Goal: Information Seeking & Learning: Learn about a topic

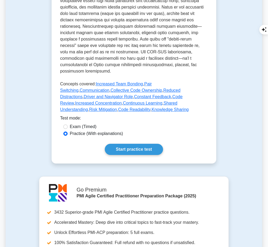
scroll to position [262, 0]
click at [126, 144] on link "Start practice test" at bounding box center [134, 149] width 58 height 11
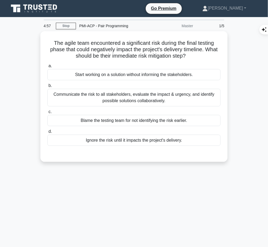
drag, startPoint x: 52, startPoint y: 41, endPoint x: 190, endPoint y: 52, distance: 138.6
click at [190, 52] on h5 "The agile team encountered a significant risk during the final testing phase th…" at bounding box center [134, 50] width 174 height 20
copy h5 "The agile team encountered a significant risk during the final testing phase th…"
click at [190, 100] on div "Communicate the risk to all stakeholders, evaluate the impact & urgency, and id…" at bounding box center [133, 98] width 173 height 18
click at [47, 88] on input "b. Communicate the risk to all stakeholders, evaluate the impact & urgency, and…" at bounding box center [47, 85] width 0 height 3
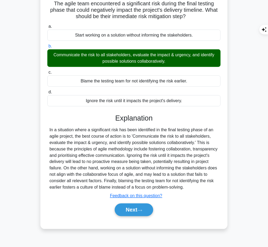
scroll to position [39, 0]
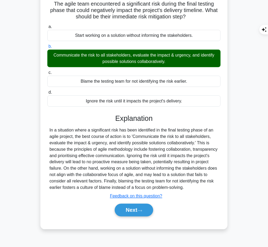
click at [134, 211] on button "Next" at bounding box center [134, 210] width 38 height 13
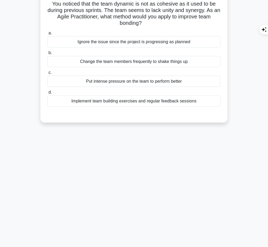
scroll to position [0, 0]
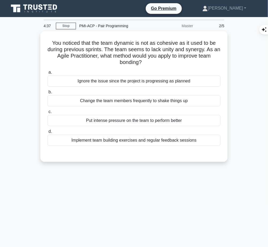
drag, startPoint x: 48, startPoint y: 39, endPoint x: 157, endPoint y: 61, distance: 110.9
click at [157, 61] on h5 "You noticed that the team dynamic is not as cohesive as it used to be during pr…" at bounding box center [134, 53] width 174 height 26
copy h5 "You noticed that the team dynamic is not as cohesive as it used to be during pr…"
click at [94, 139] on div "Implement team building exercises and regular feedback sessions" at bounding box center [133, 140] width 173 height 11
click at [47, 134] on input "d. Implement team building exercises and regular feedback sessions" at bounding box center [47, 131] width 0 height 3
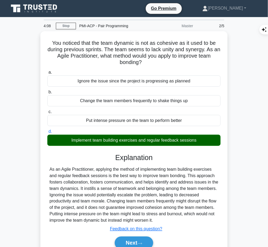
click at [156, 177] on div "As an Agile Practitioner, applying the method of implementing team building exe…" at bounding box center [133, 195] width 169 height 58
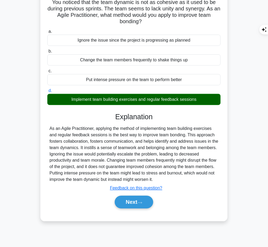
drag, startPoint x: 114, startPoint y: 114, endPoint x: 177, endPoint y: 179, distance: 90.9
click at [177, 179] on div "Explanation As an Agile Practitioner, applying the method of implementing team …" at bounding box center [133, 162] width 173 height 98
copy div "Explanation As an Agile Practitioner, applying the method of implementing team …"
click at [120, 200] on button "Next" at bounding box center [134, 202] width 38 height 13
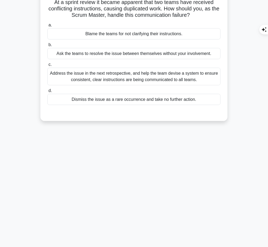
scroll to position [0, 0]
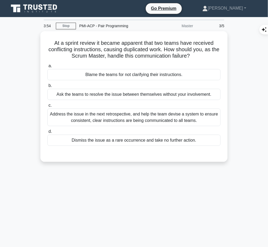
drag, startPoint x: 49, startPoint y: 40, endPoint x: 200, endPoint y: 54, distance: 151.9
click at [200, 54] on h5 "At a sprint review it became apparent that two teams have received conflicting …" at bounding box center [134, 50] width 174 height 20
copy h5 "At a sprint review it became apparent that two teams have received conflicting …"
click at [151, 115] on div "Address the issue in the next retrospective, and help the team devise a system …" at bounding box center [133, 118] width 173 height 18
click at [47, 107] on input "c. Address the issue in the next retrospective, and help the team devise a syst…" at bounding box center [47, 105] width 0 height 3
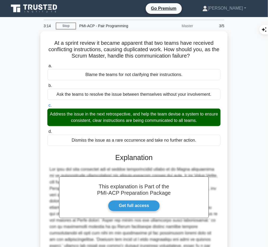
click at [129, 157] on h3 "Explanation" at bounding box center [134, 158] width 167 height 9
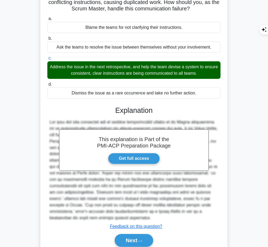
drag, startPoint x: 115, startPoint y: 108, endPoint x: 141, endPoint y: 217, distance: 112.1
click at [141, 217] on div "This explanation is Part of the PMI-ACP Preparation Package Get full access Exp…" at bounding box center [133, 175] width 173 height 150
copy div "Explanation The best and most effective way to handle communication issues in a…"
click at [126, 239] on button "Next" at bounding box center [134, 241] width 38 height 13
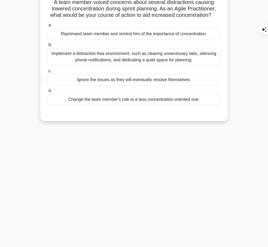
scroll to position [0, 0]
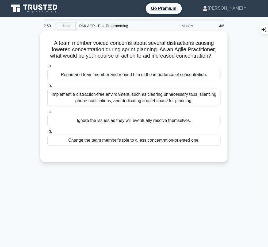
drag, startPoint x: 51, startPoint y: 43, endPoint x: 214, endPoint y: 57, distance: 164.4
click at [214, 57] on h5 "A team member voiced concerns about several distractions causing lowered concen…" at bounding box center [134, 50] width 174 height 20
copy h5 "A team member voiced concerns about several distractions causing lowered concen…"
click at [134, 96] on div "Implement a distraction-free environment, such as clearing unnecessary tabs, si…" at bounding box center [133, 98] width 173 height 18
click at [47, 88] on input "b. Implement a distraction-free environment, such as clearing unnecessary tabs,…" at bounding box center [47, 85] width 0 height 3
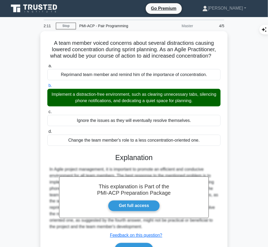
click at [135, 160] on h3 "Explanation" at bounding box center [134, 158] width 167 height 9
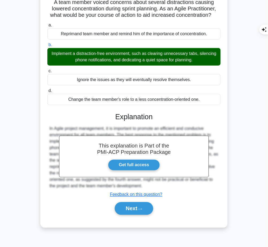
drag, startPoint x: 115, startPoint y: 117, endPoint x: 130, endPoint y: 117, distance: 15.5
click at [164, 181] on div "This explanation is Part of the PMI-ACP Preparation Package Get full access Exp…" at bounding box center [133, 161] width 173 height 111
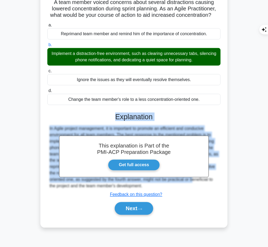
click at [118, 120] on h3 "Explanation" at bounding box center [134, 117] width 167 height 9
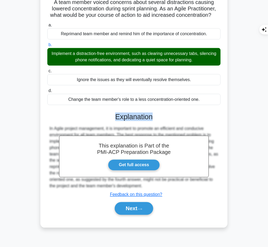
click at [118, 120] on h3 "Explanation" at bounding box center [134, 117] width 167 height 9
click at [115, 116] on h3 "Explanation" at bounding box center [134, 117] width 167 height 9
drag, startPoint x: 116, startPoint y: 116, endPoint x: 146, endPoint y: 188, distance: 78.6
click at [146, 188] on div "This explanation is Part of the PMI-ACP Preparation Package Get full access Exp…" at bounding box center [133, 161] width 173 height 111
copy div "Explanation In Agile project management, it is important to promote an efficien…"
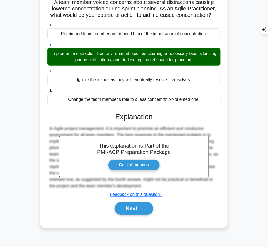
click at [131, 212] on button "Next" at bounding box center [134, 209] width 38 height 13
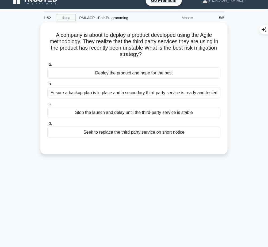
scroll to position [0, 0]
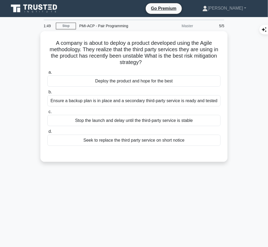
drag, startPoint x: 52, startPoint y: 42, endPoint x: 142, endPoint y: 62, distance: 92.0
click at [142, 62] on h5 "A company is about to deploy a product developed using the Agile methodology. T…" at bounding box center [134, 53] width 174 height 26
copy h5 "A company is about to deploy a product developed using the Agile methodology. T…"
click at [163, 60] on h5 "A company is about to deploy a product developed using the Agile methodology. T…" at bounding box center [134, 53] width 174 height 26
click at [173, 102] on div "Ensure a backup plan is in place and a secondary third-party service is ready a…" at bounding box center [133, 100] width 173 height 11
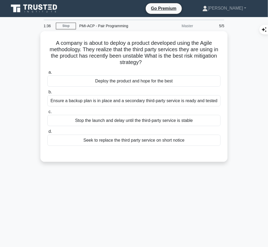
click at [47, 94] on input "b. Ensure a backup plan is in place and a secondary third-party service is read…" at bounding box center [47, 92] width 0 height 3
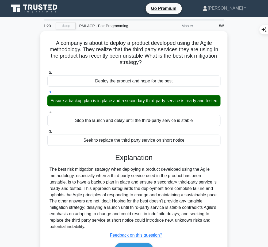
click at [129, 174] on div "The best risk mitigation strategy when deploying a product developed using the …" at bounding box center [133, 198] width 169 height 64
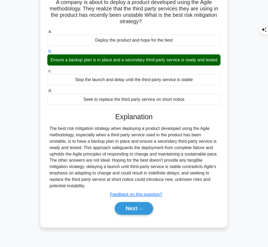
drag, startPoint x: 115, startPoint y: 122, endPoint x: 98, endPoint y: 191, distance: 71.4
click at [98, 191] on div "Explanation The best risk mitigation strategy when deploying a product develope…" at bounding box center [133, 165] width 173 height 105
copy div "Explanation The best risk mitigation strategy when deploying a product develope…"
click at [134, 215] on button "Next" at bounding box center [134, 209] width 38 height 13
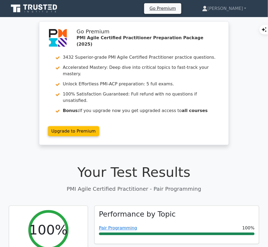
click at [115, 226] on link "Pair Programming" at bounding box center [118, 228] width 38 height 5
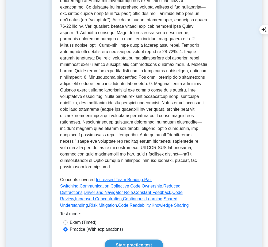
scroll to position [167, 0]
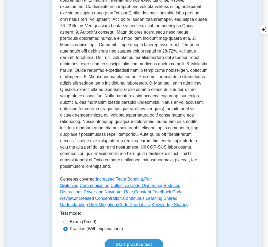
click at [142, 240] on link "Start practice test" at bounding box center [134, 245] width 58 height 11
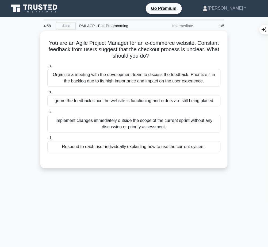
drag, startPoint x: 45, startPoint y: 41, endPoint x: 150, endPoint y: 54, distance: 106.6
click at [150, 54] on div "You are an Agile Project Manager for an e-commerce website. Constant feedback f…" at bounding box center [133, 99] width 183 height 133
click at [150, 54] on icon ".spinner_0XTQ{transform-origin:center;animation:spinner_y6GP .75s linear infini…" at bounding box center [152, 56] width 6 height 6
drag, startPoint x: 47, startPoint y: 41, endPoint x: 150, endPoint y: 54, distance: 103.7
click at [150, 54] on h5 "You are an Agile Project Manager for an e-commerce website. Constant feedback f…" at bounding box center [134, 50] width 174 height 20
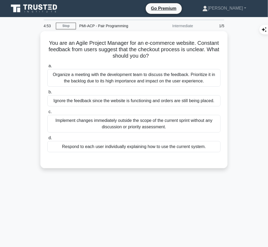
copy h5 "You are an Agile Project Manager for an e-commerce website. Constant feedback f…"
click at [188, 73] on div "Organize a meeting with the development team to discuss the feedback. Prioritiz…" at bounding box center [133, 78] width 173 height 18
click at [47, 68] on input "a. Organize a meeting with the development team to discuss the feedback. Priori…" at bounding box center [47, 65] width 0 height 3
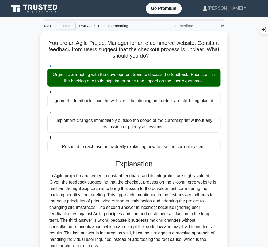
click at [102, 212] on div "In Agile project management, constant feedback and its integration are highly v…" at bounding box center [133, 211] width 169 height 77
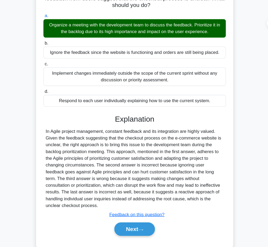
scroll to position [43, 0]
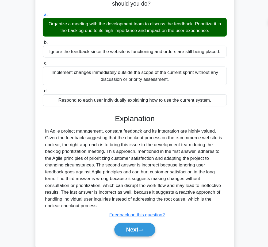
drag, startPoint x: 115, startPoint y: 118, endPoint x: 220, endPoint y: 196, distance: 130.4
click at [220, 196] on div "Explanation Submit feedback Feedback on this question? Next" at bounding box center [133, 176] width 173 height 118
copy div "Explanation In Agile project management, constant feedback and its integration …"
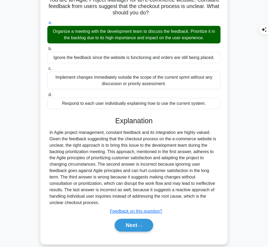
click at [124, 222] on button "Next" at bounding box center [134, 225] width 38 height 13
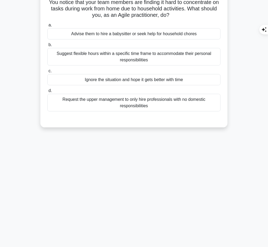
scroll to position [0, 0]
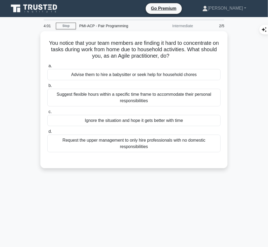
drag, startPoint x: 49, startPoint y: 41, endPoint x: 187, endPoint y: 55, distance: 138.8
click at [187, 55] on h5 "You notice that your team members are finding it hard to concentrate on tasks d…" at bounding box center [134, 50] width 174 height 20
copy h5 "You notice that your team members are finding it hard to concentrate on tasks d…"
click at [165, 95] on div "Suggest flexible hours within a specific time frame to accommodate their person…" at bounding box center [133, 98] width 173 height 18
click at [47, 88] on input "b. Suggest flexible hours within a specific time frame to accommodate their per…" at bounding box center [47, 85] width 0 height 3
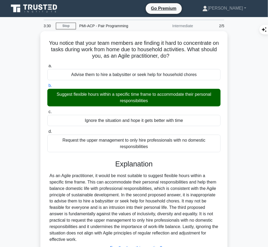
click at [112, 186] on div "As an Agile practitioner, it would be most suitable to suggest flexible hours w…" at bounding box center [133, 208] width 169 height 71
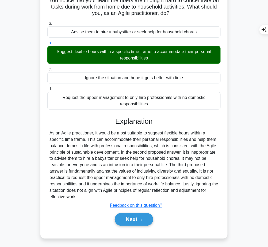
scroll to position [43, 0]
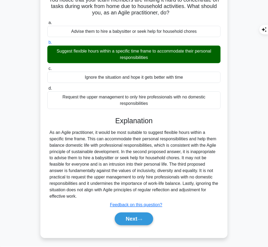
drag, startPoint x: 114, startPoint y: 120, endPoint x: 82, endPoint y: 196, distance: 82.8
click at [82, 196] on div "Explanation As an Agile practitioner, it would be most suitable to suggest flex…" at bounding box center [133, 172] width 173 height 111
copy div "Explanation As an Agile practitioner, it would be most suitable to suggest flex…"
click at [121, 218] on button "Next" at bounding box center [134, 219] width 38 height 13
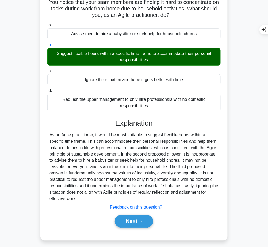
scroll to position [0, 0]
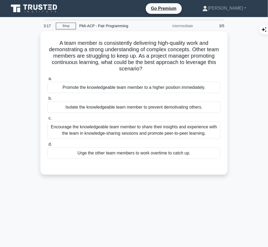
drag, startPoint x: 59, startPoint y: 41, endPoint x: 168, endPoint y: 68, distance: 112.8
click at [168, 68] on h5 "A team member is consistently delivering high-quality work and demonstrating a …" at bounding box center [134, 56] width 174 height 33
click at [62, 40] on h5 "A team member is consistently delivering high-quality work and demonstrating a …" at bounding box center [134, 56] width 174 height 33
drag, startPoint x: 55, startPoint y: 41, endPoint x: 163, endPoint y: 68, distance: 111.5
click at [163, 68] on h5 "A team member is consistently delivering high-quality work and demonstrating a …" at bounding box center [134, 56] width 174 height 33
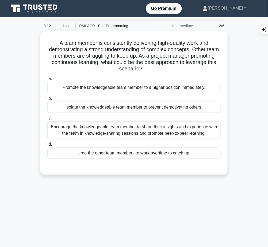
copy h5 "A team member is consistently delivering high-quality work and demonstrating a …"
click at [146, 130] on div "Encourage the knowledgeable team member to share their insights and experience …" at bounding box center [133, 131] width 173 height 18
click at [47, 120] on input "c. Encourage the knowledgeable team member to share their insights and experien…" at bounding box center [47, 118] width 0 height 3
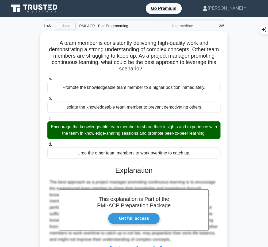
click at [151, 173] on h3 "Explanation" at bounding box center [134, 170] width 167 height 9
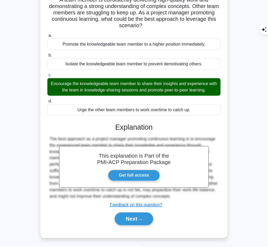
click at [118, 128] on h3 "Explanation" at bounding box center [134, 127] width 167 height 9
drag, startPoint x: 114, startPoint y: 126, endPoint x: 193, endPoint y: 198, distance: 106.5
click at [193, 198] on div "This explanation is Part of the PMI-ACP Preparation Package Get full access Exp…" at bounding box center [133, 172] width 173 height 111
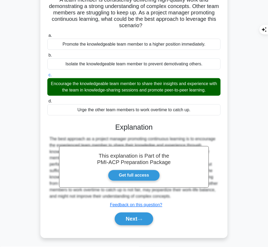
copy div "Explanation The best approach as a project manager promoting continuous learnin…"
click at [131, 220] on button "Next" at bounding box center [134, 219] width 38 height 13
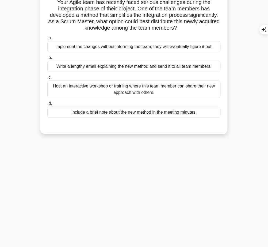
scroll to position [0, 0]
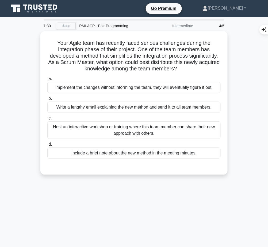
drag, startPoint x: 79, startPoint y: 43, endPoint x: 203, endPoint y: 71, distance: 127.3
click at [203, 71] on h5 "Your Agile team has recently faced serious challenges during the integration ph…" at bounding box center [134, 56] width 174 height 33
copy h5 "Your Agile team has recently faced serious challenges during the integration ph…"
click at [139, 128] on div "Host an interactive workshop or training where this team member can share their…" at bounding box center [133, 131] width 173 height 18
click at [47, 120] on input "c. Host an interactive workshop or training where this team member can share th…" at bounding box center [47, 118] width 0 height 3
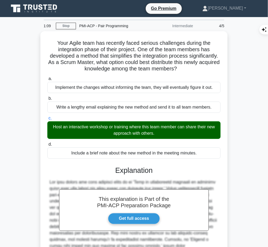
click at [147, 174] on h3 "Explanation" at bounding box center [134, 170] width 167 height 9
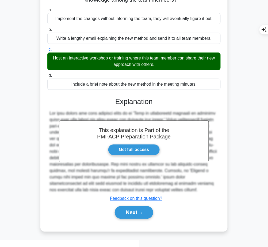
drag, startPoint x: 115, startPoint y: 100, endPoint x: 89, endPoint y: 197, distance: 99.8
click at [89, 197] on div "This explanation is Part of the PMI-ACP Preparation Package Get full access Exp…" at bounding box center [133, 156] width 173 height 130
copy div "Explanation The best choice for this scenario would be to 'Host an interactive …"
click at [133, 219] on button "Next" at bounding box center [134, 213] width 38 height 13
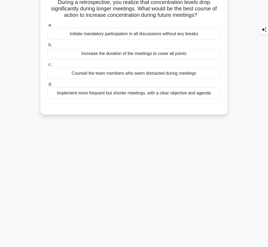
scroll to position [0, 0]
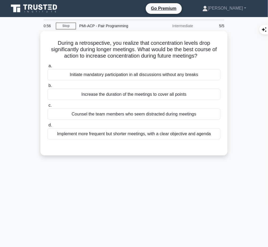
drag, startPoint x: 56, startPoint y: 42, endPoint x: 209, endPoint y: 55, distance: 153.4
click at [209, 55] on h5 "During a retrospective, you realize that concentration levels drop significantl…" at bounding box center [134, 50] width 174 height 20
copy h5 "During a retrospective, you realize that concentration levels drop significantl…"
click at [203, 137] on div "Implement more frequent but shorter meetings, with a clear objective and agenda" at bounding box center [133, 134] width 173 height 11
click at [47, 127] on input "d. Implement more frequent but shorter meetings, with a clear objective and age…" at bounding box center [47, 125] width 0 height 3
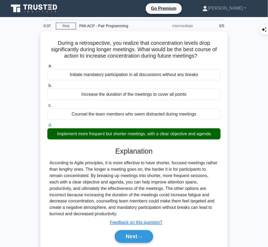
click at [119, 171] on div "According to Agile principles, it is more effective to have shorter, focused me…" at bounding box center [133, 189] width 169 height 58
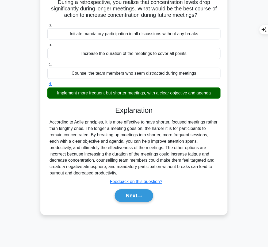
drag, startPoint x: 115, startPoint y: 107, endPoint x: 115, endPoint y: 122, distance: 15.0
click at [115, 122] on div "Explanation According to Agile principles, it is more effective to have shorter…" at bounding box center [133, 155] width 173 height 98
click at [128, 119] on div "According to Agile principles, it is more effective to have shorter, focused me…" at bounding box center [133, 148] width 169 height 58
drag, startPoint x: 115, startPoint y: 110, endPoint x: 107, endPoint y: 173, distance: 63.6
click at [107, 173] on div "Explanation According to Agile principles, it is more effective to have shorter…" at bounding box center [133, 155] width 173 height 98
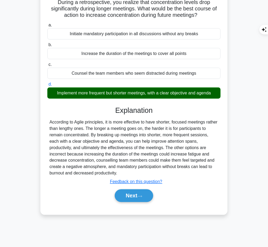
copy div "Explanation According to Agile principles, it is more effective to have shorter…"
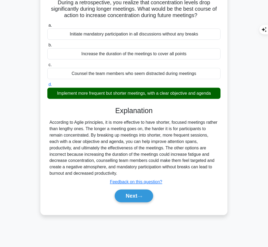
click at [125, 195] on button "Next" at bounding box center [134, 196] width 38 height 13
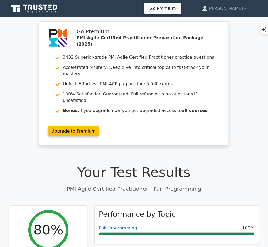
drag, startPoint x: 0, startPoint y: 0, endPoint x: 121, endPoint y: 216, distance: 247.8
click at [121, 226] on link "Pair Programming" at bounding box center [118, 228] width 38 height 5
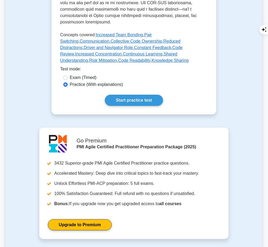
scroll to position [312, 0]
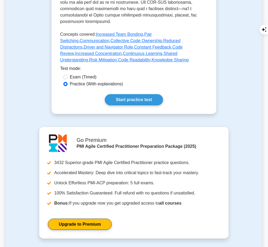
click at [138, 94] on link "Start practice test" at bounding box center [134, 99] width 58 height 11
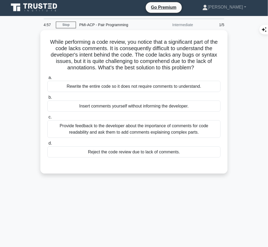
drag, startPoint x: 53, startPoint y: 39, endPoint x: 197, endPoint y: 67, distance: 147.4
click at [197, 67] on h5 "While performing a code review, you notice that a significant part of the code …" at bounding box center [134, 55] width 174 height 33
copy h5 "While performing a code review, you notice that a significant part of the code …"
click at [187, 133] on div "Provide feedback to the developer about the importance of comments for code rea…" at bounding box center [133, 130] width 173 height 18
click at [47, 119] on input "c. Provide feedback to the developer about the importance of comments for code …" at bounding box center [47, 117] width 0 height 3
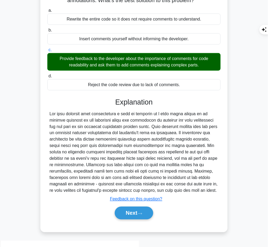
scroll to position [69, 0]
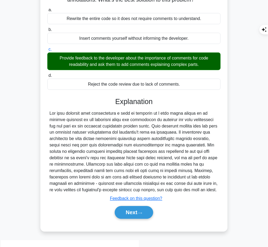
click at [138, 219] on button "Next" at bounding box center [134, 213] width 38 height 13
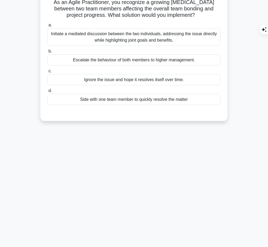
scroll to position [0, 0]
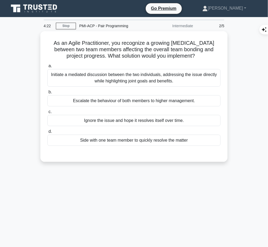
click at [52, 41] on h5 "As an Agile Practitioner, you recognize a growing hostility between two team me…" at bounding box center [134, 50] width 174 height 20
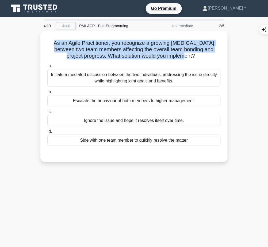
drag, startPoint x: 47, startPoint y: 41, endPoint x: 197, endPoint y: 59, distance: 151.3
click at [197, 59] on div "As an Agile Practitioner, you recognize a growing hostility between two team me…" at bounding box center [133, 96] width 183 height 127
copy h5 "As an Agile Practitioner, you recognize a growing hostility between two team me…"
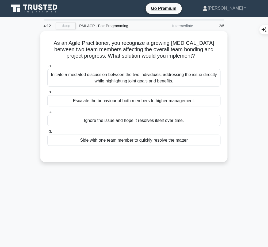
click at [180, 76] on div "Initiate a mediated discussion between the two individuals, addressing the issu…" at bounding box center [133, 78] width 173 height 18
click at [47, 68] on input "a. Initiate a mediated discussion between the two individuals, addressing the i…" at bounding box center [47, 65] width 0 height 3
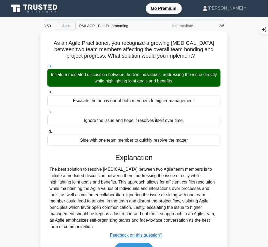
click at [129, 164] on div "Explanation The best solution to resolve hostility between two Agile team membe…" at bounding box center [133, 206] width 173 height 105
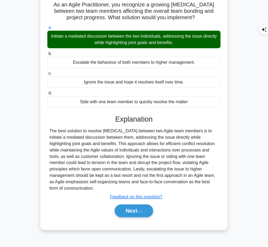
scroll to position [41, 0]
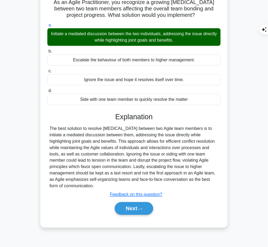
drag, startPoint x: 112, startPoint y: 114, endPoint x: 214, endPoint y: 180, distance: 121.2
click at [214, 180] on div "Explanation The best solution to resolve hostility between two Agile team membe…" at bounding box center [133, 165] width 173 height 105
copy div "Explanation The best solution to resolve hostility between two Agile team membe…"
click at [137, 203] on button "Next" at bounding box center [134, 209] width 38 height 13
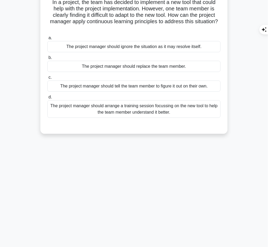
scroll to position [0, 0]
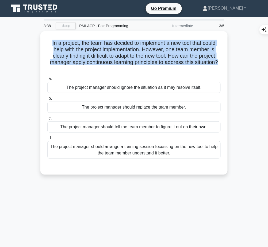
drag, startPoint x: 45, startPoint y: 40, endPoint x: 223, endPoint y: 64, distance: 179.6
click at [223, 64] on div "In a project, the team has decided to implement a new tool that could help with…" at bounding box center [133, 102] width 183 height 139
copy h5 "In a project, the team has decided to implement a new tool that could help with…"
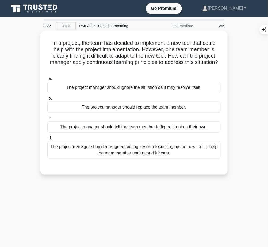
click at [203, 149] on div "The project manager should arrange a training session focussing on the new tool…" at bounding box center [133, 150] width 173 height 18
click at [47, 140] on input "d. The project manager should arrange a training session focussing on the new t…" at bounding box center [47, 138] width 0 height 3
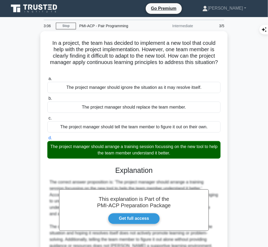
click at [142, 175] on div "This explanation is Part of the PMI-ACP Preparation Package Get full access Exp…" at bounding box center [133, 235] width 173 height 150
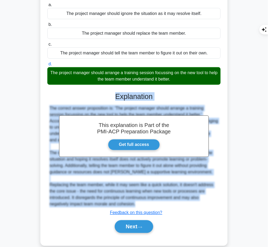
drag, startPoint x: 114, startPoint y: 94, endPoint x: 145, endPoint y: 203, distance: 113.5
click at [145, 203] on div "This explanation is Part of the PMI-ACP Preparation Package Get full access Exp…" at bounding box center [133, 161] width 173 height 150
copy div "Explanation The correct answer proposition is: 'The project manager should arra…"
click at [141, 226] on icon at bounding box center [139, 227] width 5 height 3
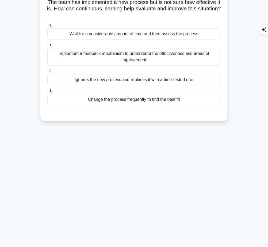
scroll to position [0, 0]
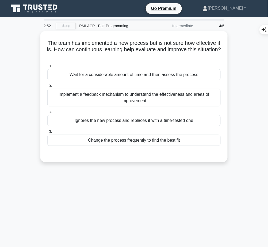
drag, startPoint x: 46, startPoint y: 40, endPoint x: 143, endPoint y: 54, distance: 98.0
click at [143, 54] on h5 "The team has implemented a new process but is not sure how effective it is. How…" at bounding box center [134, 50] width 174 height 20
copy h5 "The team has implemented a new process but is not sure how effective it is. How…"
click at [180, 95] on div "Implement a feedback mechanism to understand the effectiveness and areas of imp…" at bounding box center [133, 98] width 173 height 18
click at [47, 88] on input "b. Implement a feedback mechanism to understand the effectiveness and areas of …" at bounding box center [47, 85] width 0 height 3
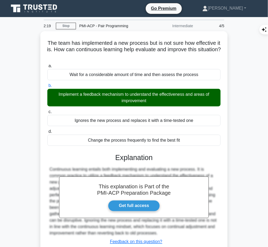
click at [132, 160] on h3 "Explanation" at bounding box center [134, 158] width 167 height 9
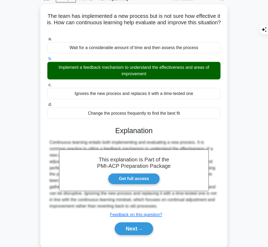
drag, startPoint x: 114, startPoint y: 130, endPoint x: 161, endPoint y: 204, distance: 87.6
click at [161, 204] on div "This explanation is Part of the PMI-ACP Preparation Package Get full access Exp…" at bounding box center [133, 179] width 173 height 118
copy div "Explanation Continuous learning entails both implementing and evaluating a new …"
click at [133, 229] on button "Next" at bounding box center [134, 229] width 38 height 13
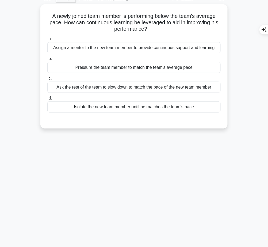
scroll to position [0, 0]
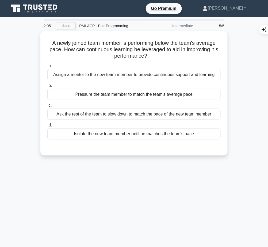
drag, startPoint x: 49, startPoint y: 42, endPoint x: 150, endPoint y: 57, distance: 102.2
click at [150, 57] on h5 "A newly joined team member is performing below the team's average pace. How can…" at bounding box center [134, 50] width 174 height 20
copy h5 "A newly joined team member is performing below the team's average pace. How can…"
click at [177, 78] on div "Assign a mentor to the new team member to provide continuous support and learni…" at bounding box center [133, 74] width 173 height 11
click at [47, 68] on input "a. Assign a mentor to the new team member to provide continuous support and lea…" at bounding box center [47, 65] width 0 height 3
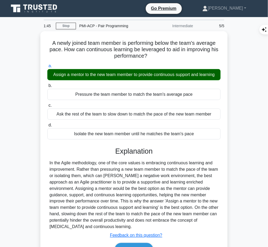
click at [142, 164] on div "In the Agile methodology, one of the core values is embracing continuous learni…" at bounding box center [133, 195] width 169 height 71
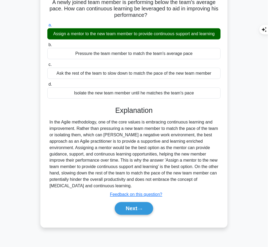
click at [116, 115] on div "Explanation In the Agile methodology, one of the core values is embracing conti…" at bounding box center [133, 161] width 173 height 111
click at [116, 114] on div "Explanation In the Agile methodology, one of the core values is embracing conti…" at bounding box center [133, 161] width 173 height 111
click at [116, 107] on h3 "Explanation" at bounding box center [134, 110] width 167 height 9
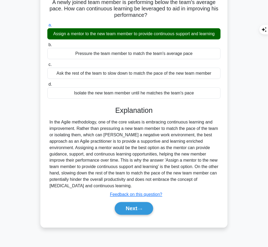
drag, startPoint x: 116, startPoint y: 107, endPoint x: 118, endPoint y: 185, distance: 78.1
click at [118, 185] on div "Explanation In the Agile methodology, one of the core values is embracing conti…" at bounding box center [133, 161] width 173 height 111
copy div "Explanation In the Agile methodology, one of the core values is embracing conti…"
click at [129, 211] on button "Next" at bounding box center [134, 209] width 38 height 13
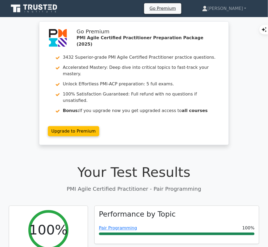
click at [123, 226] on link "Pair Programming" at bounding box center [118, 228] width 38 height 5
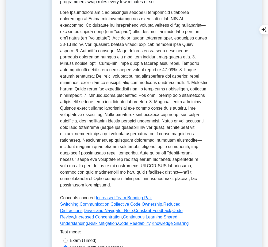
scroll to position [229, 0]
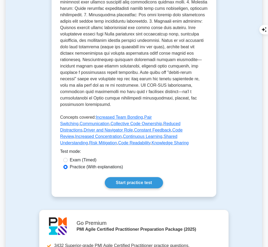
click at [141, 177] on link "Start practice test" at bounding box center [134, 182] width 58 height 11
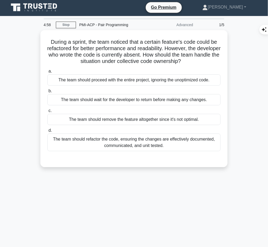
drag, startPoint x: 48, startPoint y: 40, endPoint x: 204, endPoint y: 60, distance: 157.0
click at [204, 60] on h5 "During a sprint, the team noticed that a certain feature's code could be refact…" at bounding box center [134, 52] width 174 height 26
copy h5 "During a sprint, the team noticed that a certain feature's code could be refact…"
click at [203, 143] on div "The team should refactor the code, ensuring the changes are effectively documen…" at bounding box center [133, 143] width 173 height 18
click at [47, 133] on input "d. The team should refactor the code, ensuring the changes are effectively docu…" at bounding box center [47, 130] width 0 height 3
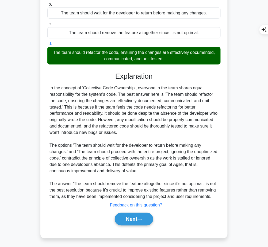
scroll to position [87, 0]
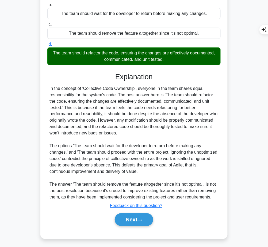
click at [130, 217] on button "Next" at bounding box center [134, 220] width 38 height 13
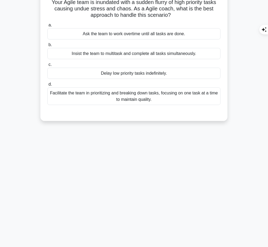
scroll to position [3, 0]
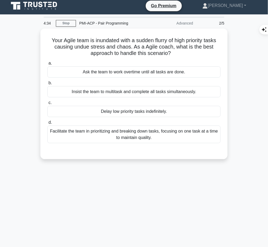
drag, startPoint x: 48, startPoint y: 37, endPoint x: 174, endPoint y: 21, distance: 127.2
click at [176, 53] on h5 "Your Agile team is inundated with a sudden flurry of high priority tasks causin…" at bounding box center [134, 47] width 174 height 20
copy h5 "Your Agile team is inundated with a sudden flurry of high priority tasks causin…"
click at [173, 134] on div "Facilitate the team in prioritizing and breaking down tasks, focusing on one ta…" at bounding box center [133, 135] width 173 height 18
click at [47, 125] on input "d. Facilitate the team in prioritizing and breaking down tasks, focusing on one…" at bounding box center [47, 122] width 0 height 3
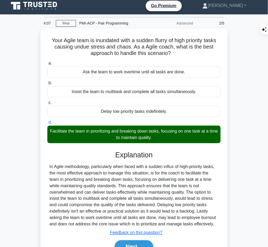
click at [113, 170] on div "In Agile methodology, particularly when faced with a sudden influx of high-prio…" at bounding box center [133, 196] width 169 height 64
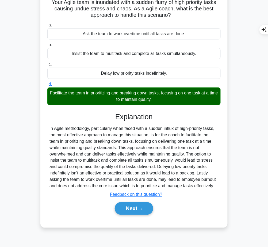
drag, startPoint x: 114, startPoint y: 117, endPoint x: 218, endPoint y: 184, distance: 123.8
click at [218, 184] on div "Explanation In Agile methodology, particularly when faced with a sudden influx …" at bounding box center [133, 165] width 173 height 105
copy div "Explanation In Agile methodology, particularly when faced with a sudden influx …"
click at [130, 209] on button "Next" at bounding box center [134, 209] width 38 height 13
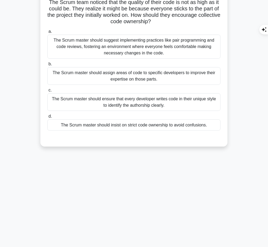
scroll to position [0, 0]
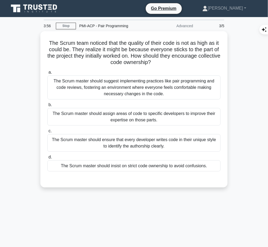
drag, startPoint x: 49, startPoint y: 41, endPoint x: 165, endPoint y: 63, distance: 118.9
click at [165, 63] on h5 "The Scrum team noticed that the quality of their code is not as high as it coul…" at bounding box center [134, 53] width 174 height 26
copy h5 "The Scrum team noticed that the quality of their code is not as high as it coul…"
click at [194, 83] on div "The Scrum master should suggest implementing practices like pair programming an…" at bounding box center [133, 88] width 173 height 24
click at [47, 74] on input "a. The Scrum master should suggest implementing practices like pair programming…" at bounding box center [47, 72] width 0 height 3
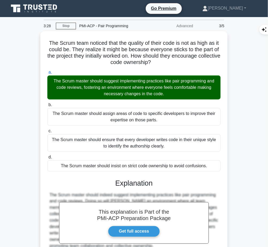
click at [109, 194] on div "The Scrum master should indeed suggest implementing practices like pair program…" at bounding box center [133, 221] width 169 height 58
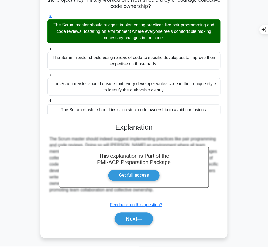
scroll to position [56, 0]
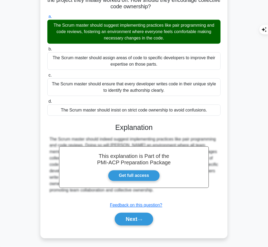
drag, startPoint x: 117, startPoint y: 124, endPoint x: 134, endPoint y: 188, distance: 66.5
click at [134, 188] on div "This explanation is Part of the PMI-ACP Preparation Package Get full access Exp…" at bounding box center [133, 172] width 173 height 111
copy div "Explanation The Scrum master should indeed suggest implementing practices like …"
click at [142, 221] on button "Next" at bounding box center [134, 219] width 38 height 13
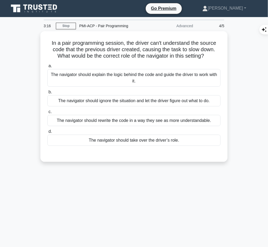
drag, startPoint x: 46, startPoint y: 40, endPoint x: 216, endPoint y: 57, distance: 170.8
click at [216, 57] on div "In a pair programming session, the driver can't understand the source code that…" at bounding box center [133, 96] width 183 height 127
copy h5 "In a pair programming session, the driver can't understand the source code that…"
click at [197, 76] on div "The navigator should explain the logic behind the code and guide the driver to …" at bounding box center [133, 78] width 173 height 18
click at [47, 68] on input "a. The navigator should explain the logic behind the code and guide the driver …" at bounding box center [47, 65] width 0 height 3
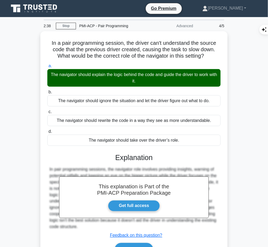
click at [153, 159] on h3 "Explanation" at bounding box center [134, 158] width 167 height 9
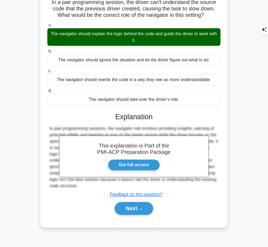
drag, startPoint x: 115, startPoint y: 115, endPoint x: 87, endPoint y: 184, distance: 75.0
click at [87, 184] on div "This explanation is Part of the PMI-ACP Preparation Package Get full access Exp…" at bounding box center [133, 161] width 173 height 111
copy div "Explanation In pair programming sessions, the navigator role involves providing…"
click at [126, 212] on button "Next" at bounding box center [134, 209] width 38 height 13
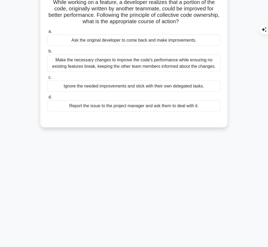
scroll to position [0, 0]
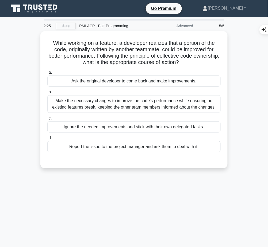
drag, startPoint x: 47, startPoint y: 41, endPoint x: 203, endPoint y: 63, distance: 156.9
click at [203, 63] on h5 "While working on a feature, a developer realizes that a portion of the code, or…" at bounding box center [134, 53] width 174 height 26
copy h5 "While working on a feature, a developer realizes that a portion of the code, or…"
click at [182, 46] on h5 "While working on a feature, a developer realizes that a portion of the code, or…" at bounding box center [134, 53] width 174 height 26
click at [160, 105] on div "Make the necessary changes to improve the code's performance while ensuring no …" at bounding box center [133, 104] width 173 height 18
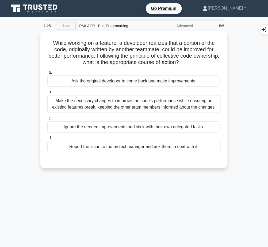
click at [47, 94] on input "b. Make the necessary changes to improve the code's performance while ensuring …" at bounding box center [47, 92] width 0 height 3
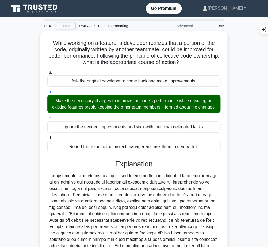
click at [133, 181] on div at bounding box center [133, 218] width 169 height 90
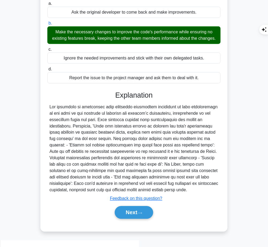
drag, startPoint x: 114, startPoint y: 102, endPoint x: 215, endPoint y: 195, distance: 137.5
click at [215, 195] on div "Explanation Submit feedback Feedback on this question? Next" at bounding box center [133, 156] width 173 height 130
copy div "Explanation The principle of collective code ownership encourages developers to…"
click at [129, 217] on button "Next" at bounding box center [134, 213] width 38 height 13
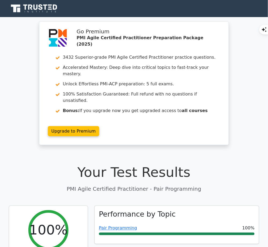
scroll to position [18, 0]
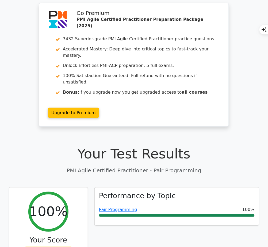
click at [123, 208] on link "Pair Programming" at bounding box center [118, 210] width 38 height 5
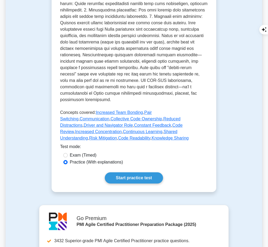
scroll to position [228, 0]
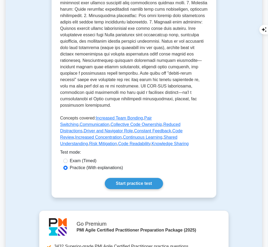
click at [168, 46] on p at bounding box center [133, 20] width 147 height 182
click at [137, 178] on link "Start practice test" at bounding box center [134, 183] width 58 height 11
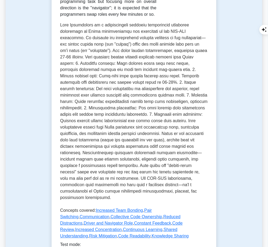
scroll to position [134, 0]
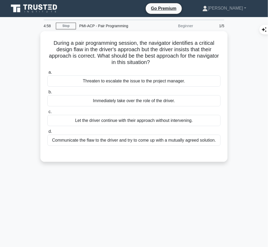
drag, startPoint x: 50, startPoint y: 40, endPoint x: 169, endPoint y: 59, distance: 121.2
click at [169, 59] on h5 "During a pair programming session, the navigator identifies a critical design f…" at bounding box center [134, 53] width 174 height 26
copy h5 "During a pair programming session, the navigator identifies a critical design f…"
click at [190, 141] on div "Communicate the flaw to the driver and try to come up with a mutually agreed so…" at bounding box center [133, 140] width 173 height 11
click at [47, 134] on input "d. Communicate the flaw to the driver and try to come up with a mutually agreed…" at bounding box center [47, 131] width 0 height 3
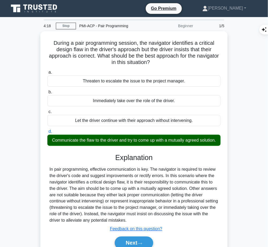
click at [113, 181] on div "In pair programming, effective communication is key. The navigator is required …" at bounding box center [133, 195] width 169 height 58
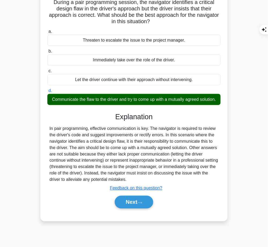
drag, startPoint x: 114, startPoint y: 117, endPoint x: 154, endPoint y: 185, distance: 78.6
click at [154, 185] on div "Explanation In pair programming, effective communication is key. The navigator …" at bounding box center [133, 162] width 173 height 98
copy div "Explanation In pair programming, effective communication is key. The navigator …"
click at [129, 208] on button "Next" at bounding box center [134, 202] width 38 height 13
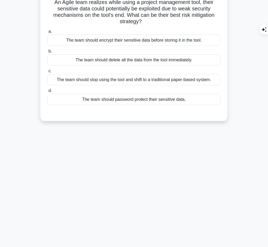
scroll to position [0, 0]
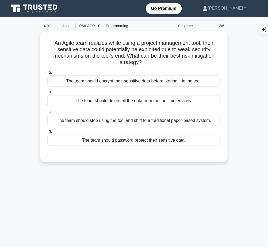
drag, startPoint x: 51, startPoint y: 40, endPoint x: 151, endPoint y: 60, distance: 101.3
click at [151, 60] on h5 "An Agile team realizes while using a project management tool, their sensitive d…" at bounding box center [134, 53] width 174 height 26
copy h5 "An Agile team realizes while using a project management tool, their sensitive d…"
click at [143, 80] on div "The team should encrypt their sensitive data before storing it in the tool." at bounding box center [133, 81] width 173 height 11
click at [47, 74] on input "a. The team should encrypt their sensitive data before storing it in the tool." at bounding box center [47, 72] width 0 height 3
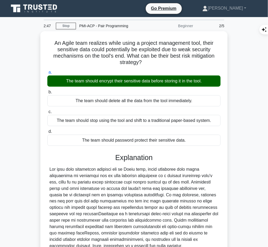
click at [91, 194] on div at bounding box center [133, 207] width 169 height 83
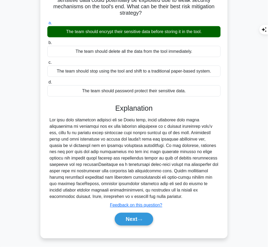
drag, startPoint x: 116, startPoint y: 105, endPoint x: 173, endPoint y: 199, distance: 109.4
click at [173, 199] on div "Explanation Submit feedback Feedback on this question? Next" at bounding box center [133, 166] width 173 height 124
copy div "Explanation The best risk mitigation strategy for an Agile team, whose sensitiv…"
click at [130, 223] on button "Next" at bounding box center [134, 219] width 38 height 13
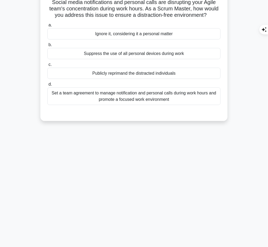
click at [240, 170] on div "2:24 Stop PMI-ACP - Pair Programming Beginner 3/5 Social media notifications an…" at bounding box center [134, 111] width 257 height 267
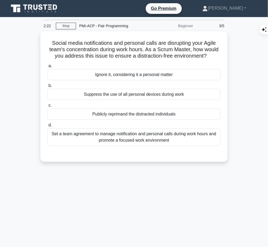
drag, startPoint x: 48, startPoint y: 41, endPoint x: 210, endPoint y: 57, distance: 162.2
click at [210, 57] on h5 "Social media notifications and personal calls are disrupting your Agile team's …" at bounding box center [134, 50] width 174 height 20
copy h5 "Social media notifications and personal calls are disrupting your Agile team's …"
click at [190, 133] on div "Set a team agreement to manage notification and personal calls during work hour…" at bounding box center [133, 138] width 173 height 18
click at [47, 127] on input "d. Set a team agreement to manage notification and personal calls during work h…" at bounding box center [47, 125] width 0 height 3
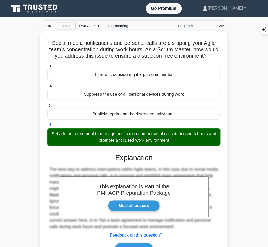
scroll to position [41, 0]
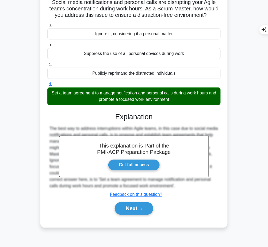
click at [129, 207] on button "Next" at bounding box center [134, 209] width 38 height 13
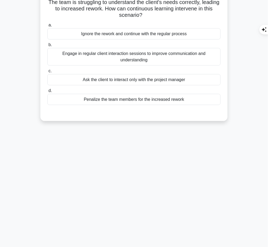
scroll to position [0, 0]
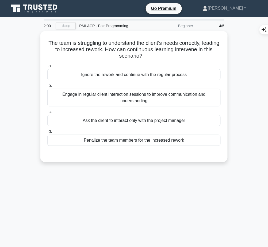
drag, startPoint x: 55, startPoint y: 41, endPoint x: 165, endPoint y: 53, distance: 110.8
click at [165, 53] on h5 "The team is struggling to understand the client's needs correctly, leading to i…" at bounding box center [134, 50] width 174 height 20
copy h5 "The team is struggling to understand the client's needs correctly, leading to i…"
click at [165, 53] on h5 "The team is struggling to understand the client's needs correctly, leading to i…" at bounding box center [134, 50] width 174 height 20
drag, startPoint x: 55, startPoint y: 41, endPoint x: 154, endPoint y: 57, distance: 100.8
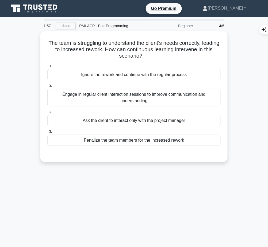
click at [154, 57] on h5 "The team is struggling to understand the client's needs correctly, leading to i…" at bounding box center [134, 50] width 174 height 20
copy h5 "The team is struggling to understand the client's needs correctly, leading to i…"
click at [176, 95] on div "Engage in regular client interaction sessions to improve communication and unde…" at bounding box center [133, 98] width 173 height 18
click at [47, 88] on input "b. Engage in regular client interaction sessions to improve communication and u…" at bounding box center [47, 85] width 0 height 3
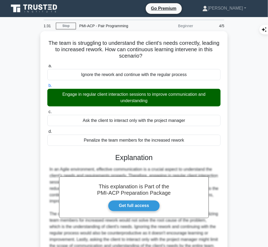
click at [134, 158] on h3 "Explanation" at bounding box center [134, 158] width 167 height 9
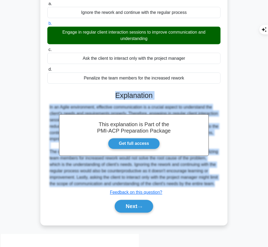
drag, startPoint x: 114, startPoint y: 95, endPoint x: 78, endPoint y: 196, distance: 107.3
click at [78, 196] on div "This explanation is Part of the PMI-ACP Preparation Package Get full access Exp…" at bounding box center [133, 150] width 173 height 130
copy div "Explanation In an Agile environment, effective communication is a crucial aspec…"
click at [131, 213] on button "Next" at bounding box center [134, 206] width 38 height 13
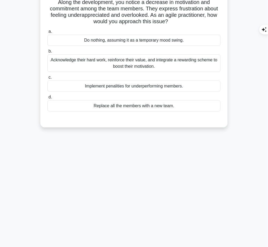
scroll to position [0, 0]
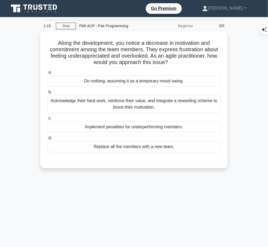
drag, startPoint x: 53, startPoint y: 40, endPoint x: 181, endPoint y: 62, distance: 130.2
click at [181, 62] on h5 "Along the development, you notice a decrease in motivation and commitment among…" at bounding box center [134, 53] width 174 height 26
copy h5 "Along the development, you notice a decrease in motivation and commitment among…"
click at [135, 106] on div "Acknowledge their hard work, reinforce their value, and integrate a rewarding s…" at bounding box center [133, 104] width 173 height 18
click at [47, 94] on input "b. Acknowledge their hard work, reinforce their value, and integrate a rewardin…" at bounding box center [47, 92] width 0 height 3
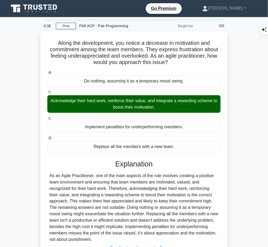
click at [138, 184] on div "As an Agile Practitioner, one of the main aspects of the role involves creating…" at bounding box center [133, 208] width 169 height 71
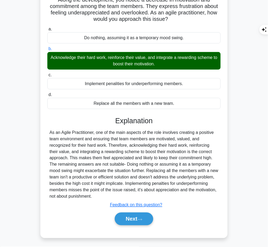
drag, startPoint x: 114, startPoint y: 119, endPoint x: 134, endPoint y: 194, distance: 78.4
click at [134, 194] on div "Explanation As an Agile Practitioner, one of the main aspects of the role invol…" at bounding box center [133, 172] width 173 height 111
copy div "Explanation As an Agile Practitioner, one of the main aspects of the role invol…"
click at [133, 219] on button "Next" at bounding box center [134, 219] width 38 height 13
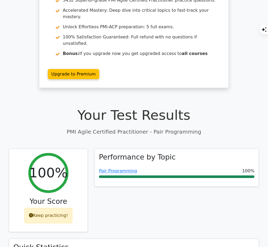
click at [119, 169] on link "Pair Programming" at bounding box center [118, 171] width 38 height 5
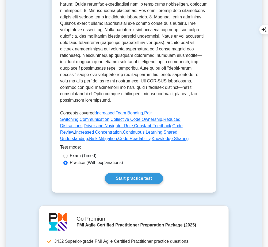
scroll to position [234, 0]
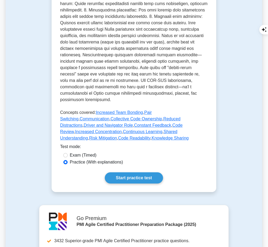
click at [156, 173] on link "Start practice test" at bounding box center [134, 178] width 58 height 11
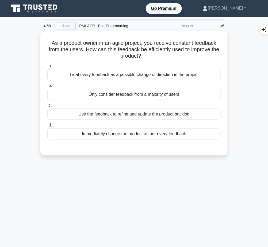
drag, startPoint x: 48, startPoint y: 38, endPoint x: 152, endPoint y: 57, distance: 105.9
click at [152, 57] on h5 "As a product owner in an agile project, you receive constant feedback from the …" at bounding box center [134, 50] width 174 height 20
copy h5 "As a product owner in an agile project, you receive constant feedback from the …"
click at [174, 71] on div "Treat every feedback as a possible change of direction in the project" at bounding box center [133, 74] width 173 height 11
click at [47, 68] on input "a. Treat every feedback as a possible change of direction in the project" at bounding box center [47, 65] width 0 height 3
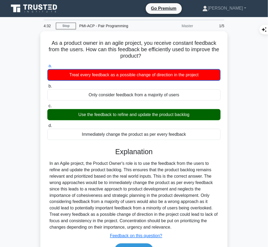
click at [142, 170] on div "In an Agile project, the Product Owner's role is to use the feedback from the u…" at bounding box center [133, 196] width 169 height 71
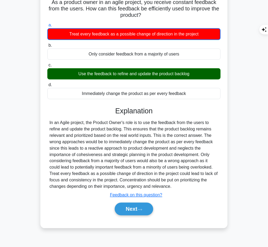
scroll to position [41, 0]
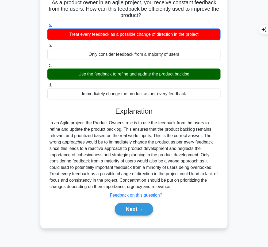
drag, startPoint x: 114, startPoint y: 109, endPoint x: 196, endPoint y: 185, distance: 111.5
click at [196, 185] on div "Explanation Submit feedback Feedback on this question? Next" at bounding box center [133, 162] width 173 height 111
copy div "Explanation In an Agile project, the Product Owner's role is to use the feedbac…"
click at [130, 212] on button "Next" at bounding box center [134, 209] width 38 height 13
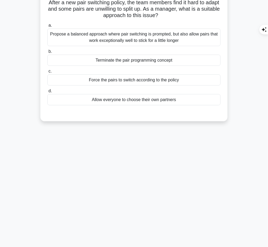
scroll to position [0, 0]
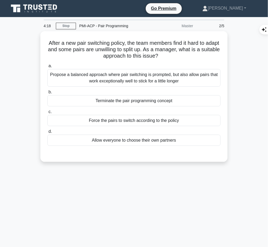
drag, startPoint x: 52, startPoint y: 41, endPoint x: 177, endPoint y: 60, distance: 125.7
click at [177, 60] on div "After a new pair switching policy, the team members find it hard to adapt and s…" at bounding box center [133, 96] width 183 height 127
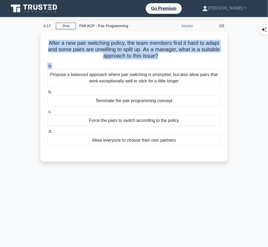
copy div "After a new pair switching policy, the team members find it hard to adapt and s…"
click at [124, 62] on div "a. Propose a balanced approach where pair switching is prompted, but also allow…" at bounding box center [134, 105] width 180 height 86
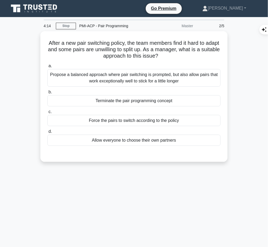
drag, startPoint x: 52, startPoint y: 40, endPoint x: 173, endPoint y: 55, distance: 121.7
click at [173, 55] on h5 "After a new pair switching policy, the team members find it hard to adapt and s…" at bounding box center [134, 50] width 174 height 20
copy h5 "After a new pair switching policy, the team members find it hard to adapt and s…"
click at [204, 75] on div "Propose a balanced approach where pair switching is prompted, but also allow pa…" at bounding box center [133, 78] width 173 height 18
click at [47, 68] on input "a. Propose a balanced approach where pair switching is prompted, but also allow…" at bounding box center [47, 65] width 0 height 3
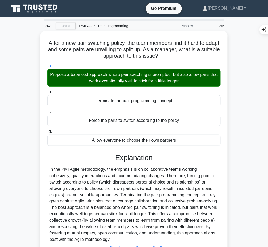
click at [105, 180] on div "In the PMI Agile methodology, the emphasis is on collaborative teams working co…" at bounding box center [133, 204] width 169 height 77
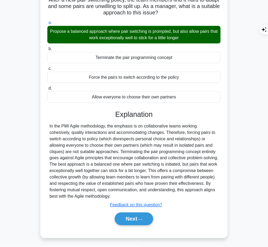
drag, startPoint x: 115, startPoint y: 111, endPoint x: 155, endPoint y: 194, distance: 92.1
click at [155, 194] on div "Explanation Submit feedback Feedback on this question? Next" at bounding box center [133, 169] width 173 height 118
copy div "Explanation In the PMI Agile methodology, the emphasis is on collaborative team…"
click at [132, 220] on button "Next" at bounding box center [134, 219] width 38 height 13
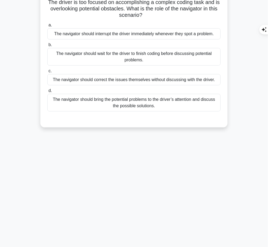
scroll to position [0, 0]
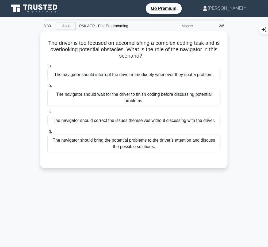
drag, startPoint x: 45, startPoint y: 41, endPoint x: 148, endPoint y: 58, distance: 104.4
click at [148, 58] on div "The driver is too focused on accomplishing a complex coding task and is overloo…" at bounding box center [133, 99] width 183 height 133
copy h5 "The driver is too focused on accomplishing a complex coding task and is overloo…"
click at [178, 142] on div "The navigator should bring the potential problems to the driver’s attention and…" at bounding box center [133, 144] width 173 height 18
click at [47, 134] on input "d. The navigator should bring the potential problems to the driver’s attention …" at bounding box center [47, 131] width 0 height 3
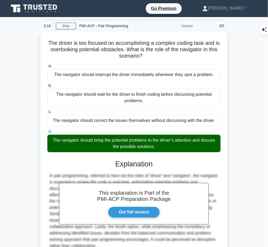
scroll to position [49, 0]
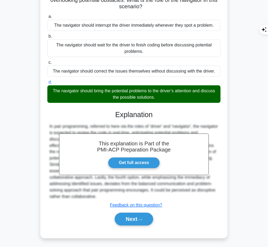
click at [138, 216] on button "Next" at bounding box center [134, 219] width 38 height 13
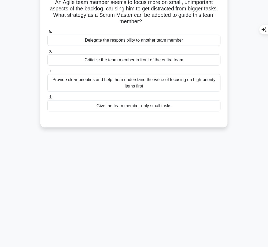
scroll to position [0, 0]
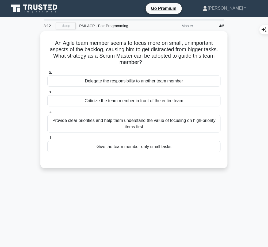
drag, startPoint x: 50, startPoint y: 41, endPoint x: 142, endPoint y: 64, distance: 94.9
click at [142, 64] on h5 "An Agile team member seems to focus more on small, unimportant aspects of the b…" at bounding box center [134, 53] width 174 height 26
copy h5 "An Agile team member seems to focus more on small, unimportant aspects of the b…"
click at [164, 54] on h5 "An Agile team member seems to focus more on small, unimportant aspects of the b…" at bounding box center [134, 53] width 174 height 26
click at [148, 123] on div "Provide clear priorities and help them understand the value of focusing on high…" at bounding box center [133, 124] width 173 height 18
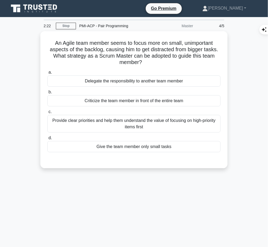
click at [47, 114] on input "c. Provide clear priorities and help them understand the value of focusing on h…" at bounding box center [47, 111] width 0 height 3
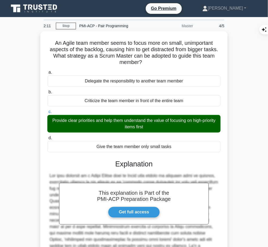
click at [152, 162] on h3 "Explanation" at bounding box center [134, 164] width 167 height 9
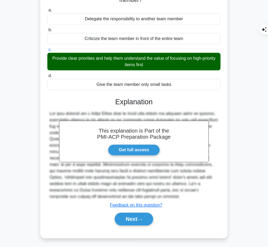
drag, startPoint x: 115, startPoint y: 101, endPoint x: 150, endPoint y: 199, distance: 104.1
click at [150, 199] on div "This explanation is Part of the PMI-ACP Preparation Package Get full access Exp…" at bounding box center [133, 159] width 173 height 137
copy div "Explanation The best approach as a Scrum Master when an Agile team member is fo…"
click at [126, 223] on button "Next" at bounding box center [134, 219] width 38 height 13
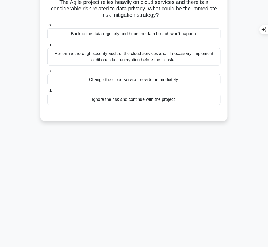
scroll to position [0, 0]
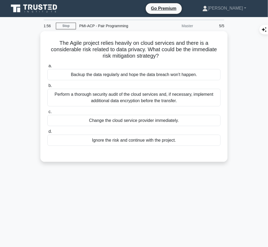
drag, startPoint x: 57, startPoint y: 41, endPoint x: 162, endPoint y: 59, distance: 107.1
click at [162, 59] on div "The Agile project relies heavily on cloud services and there is a considerable …" at bounding box center [133, 96] width 183 height 127
copy h5 "The Agile project relies heavily on cloud services and there is a considerable …"
click at [163, 44] on h5 "The Agile project relies heavily on cloud services and there is a considerable …" at bounding box center [134, 50] width 174 height 20
click at [129, 102] on div "Perform a thorough security audit of the cloud services and, if necessary, impl…" at bounding box center [133, 98] width 173 height 18
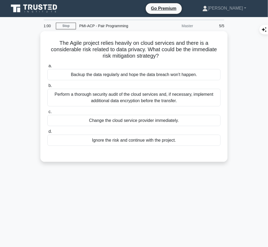
click at [47, 88] on input "b. Perform a thorough security audit of the cloud services and, if necessary, i…" at bounding box center [47, 85] width 0 height 3
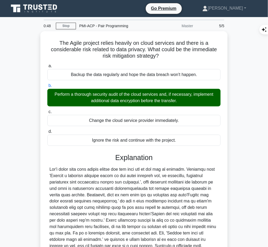
click at [109, 223] on div at bounding box center [133, 220] width 169 height 109
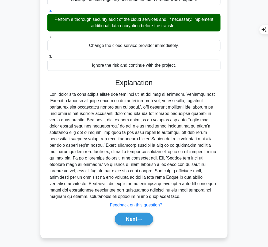
drag, startPoint x: 115, startPoint y: 81, endPoint x: 95, endPoint y: 199, distance: 119.2
click at [95, 199] on div "Explanation Submit feedback Feedback on this question? Next" at bounding box center [133, 154] width 173 height 150
copy div "Explanation Let's break down each answer option and why they may or may not be …"
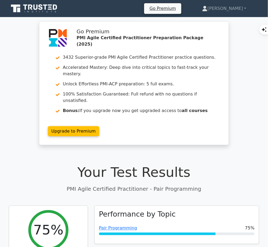
click at [111, 226] on link "Pair Programming" at bounding box center [118, 228] width 38 height 5
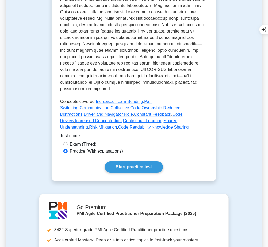
scroll to position [253, 0]
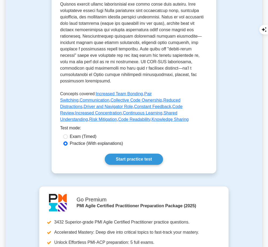
click at [126, 154] on link "Start practice test" at bounding box center [134, 159] width 58 height 11
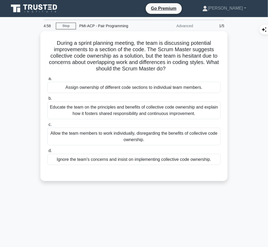
drag, startPoint x: 54, startPoint y: 40, endPoint x: 179, endPoint y: 69, distance: 128.1
click at [179, 69] on h5 "During a sprint planning meeting, the team is discussing potential improvements…" at bounding box center [134, 56] width 174 height 33
copy h5 "During a sprint planning meeting, the team is discussing potential improvements…"
click at [146, 105] on div "Educate the team on the principles and benefits of collective code ownership an…" at bounding box center [133, 111] width 173 height 18
click at [47, 100] on input "b. Educate the team on the principles and benefits of collective code ownership…" at bounding box center [47, 98] width 0 height 3
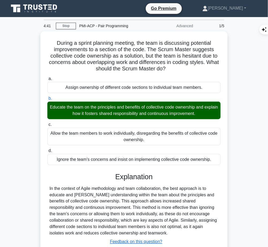
scroll to position [41, 0]
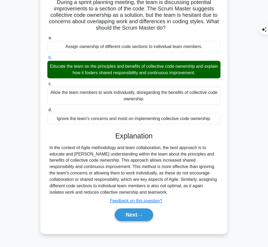
click at [127, 212] on button "Next" at bounding box center [134, 215] width 38 height 13
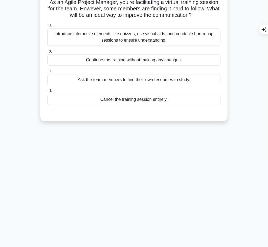
scroll to position [0, 0]
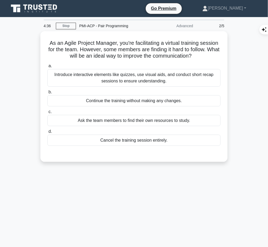
drag, startPoint x: 46, startPoint y: 42, endPoint x: 211, endPoint y: 57, distance: 164.7
click at [211, 57] on h5 "As an Agile Project Manager, you're facilitating a virtual training session for…" at bounding box center [134, 50] width 174 height 20
copy h5 "As an Agile Project Manager, you're facilitating a virtual training session for…"
click at [161, 77] on div "Introduce interactive elements like quizzes, use visual aids, and conduct short…" at bounding box center [133, 78] width 173 height 18
click at [47, 68] on input "a. Introduce interactive elements like quizzes, use visual aids, and conduct sh…" at bounding box center [47, 65] width 0 height 3
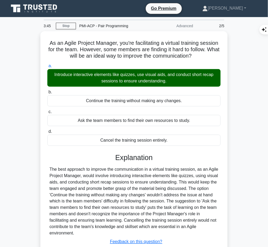
click at [84, 187] on div "The best approach to improve the communication in a virtual training session, a…" at bounding box center [133, 201] width 169 height 71
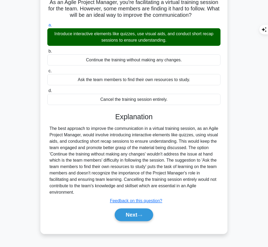
drag, startPoint x: 114, startPoint y: 114, endPoint x: 79, endPoint y: 192, distance: 85.6
click at [79, 192] on div "Explanation The best approach to improve the communication in a virtual trainin…" at bounding box center [133, 168] width 173 height 111
copy div "Explanation The best approach to improve the communication in a virtual trainin…"
click at [118, 220] on button "Next" at bounding box center [134, 215] width 38 height 13
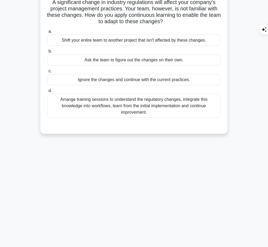
scroll to position [0, 0]
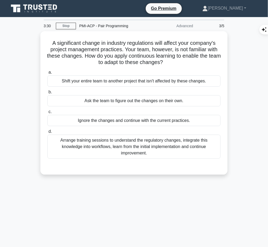
drag, startPoint x: 47, startPoint y: 40, endPoint x: 172, endPoint y: 63, distance: 126.8
click at [172, 63] on h5 "A significant change in industry regulations will affect your company's project…" at bounding box center [134, 53] width 174 height 26
copy h5 "A significant change in industry regulations will affect your company's project…"
click at [172, 149] on div "Arrange training sessions to understand the regulatory changes, integrate this …" at bounding box center [133, 147] width 173 height 24
click at [47, 134] on input "d. Arrange training sessions to understand the regulatory changes, integrate th…" at bounding box center [47, 131] width 0 height 3
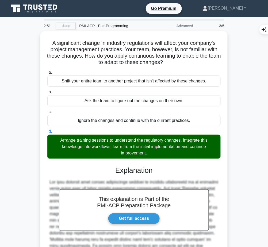
click at [131, 175] on div "This explanation is Part of the PMI-ACP Preparation Package Get full access Exp…" at bounding box center [133, 222] width 173 height 124
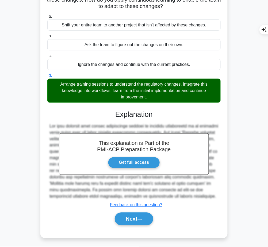
drag, startPoint x: 114, startPoint y: 111, endPoint x: 196, endPoint y: 196, distance: 118.1
click at [196, 196] on div "This explanation is Part of the PMI-ACP Preparation Package Get full access Exp…" at bounding box center [133, 166] width 173 height 124
copy div "Explanation The best practice when facing significant changes in industry regul…"
click at [121, 222] on button "Next" at bounding box center [134, 219] width 38 height 13
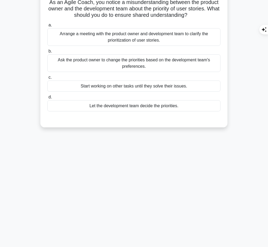
scroll to position [0, 0]
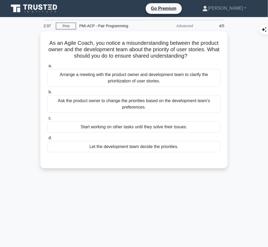
drag, startPoint x: 46, startPoint y: 41, endPoint x: 205, endPoint y: 54, distance: 159.3
click at [205, 54] on h5 "As an Agile Coach, you notice a misunderstanding between the product owner and …" at bounding box center [134, 50] width 174 height 20
copy h5 "As an Agile Coach, you notice a misunderstanding between the product owner and …"
click at [182, 76] on div "Arrange a meeting with the product owner and development team to clarify the pr…" at bounding box center [133, 78] width 173 height 18
click at [47, 68] on input "a. Arrange a meeting with the product owner and development team to clarify the…" at bounding box center [47, 65] width 0 height 3
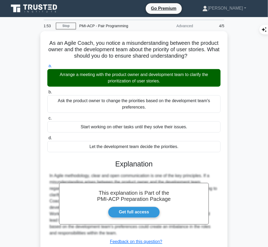
click at [147, 166] on h3 "Explanation" at bounding box center [134, 164] width 167 height 9
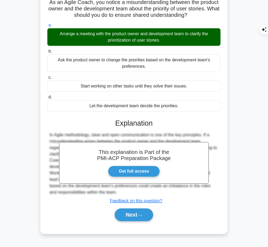
drag, startPoint x: 116, startPoint y: 122, endPoint x: 117, endPoint y: 193, distance: 70.6
click at [117, 193] on div "This explanation is Part of the PMI-ACP Preparation Package Get full access Exp…" at bounding box center [133, 168] width 173 height 111
copy div "Explanation In Agile methodology, clear and open communication is one of the ke…"
click at [135, 216] on button "Next" at bounding box center [134, 215] width 38 height 13
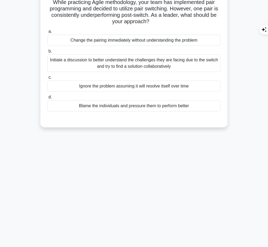
scroll to position [0, 0]
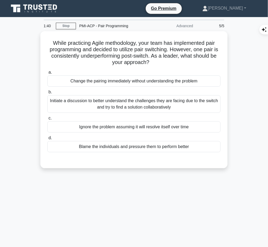
drag, startPoint x: 49, startPoint y: 40, endPoint x: 168, endPoint y: 63, distance: 121.2
click at [168, 63] on h5 "While practicing Agile methodology, your team has implemented pair programming …" at bounding box center [134, 53] width 174 height 26
copy h5 "While practicing Agile methodology, your team has implemented pair programming …"
click at [185, 110] on div "Initiate a discussion to better understand the challenges they are facing due t…" at bounding box center [133, 104] width 173 height 18
click at [47, 94] on input "b. Initiate a discussion to better understand the challenges they are facing du…" at bounding box center [47, 92] width 0 height 3
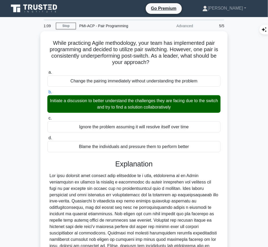
click at [154, 173] on div at bounding box center [133, 218] width 169 height 90
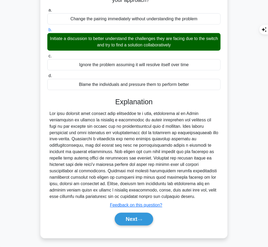
drag, startPoint x: 115, startPoint y: 98, endPoint x: 205, endPoint y: 195, distance: 131.8
click at [205, 195] on div "Explanation Submit feedback Feedback on this question? Next" at bounding box center [133, 163] width 173 height 130
copy div "Explanation The best approach when dealing with challenges in a team, especiall…"
click at [140, 216] on button "Next" at bounding box center [134, 219] width 38 height 13
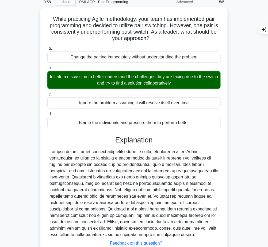
scroll to position [0, 0]
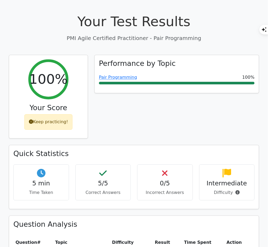
scroll to position [151, 0]
click at [123, 75] on link "Pair Programming" at bounding box center [118, 77] width 38 height 5
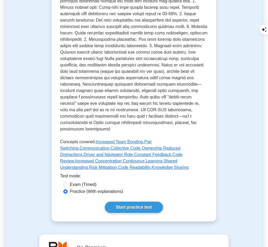
scroll to position [206, 0]
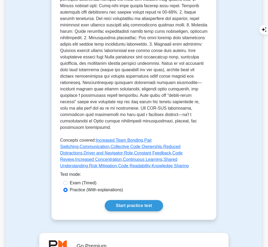
click at [135, 200] on link "Start practice test" at bounding box center [134, 205] width 58 height 11
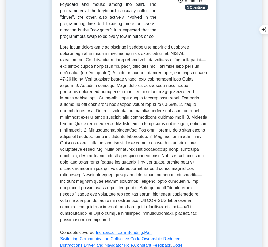
scroll to position [108, 0]
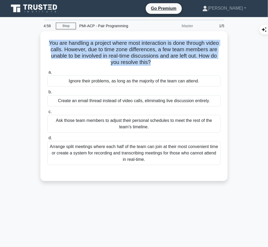
drag, startPoint x: 53, startPoint y: 40, endPoint x: 166, endPoint y: 65, distance: 115.7
click at [166, 65] on div "You are handling a project where most interaction is done through video calls. …" at bounding box center [133, 106] width 183 height 146
copy h5 "You are handling a project where most interaction is done through video calls. …"
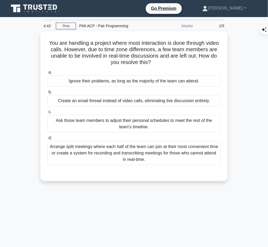
click at [168, 160] on div "Arrange split meetings where each half of the team can join at their most conve…" at bounding box center [133, 153] width 173 height 24
click at [47, 140] on input "d. Arrange split meetings where each half of the team can join at their most co…" at bounding box center [47, 138] width 0 height 3
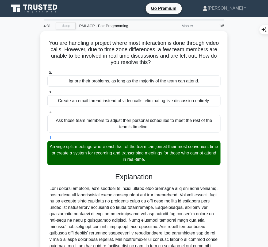
click at [129, 180] on h3 "Explanation" at bounding box center [134, 177] width 167 height 9
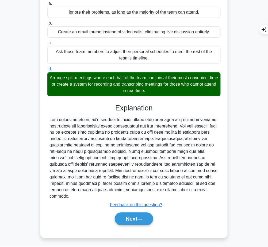
drag, startPoint x: 115, startPoint y: 107, endPoint x: 116, endPoint y: 194, distance: 87.6
click at [116, 194] on div "Explanation Submit feedback Feedback on this question? Next" at bounding box center [133, 166] width 173 height 124
copy div "Explanation For a project manager, it's crucial to ensure active participation …"
click at [123, 218] on button "Next" at bounding box center [134, 219] width 38 height 13
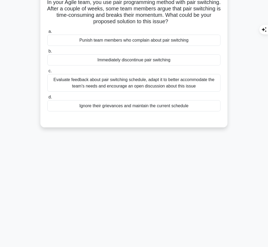
scroll to position [0, 0]
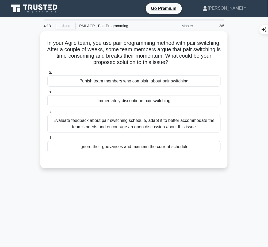
drag, startPoint x: 52, startPoint y: 40, endPoint x: 187, endPoint y: 59, distance: 135.9
click at [187, 59] on h5 "In your Agile team, you use pair programming method with pair switching. After …" at bounding box center [134, 53] width 174 height 26
copy h5 "In your Agile team, you use pair programming method with pair switching. After …"
click at [146, 123] on div "Evaluate feedback about pair switching schedule, adapt it to better accommodate…" at bounding box center [133, 124] width 173 height 18
click at [47, 114] on input "c. Evaluate feedback about pair switching schedule, adapt it to better accommod…" at bounding box center [47, 111] width 0 height 3
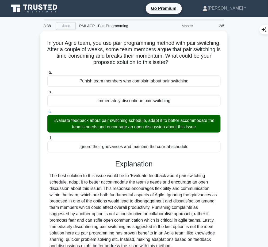
click at [104, 206] on div at bounding box center [133, 211] width 169 height 77
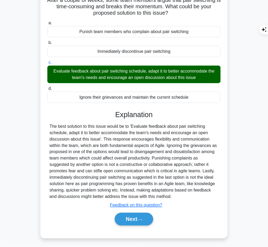
scroll to position [38, 0]
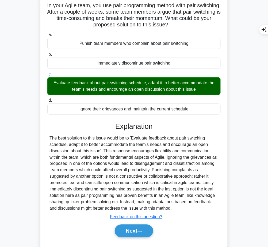
drag, startPoint x: 115, startPoint y: 126, endPoint x: 169, endPoint y: 208, distance: 97.8
click at [169, 208] on div "Explanation Submit feedback Feedback on this question? Next" at bounding box center [133, 181] width 173 height 118
copy div "Explanation The best solution to this issue would be to 'Evaluate feedback abou…"
click at [125, 228] on button "Next" at bounding box center [134, 231] width 38 height 13
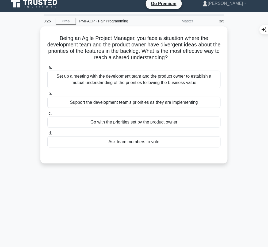
scroll to position [0, 0]
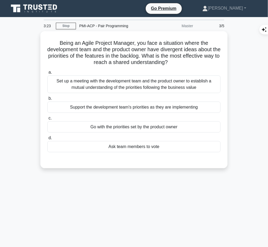
drag, startPoint x: 57, startPoint y: 40, endPoint x: 194, endPoint y: 65, distance: 139.6
click at [194, 65] on div "Being an Agile Project Manager, you face a situation where the development team…" at bounding box center [133, 99] width 183 height 133
copy h5 "Being an Agile Project Manager, you face a situation where the development team…"
click at [178, 81] on div "Set up a meeting with the development team and the product owner to establish a…" at bounding box center [133, 85] width 173 height 18
click at [47, 74] on input "a. Set up a meeting with the development team and the product owner to establis…" at bounding box center [47, 72] width 0 height 3
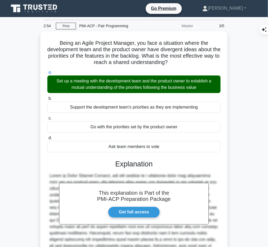
click at [143, 167] on h3 "Explanation" at bounding box center [134, 164] width 167 height 9
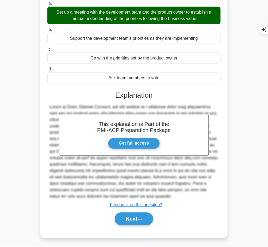
drag, startPoint x: 114, startPoint y: 93, endPoint x: 144, endPoint y: 196, distance: 107.1
click at [144, 196] on div "This explanation is Part of the PMI-ACP Preparation Package Get full access Exp…" at bounding box center [133, 156] width 173 height 143
copy div "Explanation Being an Agile Project Manager, the best action in a situation wher…"
click at [120, 223] on button "Next" at bounding box center [134, 219] width 38 height 13
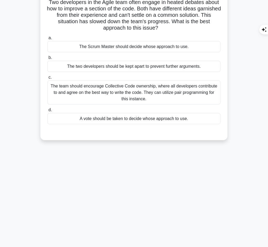
scroll to position [0, 0]
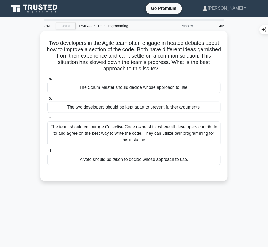
drag, startPoint x: 50, startPoint y: 38, endPoint x: 162, endPoint y: 68, distance: 116.1
click at [162, 68] on h5 "Two developers in the Agile team often engage in heated debates about how to im…" at bounding box center [134, 56] width 174 height 33
copy h5 "Two developers in the Agile team often engage in heated debates about how to im…"
click at [185, 126] on div "The team should encourage Collective Code ownership, where all developers contr…" at bounding box center [133, 134] width 173 height 24
click at [47, 120] on input "c. The team should encourage Collective Code ownership, where all developers co…" at bounding box center [47, 118] width 0 height 3
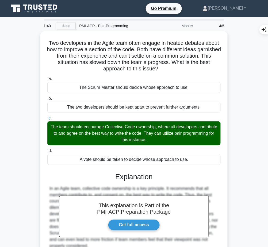
click at [164, 175] on h3 "Explanation" at bounding box center [134, 177] width 167 height 9
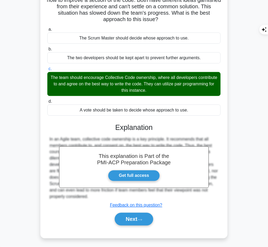
drag, startPoint x: 115, startPoint y: 126, endPoint x: 100, endPoint y: 199, distance: 74.2
click at [100, 199] on div "This explanation is Part of the PMI-ACP Preparation Package Get full access Exp…" at bounding box center [133, 172] width 173 height 111
copy div "Explanation In an Agile team, collective code ownership is a key principle. It …"
click at [129, 218] on button "Next" at bounding box center [134, 219] width 38 height 13
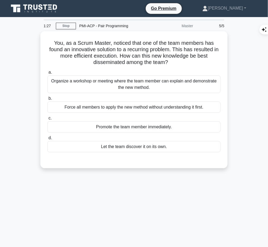
scroll to position [0, 0]
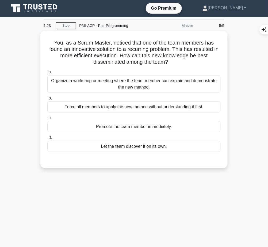
click at [53, 40] on h5 "You, as a Scrum Master, noticed that one of the team members has found an innov…" at bounding box center [134, 53] width 174 height 26
drag, startPoint x: 53, startPoint y: 40, endPoint x: 169, endPoint y: 60, distance: 117.7
click at [169, 60] on h5 "You, as a Scrum Master, noticed that one of the team members has found an innov…" at bounding box center [134, 53] width 174 height 26
copy h5 "You, as a Scrum Master, noticed that one of the team members has found an innov…"
click at [211, 62] on h5 "You, as a Scrum Master, noticed that one of the team members has found an innov…" at bounding box center [134, 53] width 174 height 26
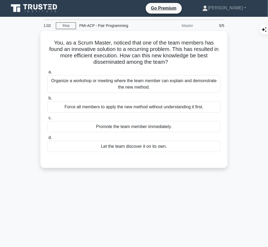
click at [199, 81] on div "Organize a workshop or meeting where the team member can explain and demonstrat…" at bounding box center [133, 84] width 173 height 18
click at [47, 74] on input "a. Organize a workshop or meeting where the team member can explain and demonst…" at bounding box center [47, 72] width 0 height 3
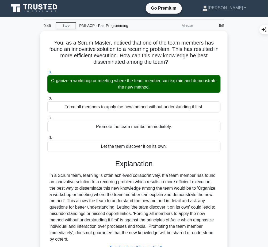
click at [140, 188] on div "In a Scrum team, learning is often achieved collaboratively. If a team member h…" at bounding box center [133, 208] width 169 height 71
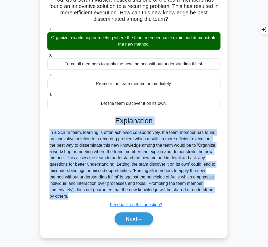
drag, startPoint x: 117, startPoint y: 120, endPoint x: 100, endPoint y: 199, distance: 80.5
click at [100, 199] on div "Explanation In a Scrum team, learning is often achieved collaboratively. If a t…" at bounding box center [133, 172] width 173 height 111
copy div "Explanation In a Scrum team, learning is often achieved collaboratively. If a t…"
click at [133, 220] on button "Next" at bounding box center [134, 219] width 38 height 13
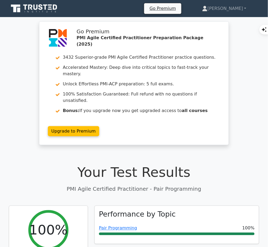
click at [124, 226] on link "Pair Programming" at bounding box center [118, 228] width 38 height 5
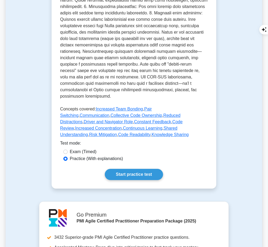
scroll to position [239, 0]
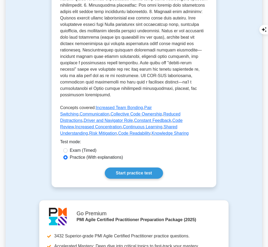
click at [136, 168] on link "Start practice test" at bounding box center [134, 173] width 58 height 11
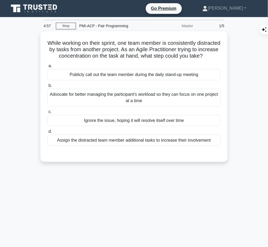
drag, startPoint x: 55, startPoint y: 42, endPoint x: 141, endPoint y: 63, distance: 88.8
click at [141, 60] on h5 "While working on their sprint, one team member is consistently distracted by ta…" at bounding box center [134, 50] width 174 height 20
copy h5 "While working on their sprint, one team member is consistently distracted by ta…"
click at [199, 104] on div "Advocate for better managing the participant's workload so they can focus on on…" at bounding box center [133, 98] width 173 height 18
click at [47, 88] on input "b. Advocate for better managing the participant's workload so they can focus on…" at bounding box center [47, 85] width 0 height 3
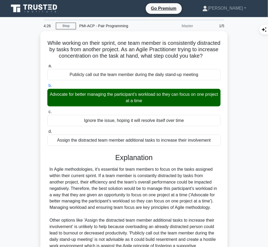
click at [156, 177] on div "In Agile methodologies, it's essential for team members to focus on the tasks a…" at bounding box center [133, 217] width 169 height 103
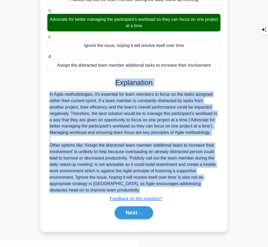
drag, startPoint x: 114, startPoint y: 86, endPoint x: 99, endPoint y: 200, distance: 114.6
click at [99, 200] on div "Explanation In Agile methodologies, it's essential for team members to focus on…" at bounding box center [133, 150] width 173 height 143
copy div "Explanation In Agile methodologies, it's essential for team members to focus on…"
click at [135, 220] on button "Next" at bounding box center [134, 213] width 38 height 13
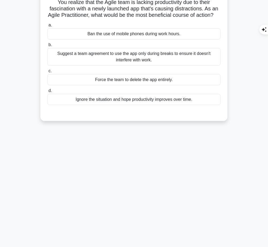
scroll to position [0, 0]
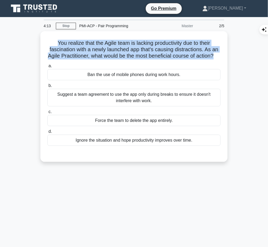
drag, startPoint x: 52, startPoint y: 40, endPoint x: 221, endPoint y: 55, distance: 169.5
click at [221, 55] on h5 "You realize that the Agile team is lacking productivity due to their fascinatio…" at bounding box center [134, 50] width 174 height 20
copy h5 "You realize that the Agile team is lacking productivity due to their fascinatio…"
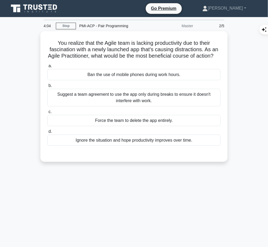
click at [184, 101] on div "Suggest a team agreement to use the app only during breaks to ensure it doesn't…" at bounding box center [133, 98] width 173 height 18
click at [47, 88] on input "b. Suggest a team agreement to use the app only during breaks to ensure it does…" at bounding box center [47, 85] width 0 height 3
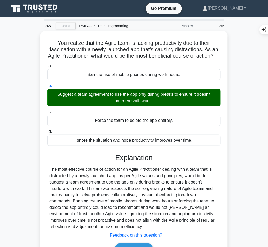
click at [117, 180] on div "The most effective course of action for an Agile Practitioner dealing with a te…" at bounding box center [133, 198] width 169 height 64
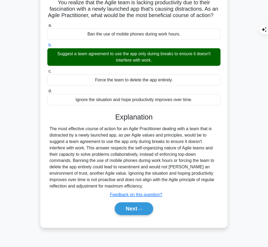
drag, startPoint x: 115, startPoint y: 121, endPoint x: 124, endPoint y: 190, distance: 69.3
click at [124, 190] on div "Explanation The most effective course of action for an Agile Practitioner deali…" at bounding box center [133, 165] width 173 height 105
copy div "Explanation The most effective course of action for an Agile Practitioner deali…"
click at [122, 216] on button "Next" at bounding box center [134, 209] width 38 height 13
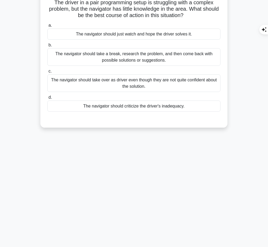
scroll to position [0, 0]
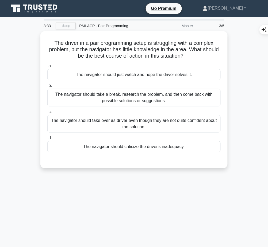
drag, startPoint x: 47, startPoint y: 40, endPoint x: 213, endPoint y: 55, distance: 166.1
click at [213, 55] on h5 "The driver in a pair programming setup is struggling with a complex problem, bu…" at bounding box center [134, 50] width 174 height 20
copy h5 "The driver in a pair programming setup is struggling with a complex problem, bu…"
click at [130, 101] on div "The navigator should take a break, research the problem, and then come back wit…" at bounding box center [133, 98] width 173 height 18
click at [47, 88] on input "b. The navigator should take a break, research the problem, and then come back …" at bounding box center [47, 85] width 0 height 3
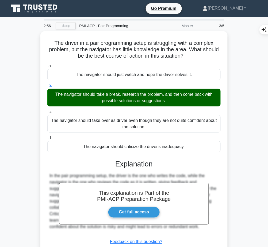
click at [100, 162] on h3 "Explanation" at bounding box center [134, 164] width 167 height 9
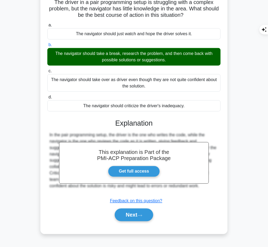
scroll to position [41, 0]
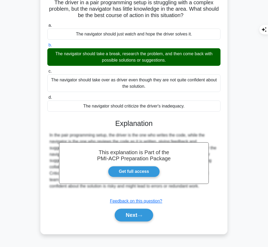
drag, startPoint x: 115, startPoint y: 121, endPoint x: 205, endPoint y: 178, distance: 106.0
click at [205, 178] on div "This explanation is Part of the PMI-ACP Preparation Package Get full access Exp…" at bounding box center [133, 168] width 173 height 111
drag, startPoint x: 117, startPoint y: 122, endPoint x: 205, endPoint y: 185, distance: 108.7
click at [205, 185] on div "This explanation is Part of the PMI-ACP Preparation Package Get full access Exp…" at bounding box center [133, 168] width 173 height 111
copy div "Explanation In the pair programming setup, the driver is the one who writes the…"
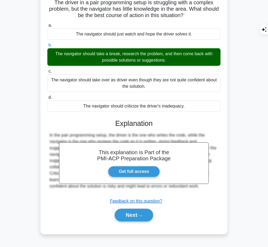
click at [126, 214] on button "Next" at bounding box center [134, 215] width 38 height 13
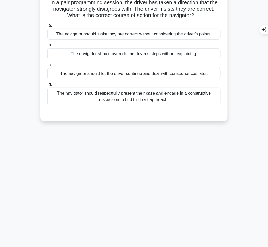
scroll to position [0, 0]
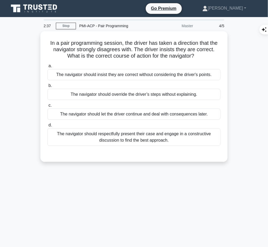
drag, startPoint x: 44, startPoint y: 41, endPoint x: 197, endPoint y: 58, distance: 154.3
click at [197, 58] on div "In a pair programming session, the driver has taken a direction that the naviga…" at bounding box center [133, 96] width 183 height 127
copy h5 "In a pair programming session, the driver has taken a direction that the naviga…"
click at [148, 138] on div "The navigator should respectfully present their case and engage in a constructi…" at bounding box center [133, 138] width 173 height 18
click at [47, 127] on input "d. The navigator should respectfully present their case and engage in a constru…" at bounding box center [47, 125] width 0 height 3
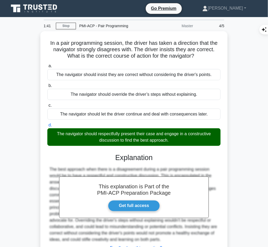
click at [153, 164] on div "This explanation is Part of the PMI-ACP Preparation Package Get full access Exp…" at bounding box center [133, 209] width 173 height 124
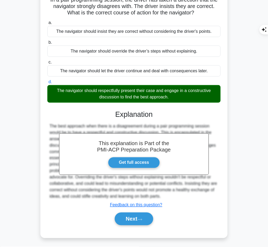
drag, startPoint x: 114, startPoint y: 112, endPoint x: 154, endPoint y: 196, distance: 92.4
click at [154, 196] on div "This explanation is Part of the PMI-ACP Preparation Package Get full access Exp…" at bounding box center [133, 166] width 173 height 124
copy div "Explanation The best approach when there is a disagreement during a pair progra…"
click at [131, 217] on button "Next" at bounding box center [134, 219] width 38 height 13
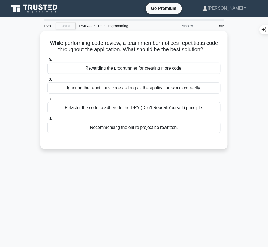
scroll to position [0, 0]
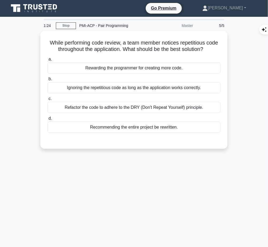
drag, startPoint x: 47, startPoint y: 40, endPoint x: 219, endPoint y: 46, distance: 171.4
click at [219, 46] on h5 "While performing code review, a team member notices repetitious code throughout…" at bounding box center [134, 46] width 174 height 13
copy h5 "While performing code review, a team member notices repetitious code throughout…"
click at [194, 107] on div "Refactor the code to adhere to the DRY (Don't Repeat Yourself) principle." at bounding box center [133, 107] width 173 height 11
click at [47, 101] on input "c. Refactor the code to adhere to the DRY (Don't Repeat Yourself) principle." at bounding box center [47, 98] width 0 height 3
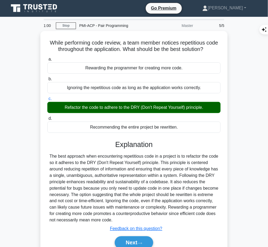
click at [138, 167] on div "The best approach when encountering repetitious code in a project is to refacto…" at bounding box center [133, 188] width 169 height 71
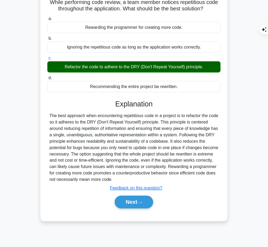
drag, startPoint x: 116, startPoint y: 102, endPoint x: 180, endPoint y: 181, distance: 101.5
click at [180, 181] on div "Explanation The best approach when encountering repetitious code in a project i…" at bounding box center [133, 155] width 173 height 111
copy div "Explanation The best approach when encountering repetitious code in a project i…"
click at [127, 202] on button "Next" at bounding box center [134, 202] width 38 height 13
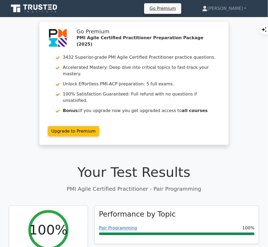
click at [129, 226] on link "Pair Programming" at bounding box center [118, 228] width 38 height 5
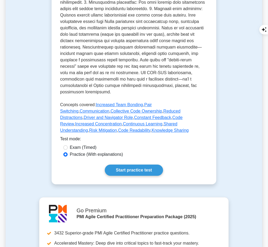
scroll to position [241, 0]
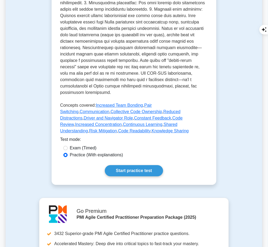
click at [143, 165] on link "Start practice test" at bounding box center [134, 170] width 58 height 11
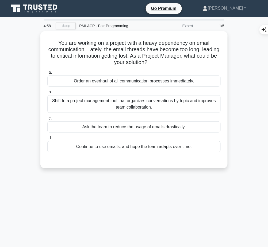
drag, startPoint x: 56, startPoint y: 40, endPoint x: 175, endPoint y: 62, distance: 121.0
click at [175, 62] on h5 "You are working on a project with a heavy dependency on email communication. La…" at bounding box center [134, 53] width 174 height 26
copy h5 "You are working on a project with a heavy dependency on email communication. La…"
click at [172, 101] on div "Shift to a project management tool that organizes conversations by topic and im…" at bounding box center [133, 104] width 173 height 18
click at [47, 94] on input "b. Shift to a project management tool that organizes conversations by topic and…" at bounding box center [47, 92] width 0 height 3
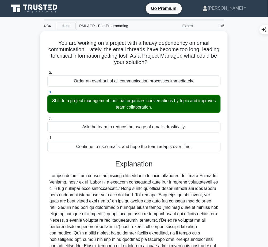
click at [146, 208] on div at bounding box center [133, 214] width 169 height 83
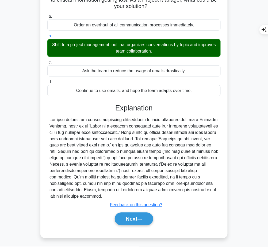
drag, startPoint x: 116, startPoint y: 106, endPoint x: 145, endPoint y: 196, distance: 94.0
click at [145, 196] on div "Explanation Submit feedback Feedback on this question? Next" at bounding box center [133, 166] width 173 height 124
copy div "Explanation The best solution to manage increasing complexities in email commun…"
click at [129, 217] on button "Next" at bounding box center [134, 219] width 38 height 13
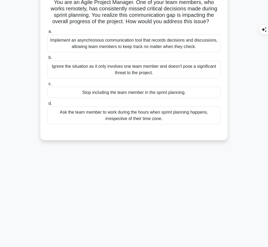
scroll to position [0, 0]
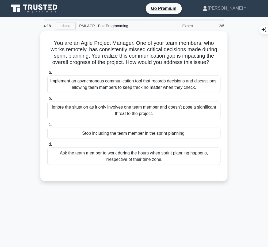
drag, startPoint x: 50, startPoint y: 40, endPoint x: 213, endPoint y: 60, distance: 164.3
click at [213, 60] on h5 "You are an Agile Project Manager. One of your team members, who works remotely,…" at bounding box center [134, 53] width 174 height 26
copy h5 "You are an Agile Project Manager. One of your team members, who works remotely,…"
click at [166, 84] on div "Implement an asynchronous communication tool that records decisions and discuss…" at bounding box center [133, 85] width 173 height 18
click at [47, 74] on input "a. Implement an asynchronous communication tool that records decisions and disc…" at bounding box center [47, 72] width 0 height 3
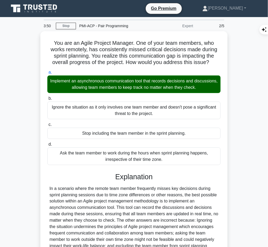
click at [163, 195] on div "In a scenario where the remote team member frequently misses key decisions duri…" at bounding box center [133, 224] width 169 height 77
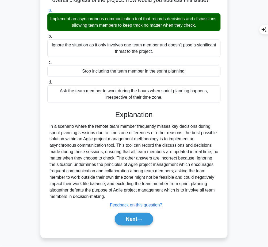
drag, startPoint x: 115, startPoint y: 113, endPoint x: 112, endPoint y: 197, distance: 83.7
click at [112, 197] on div "Explanation Submit feedback Feedback on this question? Next" at bounding box center [133, 170] width 173 height 118
copy div "Explanation In a scenario where the remote team member frequently misses key de…"
click at [133, 220] on button "Next" at bounding box center [134, 219] width 38 height 13
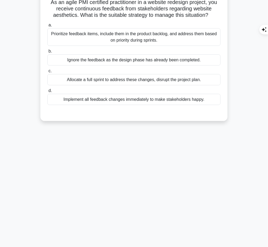
scroll to position [0, 0]
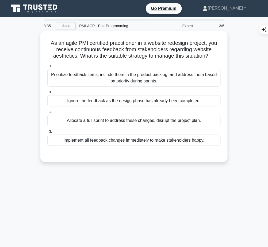
drag, startPoint x: 48, startPoint y: 41, endPoint x: 214, endPoint y: 54, distance: 166.7
click at [214, 54] on h5 "As an agile PMI certified practitioner in a website redesign project, you recei…" at bounding box center [134, 50] width 174 height 20
copy h5 "As an agile PMI certified practitioner in a website redesign project, you recei…"
click at [176, 47] on h5 "As an agile PMI certified practitioner in a website redesign project, you recei…" at bounding box center [134, 50] width 174 height 20
click at [159, 79] on div "Prioritize feedback items, include them in the product backlog, and address the…" at bounding box center [133, 78] width 173 height 18
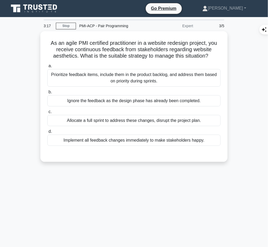
click at [47, 68] on input "a. Prioritize feedback items, include them in the product backlog, and address …" at bounding box center [47, 65] width 0 height 3
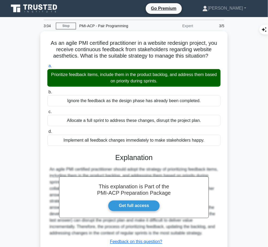
click at [123, 157] on h3 "Explanation" at bounding box center [134, 158] width 167 height 9
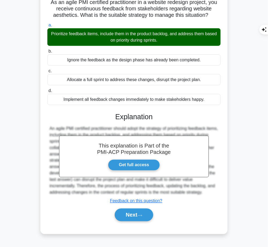
click at [114, 110] on div "This explanation is Part of the PMI-ACP Preparation Package Get full access Exp…" at bounding box center [133, 165] width 173 height 118
drag, startPoint x: 116, startPoint y: 115, endPoint x: 158, endPoint y: 191, distance: 86.7
click at [158, 191] on div "This explanation is Part of the PMI-ACP Preparation Package Get full access Exp…" at bounding box center [133, 165] width 173 height 118
copy div "Explanation An agile PMI certified practitioner should adopt the strategy of pr…"
click at [131, 214] on button "Next" at bounding box center [134, 215] width 38 height 13
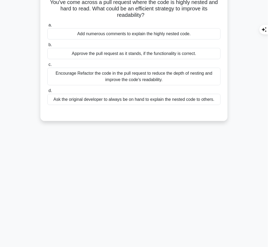
scroll to position [0, 0]
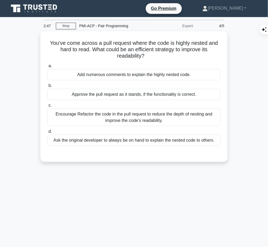
drag, startPoint x: 46, startPoint y: 39, endPoint x: 147, endPoint y: 55, distance: 102.6
click at [147, 55] on div "You've come across a pull request where the code is highly nested and hard to r…" at bounding box center [133, 96] width 183 height 127
copy h5 "You've come across a pull request where the code is highly nested and hard to r…"
click at [193, 115] on div "Encourage Refactor the code in the pull request to reduce the depth of nesting …" at bounding box center [133, 118] width 173 height 18
click at [47, 107] on input "c. Encourage Refactor the code in the pull request to reduce the depth of nesti…" at bounding box center [47, 105] width 0 height 3
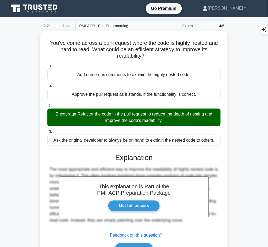
click at [130, 160] on h3 "Explanation" at bounding box center [134, 158] width 167 height 9
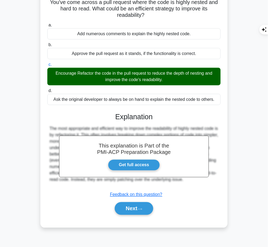
drag, startPoint x: 115, startPoint y: 115, endPoint x: 187, endPoint y: 180, distance: 97.3
click at [187, 180] on div "This explanation is Part of the PMI-ACP Preparation Package Get full access Exp…" at bounding box center [133, 161] width 173 height 111
copy div "Explanation The most appropriate and efficient way to improve the readability o…"
click at [136, 206] on button "Next" at bounding box center [134, 209] width 38 height 13
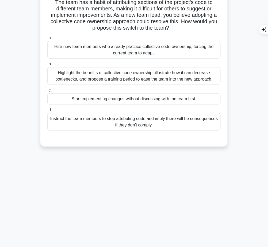
scroll to position [0, 0]
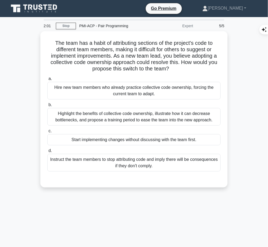
drag, startPoint x: 50, startPoint y: 41, endPoint x: 172, endPoint y: 71, distance: 125.8
click at [172, 71] on h5 "The team has a habit of attributing sections of the project's code to different…" at bounding box center [134, 56] width 174 height 33
copy h5 "The team has a habit of attributing sections of the project's code to different…"
click at [183, 116] on div "Highlight the benefits of collective code ownership, illustrate how it can decr…" at bounding box center [133, 117] width 173 height 18
click at [47, 107] on input "b. Highlight the benefits of collective code ownership, illustrate how it can d…" at bounding box center [47, 104] width 0 height 3
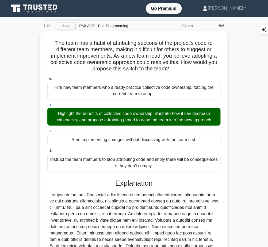
click at [131, 207] on div at bounding box center [133, 237] width 169 height 90
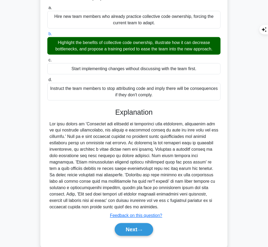
scroll to position [82, 0]
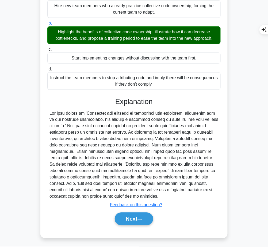
drag, startPoint x: 115, startPoint y: 99, endPoint x: 159, endPoint y: 196, distance: 106.7
click at [159, 196] on div "Explanation Submit feedback Feedback on this question? Next" at bounding box center [133, 163] width 173 height 130
copy div "Explanation The best answer is 'Highlight the benefits of collective code owner…"
click at [131, 219] on button "Next" at bounding box center [134, 219] width 38 height 13
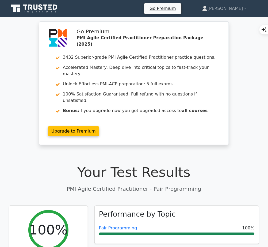
click at [123, 226] on link "Pair Programming" at bounding box center [118, 228] width 38 height 5
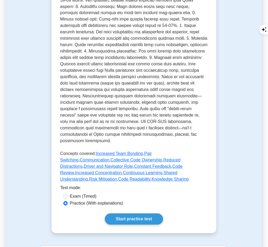
scroll to position [192, 0]
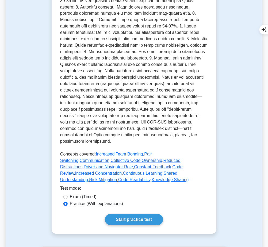
click at [135, 212] on div "Pair Programming Two developers working on code collaboratively. Pair programmi…" at bounding box center [134, 56] width 165 height 358
click at [134, 215] on link "Start practice test" at bounding box center [134, 220] width 58 height 11
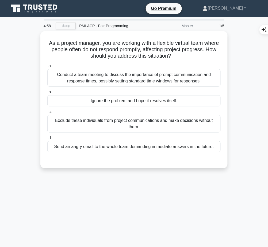
drag, startPoint x: 63, startPoint y: 41, endPoint x: 192, endPoint y: 56, distance: 129.9
click at [192, 56] on h5 "As a project manager, you are working with a flexible virtual team where people…" at bounding box center [134, 50] width 174 height 20
copy h5 "As a project manager, you are working with a flexible virtual team where people…"
click at [194, 78] on div "Conduct a team meeting to discuss the importance of prompt communication and re…" at bounding box center [133, 78] width 173 height 18
click at [47, 68] on input "a. Conduct a team meeting to discuss the importance of prompt communication and…" at bounding box center [47, 65] width 0 height 3
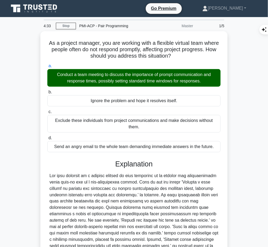
click at [152, 181] on div at bounding box center [133, 218] width 169 height 90
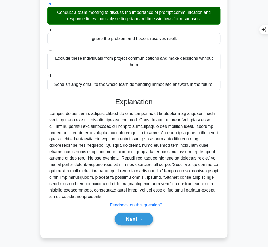
drag, startPoint x: 115, startPoint y: 100, endPoint x: 147, endPoint y: 196, distance: 101.0
click at [147, 196] on div "Explanation Submit feedback Feedback on this question? Next" at bounding box center [133, 163] width 173 height 130
copy div "Explanation The best approach as a project manager in this situation is to addr…"
click at [123, 221] on button "Next" at bounding box center [134, 219] width 38 height 13
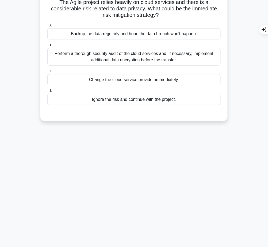
scroll to position [0, 0]
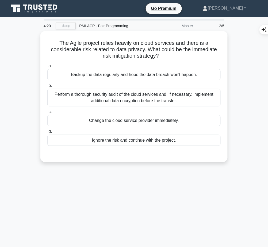
drag, startPoint x: 57, startPoint y: 42, endPoint x: 164, endPoint y: 57, distance: 108.2
click at [164, 57] on h5 "The Agile project relies heavily on cloud services and there is a considerable …" at bounding box center [134, 50] width 174 height 20
copy h5 "The Agile project relies heavily on cloud services and there is a considerable …"
click at [215, 90] on div "Perform a thorough security audit of the cloud services and, if necessary, impl…" at bounding box center [133, 98] width 173 height 18
click at [47, 88] on input "b. Perform a thorough security audit of the cloud services and, if necessary, i…" at bounding box center [47, 85] width 0 height 3
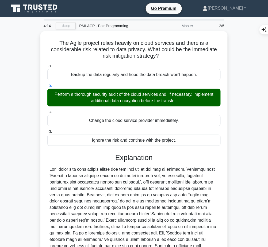
scroll to position [75, 0]
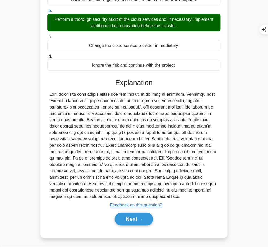
click at [149, 218] on button "Next" at bounding box center [134, 219] width 38 height 13
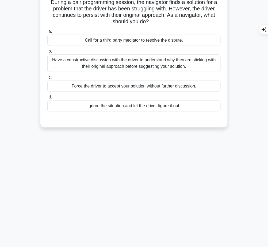
scroll to position [0, 0]
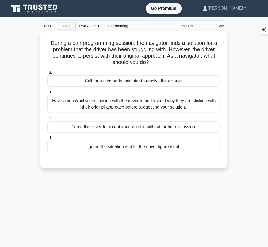
drag, startPoint x: 46, startPoint y: 41, endPoint x: 151, endPoint y: 61, distance: 107.0
click at [151, 61] on div "During a pair programming session, the navigator finds a solution for a problem…" at bounding box center [133, 99] width 183 height 133
copy h5 "During a pair programming session, the navigator finds a solution for a problem…"
click at [166, 102] on div "Have a constructive discussion with the driver to understand why they are stick…" at bounding box center [133, 104] width 173 height 18
click at [47, 94] on input "b. Have a constructive discussion with the driver to understand why they are st…" at bounding box center [47, 92] width 0 height 3
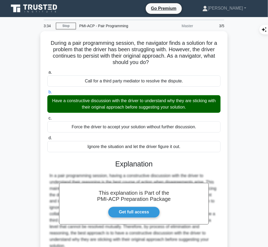
click at [148, 164] on h3 "Explanation" at bounding box center [134, 164] width 167 height 9
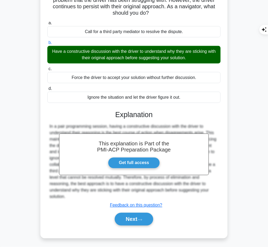
drag, startPoint x: 115, startPoint y: 113, endPoint x: 88, endPoint y: 195, distance: 86.5
click at [88, 195] on div "This explanation is Part of the PMI-ACP Preparation Package Get full access Exp…" at bounding box center [133, 166] width 173 height 124
copy div "Explanation In a pair programming session, having a constructive discussion wit…"
click at [131, 220] on button "Next" at bounding box center [134, 219] width 38 height 13
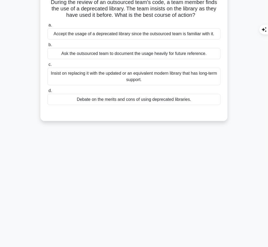
scroll to position [0, 0]
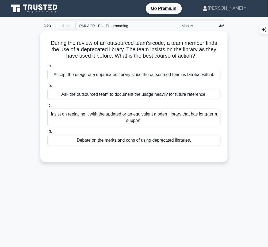
drag, startPoint x: 48, startPoint y: 41, endPoint x: 202, endPoint y: 53, distance: 154.1
click at [202, 53] on h5 "During the review of an outsourced team's code, a team member finds the use of …" at bounding box center [134, 50] width 174 height 20
copy h5 "During the review of an outsourced team's code, a team member finds the use of …"
click at [183, 119] on div "Insist on replacing it with the updated or an equivalent modern library that ha…" at bounding box center [133, 118] width 173 height 18
click at [47, 107] on input "c. Insist on replacing it with the updated or an equivalent modern library that…" at bounding box center [47, 105] width 0 height 3
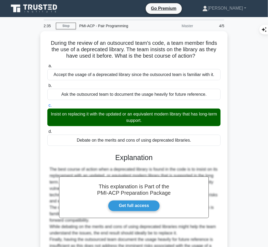
click at [141, 155] on h3 "Explanation" at bounding box center [134, 158] width 167 height 9
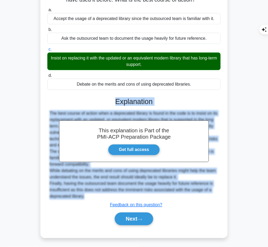
drag, startPoint x: 115, startPoint y: 102, endPoint x: 99, endPoint y: 199, distance: 98.0
click at [99, 199] on div "This explanation is Part of the PMI-ACP Preparation Package Get full access Exp…" at bounding box center [133, 159] width 173 height 137
copy div "Explanation The best course of action when a deprecated library is found in the…"
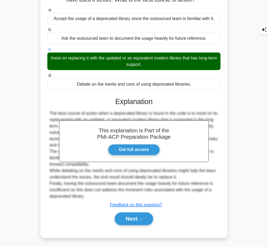
click at [126, 226] on div "Next" at bounding box center [133, 219] width 173 height 17
click at [123, 220] on button "Next" at bounding box center [134, 219] width 38 height 13
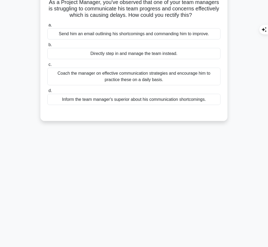
scroll to position [0, 0]
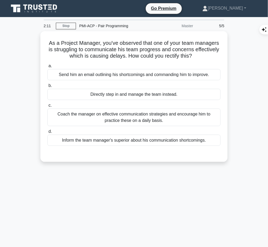
drag, startPoint x: 48, startPoint y: 41, endPoint x: 207, endPoint y: 54, distance: 159.8
click at [207, 54] on h5 "As a Project Manager, you've observed that one of your team managers is struggl…" at bounding box center [134, 50] width 174 height 20
copy h5 "As a Project Manager, you've observed that one of your team managers is struggl…"
click at [142, 118] on div "Coach the manager on effective communication strategies and encourage him to pr…" at bounding box center [133, 118] width 173 height 18
click at [47, 107] on input "c. Coach the manager on effective communication strategies and encourage him to…" at bounding box center [47, 105] width 0 height 3
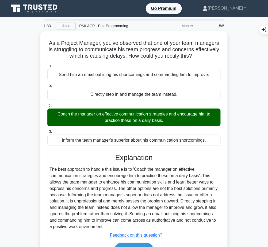
click at [157, 176] on div "The best approach to handle this issue is to 'Coach the manager on effective co…" at bounding box center [133, 198] width 169 height 64
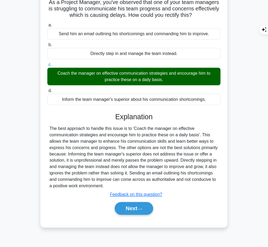
drag, startPoint x: 115, startPoint y: 115, endPoint x: 108, endPoint y: 185, distance: 70.6
click at [108, 185] on div "Explanation The best approach to handle this issue is to 'Coach the manager on …" at bounding box center [133, 165] width 173 height 105
copy div "Explanation The best approach to handle this issue is to 'Coach the manager on …"
click at [124, 213] on button "Next" at bounding box center [134, 209] width 38 height 13
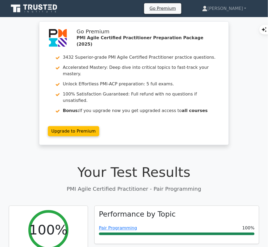
click at [125, 226] on link "Pair Programming" at bounding box center [118, 228] width 38 height 5
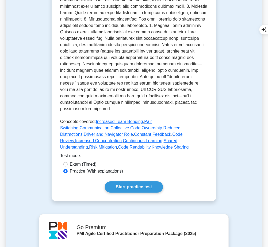
scroll to position [224, 0]
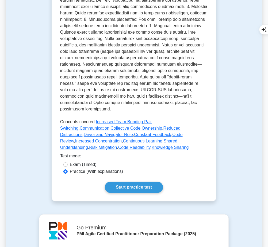
click at [118, 182] on link "Start practice test" at bounding box center [134, 187] width 58 height 11
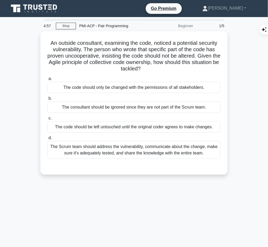
drag, startPoint x: 45, startPoint y: 40, endPoint x: 159, endPoint y: 67, distance: 117.6
click at [159, 67] on div "An outside consultant, examining the code, noticed a potential security vulnera…" at bounding box center [133, 102] width 183 height 139
copy h5 "An outside consultant, examining the code, noticed a potential security vulnera…"
click at [174, 147] on div "The Scrum team should address the vulnerability, communicate about the change, …" at bounding box center [133, 150] width 173 height 18
click at [47, 140] on input "d. The Scrum team should address the vulnerability, communicate about the chang…" at bounding box center [47, 138] width 0 height 3
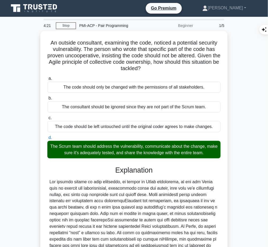
scroll to position [1, 0]
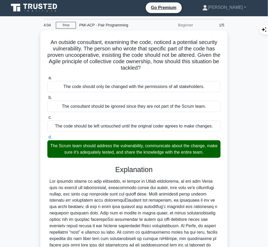
click at [107, 195] on div at bounding box center [133, 226] width 169 height 96
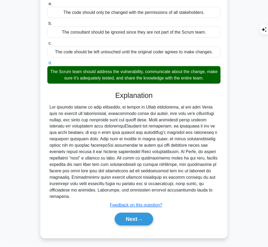
drag, startPoint x: 115, startPoint y: 93, endPoint x: 69, endPoint y: 199, distance: 115.6
click at [69, 199] on div "Explanation Submit feedback Feedback on this question? Next" at bounding box center [133, 159] width 173 height 137
copy div "Loremipsumd Sit ametcon adipis el sedd eiusmodte, in utlabo et Dolor magnaaliqu…"
click at [129, 216] on button "Next" at bounding box center [134, 219] width 38 height 13
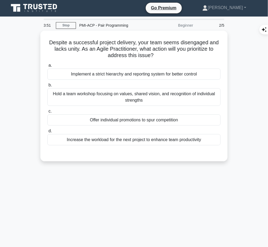
scroll to position [0, 0]
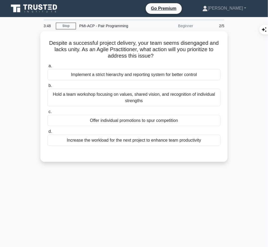
drag, startPoint x: 44, startPoint y: 40, endPoint x: 160, endPoint y: 55, distance: 116.1
click at [160, 55] on div "Despite a successful project delivery, your team seems disengaged and lacks uni…" at bounding box center [133, 96] width 183 height 127
copy h5 "Despite a successful project delivery, your team seems disengaged and lacks uni…"
click at [115, 99] on div "Hold a team workshop focusing on values, shared vision, and recognition of indi…" at bounding box center [133, 98] width 173 height 18
click at [47, 88] on input "b. Hold a team workshop focusing on values, shared vision, and recognition of i…" at bounding box center [47, 85] width 0 height 3
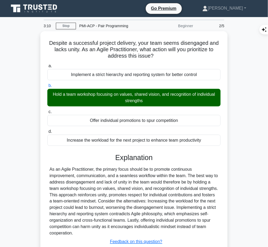
click at [135, 172] on div "As an Agile Practitioner, the primary focus should be to promote continuous imp…" at bounding box center [133, 201] width 169 height 71
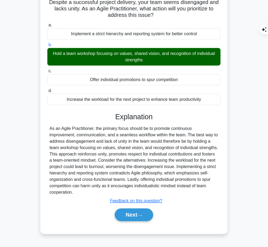
drag, startPoint x: 114, startPoint y: 114, endPoint x: 85, endPoint y: 194, distance: 84.9
click at [85, 194] on div "Explanation As an Agile Practitioner, the primary focus should be to promote co…" at bounding box center [133, 168] width 173 height 111
copy div "Explanation As an Agile Practitioner, the primary focus should be to promote co…"
click at [123, 217] on button "Next" at bounding box center [134, 215] width 38 height 13
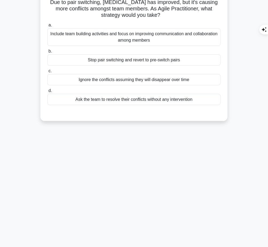
scroll to position [0, 0]
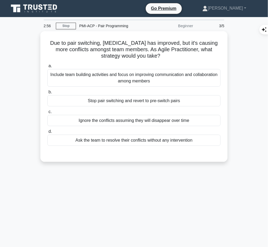
drag, startPoint x: 53, startPoint y: 41, endPoint x: 169, endPoint y: 55, distance: 116.8
click at [169, 55] on h5 "Due to pair switching, [MEDICAL_DATA] has improved, but it's causing more confl…" at bounding box center [134, 50] width 174 height 20
copy h5 "Due to pair switching, [MEDICAL_DATA] has improved, but it's causing more confl…"
click at [172, 79] on div "Include team building activities and focus on improving communication and colla…" at bounding box center [133, 78] width 173 height 18
click at [47, 68] on input "a. Include team building activities and focus on improving communication and co…" at bounding box center [47, 65] width 0 height 3
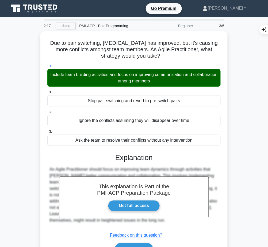
click at [117, 158] on h3 "Explanation" at bounding box center [134, 158] width 167 height 9
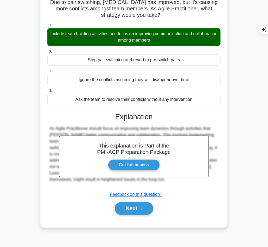
drag, startPoint x: 113, startPoint y: 112, endPoint x: 156, endPoint y: 187, distance: 85.5
click at [156, 187] on div "This explanation is Part of the PMI-ACP Preparation Package Get full access Exp…" at bounding box center [133, 161] width 173 height 111
copy div "Explanation An Agile Practitioner should focus on improving team dynamics throu…"
click at [126, 209] on button "Next" at bounding box center [134, 209] width 38 height 13
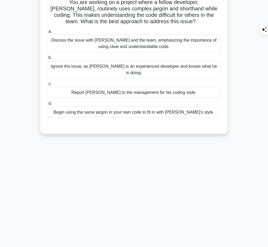
scroll to position [0, 0]
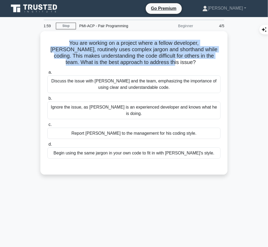
drag, startPoint x: 49, startPoint y: 40, endPoint x: 182, endPoint y: 63, distance: 134.5
click at [182, 63] on h5 "You are working on a project where a fellow developer, [PERSON_NAME], routinely…" at bounding box center [134, 53] width 174 height 26
copy h5 "You are working on a project where a fellow developer, [PERSON_NAME], routinely…"
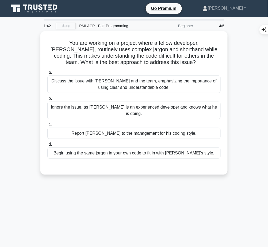
click at [183, 82] on div "Discuss the issue with [PERSON_NAME] and the team, emphasizing the importance o…" at bounding box center [133, 85] width 173 height 18
click at [47, 74] on input "a. Discuss the issue with [PERSON_NAME] and the team, emphasizing the importanc…" at bounding box center [47, 72] width 0 height 3
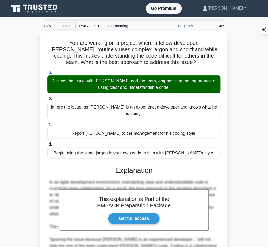
click at [147, 166] on h3 "Explanation" at bounding box center [134, 170] width 167 height 9
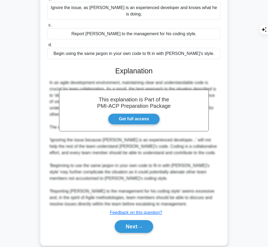
scroll to position [101, 0]
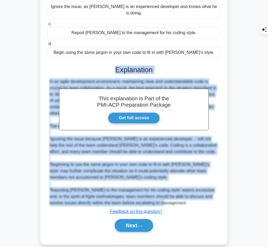
drag, startPoint x: 115, startPoint y: 60, endPoint x: 164, endPoint y: 198, distance: 146.4
click at [164, 198] on div "This explanation is Part of the PMI-ACP Preparation Package Get full access Exp…" at bounding box center [133, 146] width 173 height 175
copy div "Explanation In an agile development environment, maintaining clear and understa…"
click at [126, 220] on button "Next" at bounding box center [134, 226] width 38 height 13
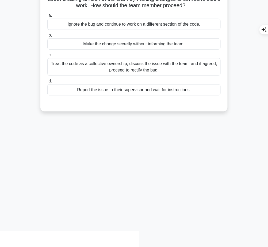
scroll to position [0, 0]
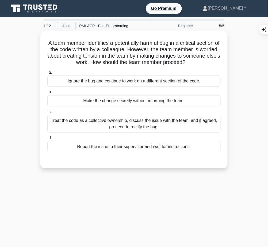
drag, startPoint x: 48, startPoint y: 41, endPoint x: 211, endPoint y: 60, distance: 164.2
click at [211, 60] on h5 "A team member identifies a potentially harmful bug in a critical section of the…" at bounding box center [134, 53] width 174 height 26
copy h5 "A team member identifies a potentially harmful bug in a critical section of the…"
click at [178, 127] on div "Treat the code as a collective ownership, discuss the issue with the team, and …" at bounding box center [133, 124] width 173 height 18
click at [47, 114] on input "c. Treat the code as a collective ownership, discuss the issue with the team, a…" at bounding box center [47, 111] width 0 height 3
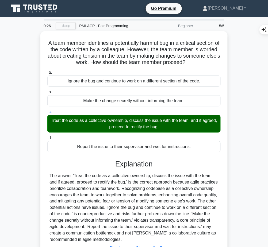
click at [100, 176] on div "The answer 'Treat the code as a collective ownership, discuss the issue with th…" at bounding box center [133, 208] width 169 height 71
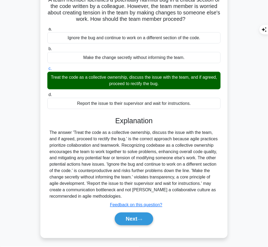
drag, startPoint x: 115, startPoint y: 118, endPoint x: 129, endPoint y: 195, distance: 78.2
click at [129, 195] on div "Explanation The answer 'Treat the code as a collective ownership, discuss the i…" at bounding box center [133, 172] width 173 height 111
copy div "Explanation The answer 'Treat the code as a collective ownership, discuss the i…"
click at [78, 148] on div "The answer 'Treat the code as a collective ownership, discuss the issue with th…" at bounding box center [133, 165] width 169 height 71
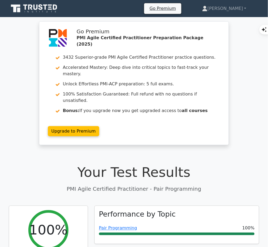
click at [105, 226] on div "Pair Programming 100%" at bounding box center [177, 231] width 156 height 10
click at [105, 226] on link "Pair Programming" at bounding box center [118, 228] width 38 height 5
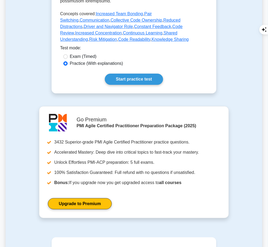
scroll to position [336, 0]
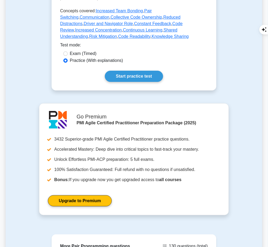
click at [155, 71] on link "Start practice test" at bounding box center [134, 76] width 58 height 11
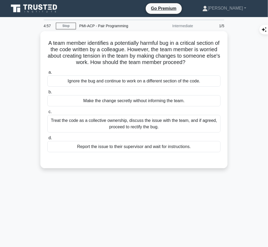
drag, startPoint x: 48, startPoint y: 41, endPoint x: 207, endPoint y: 62, distance: 160.1
click at [207, 62] on h5 "A team member identifies a potentially harmful bug in a critical section of the…" at bounding box center [134, 53] width 174 height 26
copy h5 "A team member identifies a potentially harmful bug in a critical section of the…"
click at [200, 124] on div "Treat the code as a collective ownership, discuss the issue with the team, and …" at bounding box center [133, 124] width 173 height 18
click at [47, 114] on input "c. Treat the code as a collective ownership, discuss the issue with the team, a…" at bounding box center [47, 111] width 0 height 3
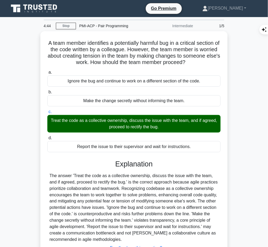
scroll to position [43, 0]
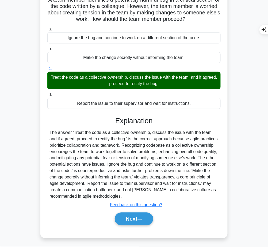
click at [126, 220] on button "Next" at bounding box center [134, 219] width 38 height 13
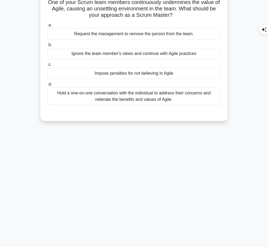
scroll to position [0, 0]
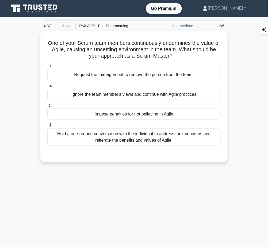
drag, startPoint x: 48, startPoint y: 41, endPoint x: 180, endPoint y: 54, distance: 132.0
click at [180, 54] on h5 "One of your Scrum team members continuously undermines the value of Agile, caus…" at bounding box center [134, 50] width 174 height 20
copy h5 "One of your Scrum team members continuously undermines the value of Agile, caus…"
click at [199, 134] on div "Hold a one-on-one conversation with the individual to address their concerns an…" at bounding box center [133, 138] width 173 height 18
click at [47, 127] on input "d. Hold a one-on-one conversation with the individual to address their concerns…" at bounding box center [47, 125] width 0 height 3
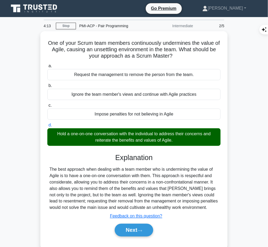
click at [140, 192] on div "The best approach when dealing with a team member who is undermining the value …" at bounding box center [133, 188] width 169 height 45
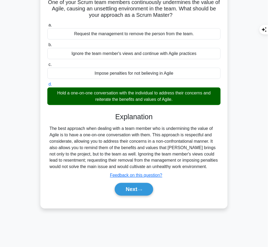
drag, startPoint x: 114, startPoint y: 113, endPoint x: 203, endPoint y: 167, distance: 103.8
click at [203, 167] on div "Explanation The best approach when dealing with a team member who is underminin…" at bounding box center [133, 156] width 173 height 86
copy div "Explanation The best approach when dealing with a team member who is underminin…"
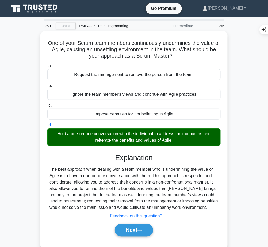
click at [122, 231] on button "Next" at bounding box center [134, 230] width 38 height 13
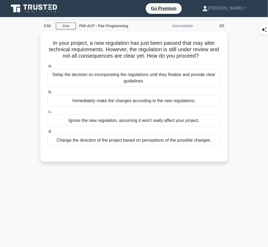
drag, startPoint x: 49, startPoint y: 40, endPoint x: 210, endPoint y: 57, distance: 162.3
click at [210, 57] on h5 "In your project, a new regulation has just been passed that may alter technical…" at bounding box center [134, 50] width 174 height 20
copy h5 "In your project, a new regulation has just been passed that may alter technical…"
click at [208, 72] on div "Delay the decision on incorporating the regulations until they finalize and pro…" at bounding box center [133, 78] width 173 height 18
click at [47, 68] on input "a. Delay the decision on incorporating the regulations until they finalize and …" at bounding box center [47, 65] width 0 height 3
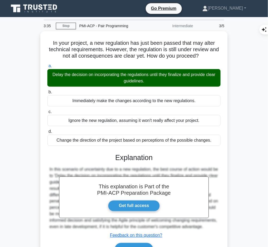
scroll to position [41, 0]
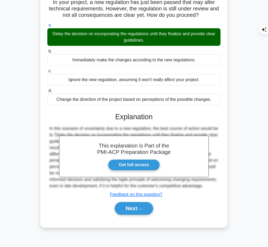
click at [137, 205] on button "Next" at bounding box center [134, 209] width 38 height 13
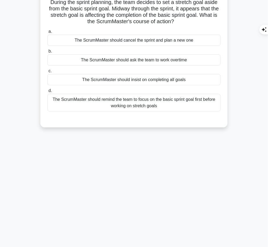
scroll to position [0, 0]
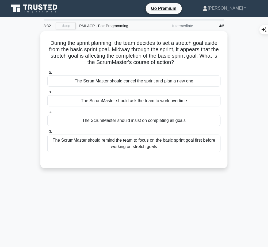
click at [49, 43] on h5 "During the sprint planning, the team decides to set a stretch goal aside from t…" at bounding box center [134, 53] width 174 height 26
drag, startPoint x: 47, startPoint y: 41, endPoint x: 196, endPoint y: 61, distance: 150.5
click at [196, 61] on h5 "During the sprint planning, the team decides to set a stretch goal aside from t…" at bounding box center [134, 53] width 174 height 26
copy h5 "During the sprint planning, the team decides to set a stretch goal aside from t…"
click at [198, 143] on div "The ScrumMaster should remind the team to focus on the basic sprint goal first …" at bounding box center [133, 144] width 173 height 18
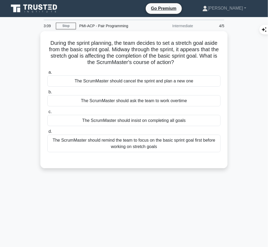
click at [47, 134] on input "d. The ScrumMaster should remind the team to focus on the basic sprint goal fir…" at bounding box center [47, 131] width 0 height 3
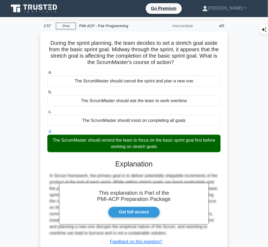
click at [115, 169] on div "This explanation is Part of the PMI-ACP Preparation Package Get full access Exp…" at bounding box center [133, 209] width 173 height 111
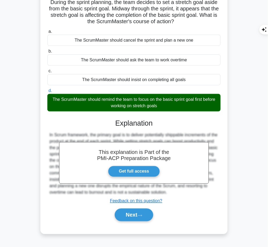
scroll to position [41, 0]
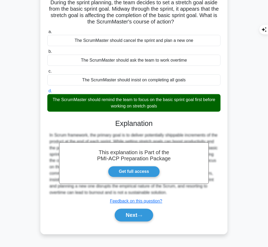
drag, startPoint x: 116, startPoint y: 121, endPoint x: 208, endPoint y: 194, distance: 117.7
click at [208, 194] on div "This explanation is Part of the PMI-ACP Preparation Package Get full access Exp…" at bounding box center [133, 168] width 173 height 111
copy div "Explanation In Scrum framework, the primary goal is to deliver potentially ship…"
click at [133, 215] on button "Next" at bounding box center [134, 215] width 38 height 13
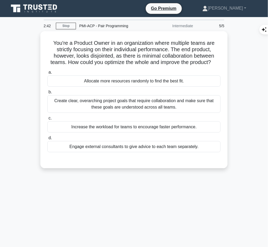
drag, startPoint x: 50, startPoint y: 44, endPoint x: 221, endPoint y: 61, distance: 171.6
click at [221, 61] on div "You're a Product Owner in an organization where multiple teams are strictly foc…" at bounding box center [133, 99] width 183 height 133
copy h5 "You're a Product Owner in an organization where multiple teams are strictly foc…"
click at [117, 97] on div "Create clear, overarching project goals that require collaboration and make sur…" at bounding box center [133, 104] width 173 height 18
click at [47, 94] on input "b. Create clear, overarching project goals that require collaboration and make …" at bounding box center [47, 92] width 0 height 3
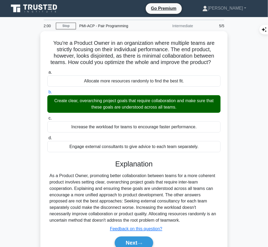
click at [126, 187] on div "As a Product Owner, promoting better collaboration between teams for a more coh…" at bounding box center [133, 198] width 169 height 51
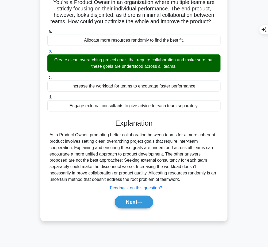
drag, startPoint x: 115, startPoint y: 122, endPoint x: 169, endPoint y: 180, distance: 79.0
click at [169, 180] on div "Explanation As a Product Owner, promoting better collaboration between teams fo…" at bounding box center [133, 165] width 173 height 92
copy div "Explanation As a Product Owner, promoting better collaboration between teams fo…"
click at [134, 196] on button "Next" at bounding box center [134, 202] width 38 height 13
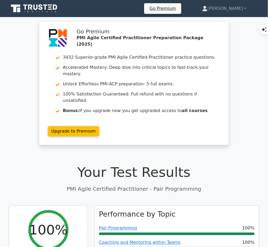
scroll to position [124, 0]
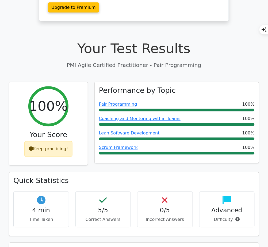
click at [123, 102] on link "Pair Programming" at bounding box center [118, 104] width 38 height 5
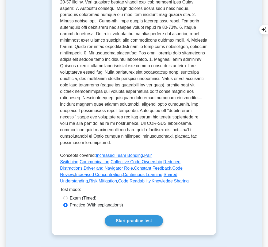
scroll to position [236, 0]
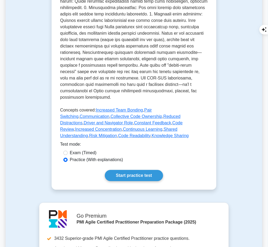
click at [120, 170] on link "Start practice test" at bounding box center [134, 175] width 58 height 11
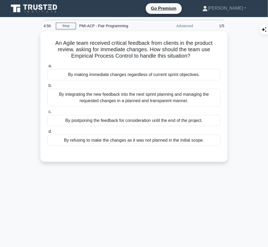
drag, startPoint x: 53, startPoint y: 42, endPoint x: 193, endPoint y: 59, distance: 141.8
click at [193, 59] on div "An Agile team received critical feedback from clients in the product review, as…" at bounding box center [133, 96] width 183 height 127
copy h5 "An Agile team received critical feedback from clients in the product review, as…"
click at [177, 97] on div "By integrating the new feedback into the next sprint planning and managing the …" at bounding box center [133, 98] width 173 height 18
click at [47, 88] on input "b. By integrating the new feedback into the next sprint planning and managing t…" at bounding box center [47, 85] width 0 height 3
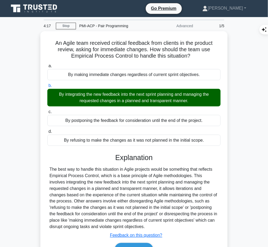
drag, startPoint x: 169, startPoint y: 166, endPoint x: 129, endPoint y: 169, distance: 40.5
click at [129, 169] on div "The best way to handle this situation in Agile projects would be something that…" at bounding box center [133, 198] width 169 height 64
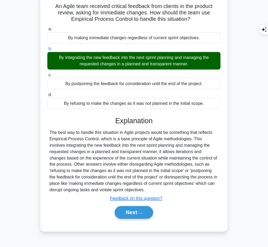
drag, startPoint x: 115, startPoint y: 119, endPoint x: 140, endPoint y: 189, distance: 74.9
click at [140, 189] on div "Explanation The best way to handle this situation in Agile projects would be so…" at bounding box center [133, 169] width 173 height 105
copy div "Explanation The best way to handle this situation in Agile projects would be so…"
click at [126, 214] on button "Next" at bounding box center [134, 213] width 38 height 13
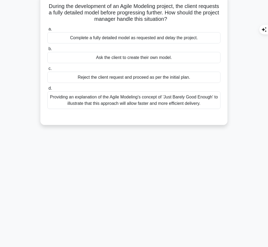
scroll to position [0, 0]
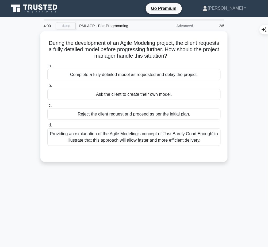
drag, startPoint x: 55, startPoint y: 40, endPoint x: 188, endPoint y: 53, distance: 134.0
click at [188, 53] on h5 "During the development of an Agile Modeling project, the client requests a full…" at bounding box center [134, 50] width 174 height 20
copy h5 "During the development of an Agile Modeling project, the client requests a full…"
click at [134, 141] on div "Providing an explanation of the Agile Modeling's concept of 'Just Barely Good E…" at bounding box center [133, 138] width 173 height 18
click at [47, 127] on input "d. Providing an explanation of the Agile Modeling's concept of 'Just Barely Goo…" at bounding box center [47, 125] width 0 height 3
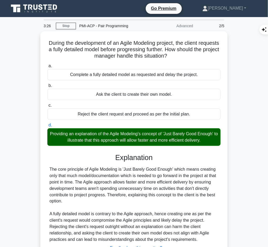
click at [142, 178] on div "The core principle of Agile Modeling is 'Just Barely Good Enough' which means c…" at bounding box center [133, 204] width 169 height 77
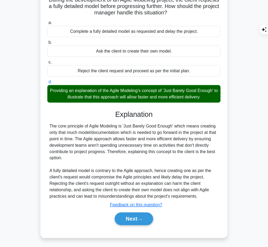
scroll to position [43, 0]
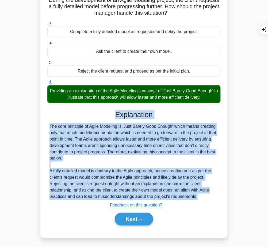
drag, startPoint x: 114, startPoint y: 114, endPoint x: 200, endPoint y: 197, distance: 119.8
click at [200, 197] on div "Explanation The core principle of Agile Modeling is 'Just Barely Good Enough' w…" at bounding box center [133, 170] width 173 height 118
copy div "Explanation The core principle of Agile Modeling is 'Just Barely Good Enough' w…"
click at [126, 222] on button "Next" at bounding box center [134, 219] width 38 height 13
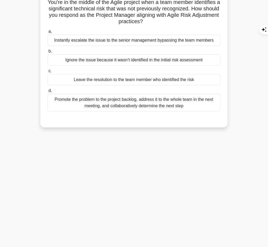
scroll to position [0, 0]
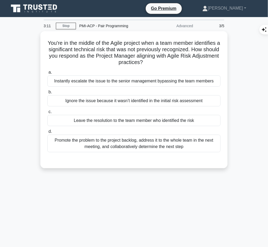
drag, startPoint x: 53, startPoint y: 40, endPoint x: 170, endPoint y: 59, distance: 118.9
click at [170, 59] on h5 "You're in the middle of the Agile project when a team member identifies a signi…" at bounding box center [134, 53] width 174 height 26
copy h5 "You're in the middle of the Agile project when a team member identifies a signi…"
click at [194, 145] on div "Promote the problem to the project backlog, address it to the whole team in the…" at bounding box center [133, 144] width 173 height 18
click at [47, 134] on input "d. Promote the problem to the project backlog, address it to the whole team in …" at bounding box center [47, 131] width 0 height 3
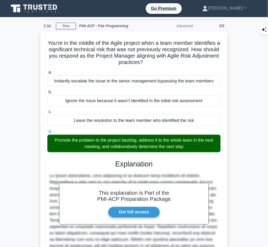
click at [101, 170] on div "This explanation is Part of the PMI-ACP Preparation Package Get full access Exp…" at bounding box center [133, 219] width 173 height 130
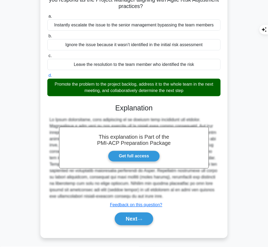
drag, startPoint x: 115, startPoint y: 108, endPoint x: 160, endPoint y: 196, distance: 98.5
click at [160, 196] on div "This explanation is Part of the PMI-ACP Preparation Package Get full access Exp…" at bounding box center [133, 163] width 173 height 130
copy div "Explanation In Agile methodology, risk adjustment is an ongoing task throughout…"
click at [136, 220] on button "Next" at bounding box center [134, 219] width 38 height 13
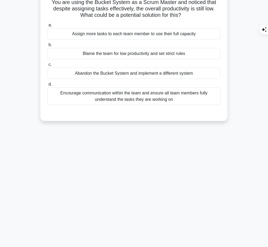
scroll to position [0, 0]
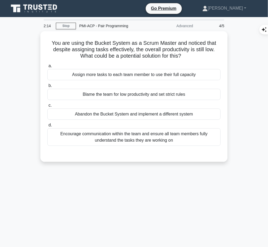
drag, startPoint x: 51, startPoint y: 41, endPoint x: 187, endPoint y: 56, distance: 136.5
click at [187, 56] on h5 "You are using the Bucket System as a Scrum Master and noticed that despite assi…" at bounding box center [134, 50] width 174 height 20
copy h5 "You are using the Bucket System as a Scrum Master and noticed that despite assi…"
click at [177, 136] on div "Encourage communication within the team and ensure all team members fully under…" at bounding box center [133, 138] width 173 height 18
click at [47, 127] on input "d. Encourage communication within the team and ensure all team members fully un…" at bounding box center [47, 125] width 0 height 3
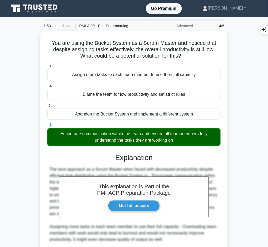
click at [118, 157] on h3 "Explanation" at bounding box center [134, 158] width 167 height 9
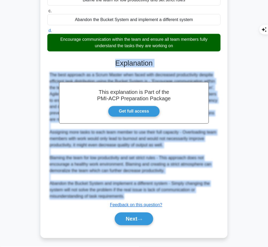
drag, startPoint x: 114, startPoint y: 62, endPoint x: 150, endPoint y: 196, distance: 139.2
click at [150, 196] on div "This explanation is Part of the PMI-ACP Preparation Package Get full access Exp…" at bounding box center [133, 140] width 173 height 175
copy div "Explanation The best approach as a Scrum Master when faced with decreased produ…"
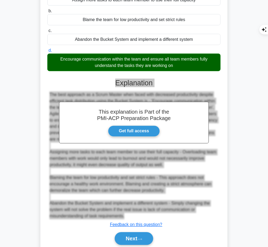
scroll to position [92, 0]
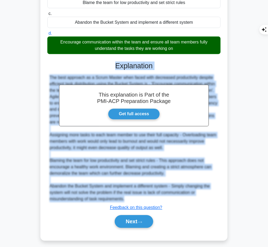
click at [129, 219] on button "Next" at bounding box center [134, 222] width 38 height 13
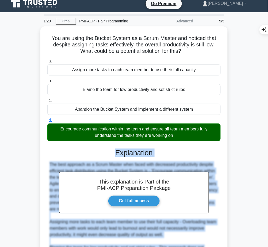
scroll to position [0, 0]
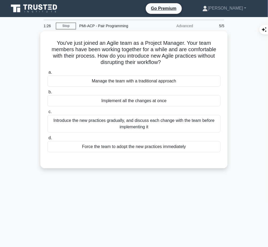
drag, startPoint x: 54, startPoint y: 40, endPoint x: 179, endPoint y: 62, distance: 127.2
click at [179, 62] on h5 "You've just joined an Agile team as a Project Manager. Your team members have b…" at bounding box center [134, 53] width 174 height 26
copy h5 "You've just joined an Agile team as a Project Manager. Your team members have b…"
click at [167, 60] on icon ".spinner_0XTQ{transform-origin:center;animation:spinner_y6GP .75s linear infini…" at bounding box center [164, 63] width 6 height 6
click at [165, 123] on div "Introduce the new practices gradually, and discuss each change with the team be…" at bounding box center [133, 124] width 173 height 18
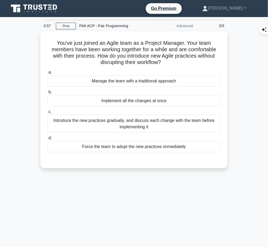
click at [47, 114] on input "c. Introduce the new practices gradually, and discuss each change with the team…" at bounding box center [47, 111] width 0 height 3
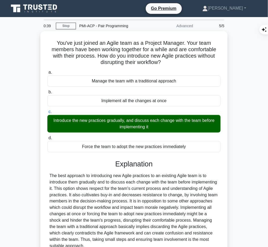
click at [108, 186] on div "The best approach to introducing new Agile practices to an existing Agile team …" at bounding box center [133, 211] width 169 height 77
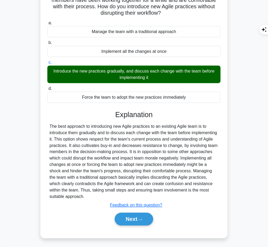
click at [116, 114] on h3 "Explanation" at bounding box center [134, 115] width 167 height 9
drag, startPoint x: 116, startPoint y: 114, endPoint x: 118, endPoint y: 117, distance: 3.1
click at [118, 117] on h3 "Explanation" at bounding box center [134, 115] width 167 height 9
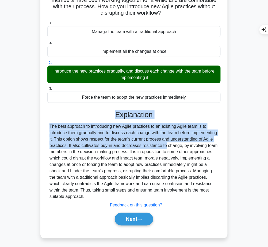
drag, startPoint x: 133, startPoint y: 147, endPoint x: 116, endPoint y: 118, distance: 33.8
click at [116, 118] on div "Explanation Submit feedback Feedback on this question? Next" at bounding box center [133, 170] width 173 height 118
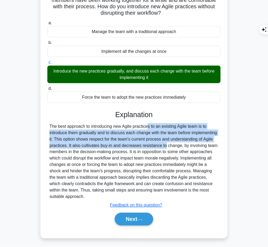
click at [116, 118] on div "Explanation Submit feedback Feedback on this question? Next" at bounding box center [133, 170] width 173 height 118
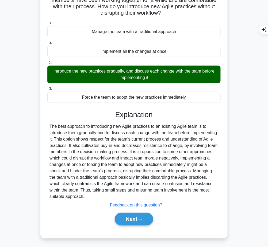
drag, startPoint x: 115, startPoint y: 113, endPoint x: 86, endPoint y: 197, distance: 89.2
click at [86, 197] on div "Explanation Submit feedback Feedback on this question? Next" at bounding box center [133, 170] width 173 height 118
copy div "Explanation The best approach to introducing new Agile practices to an existing…"
click at [131, 218] on button "Next" at bounding box center [134, 219] width 38 height 13
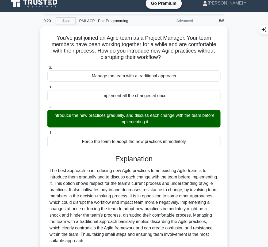
scroll to position [0, 0]
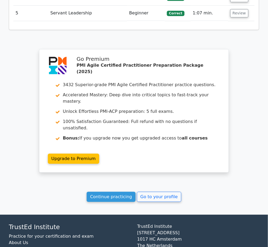
scroll to position [704, 0]
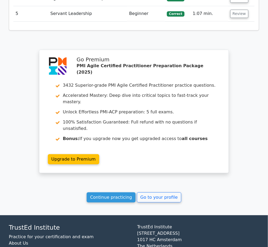
click at [129, 193] on link "Continue practicing" at bounding box center [111, 198] width 49 height 10
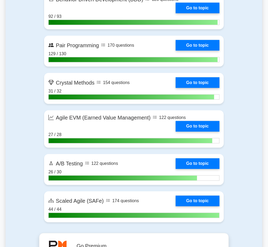
scroll to position [1253, 0]
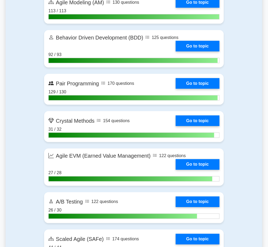
click at [208, 89] on link "Go to topic" at bounding box center [198, 83] width 44 height 11
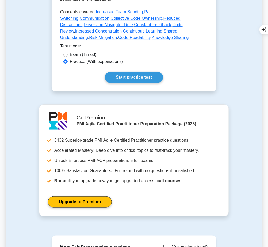
scroll to position [334, 0]
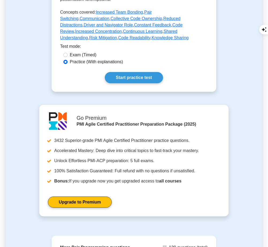
click at [123, 72] on link "Start practice test" at bounding box center [134, 77] width 58 height 11
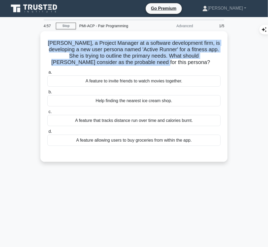
drag, startPoint x: 49, startPoint y: 40, endPoint x: 183, endPoint y: 59, distance: 135.3
click at [183, 59] on h5 "Jane, a Project Manager at a software development firm, is developing a new use…" at bounding box center [134, 53] width 174 height 26
copy h5 "Jane, a Project Manager at a software development firm, is developing a new use…"
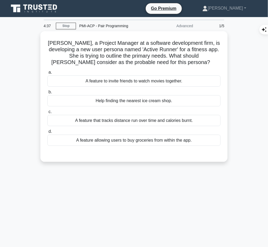
click at [173, 120] on div "A feature that tracks distance run over time and calories burnt." at bounding box center [133, 120] width 173 height 11
click at [47, 114] on input "c. A feature that tracks distance run over time and calories burnt." at bounding box center [47, 111] width 0 height 3
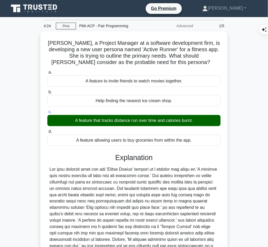
scroll to position [69, 0]
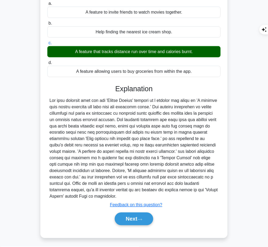
click at [142, 215] on button "Next" at bounding box center [134, 219] width 38 height 13
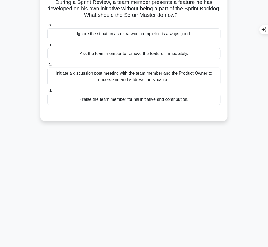
scroll to position [0, 0]
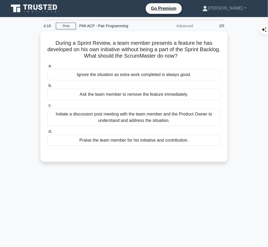
drag, startPoint x: 52, startPoint y: 40, endPoint x: 196, endPoint y: 53, distance: 144.9
click at [196, 53] on h5 "During a Sprint Review, a team member presents a feature he has developed on hi…" at bounding box center [134, 50] width 174 height 20
copy h5 "During a Sprint Review, a team member presents a feature he has developed on hi…"
click at [181, 119] on div "Initiate a discussion post meeting with the team member and the Product Owner t…" at bounding box center [133, 118] width 173 height 18
click at [47, 107] on input "c. Initiate a discussion post meeting with the team member and the Product Owne…" at bounding box center [47, 105] width 0 height 3
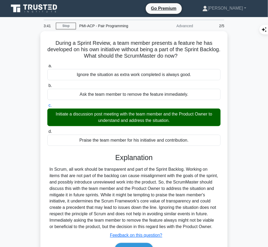
click at [115, 160] on h3 "Explanation" at bounding box center [134, 158] width 167 height 9
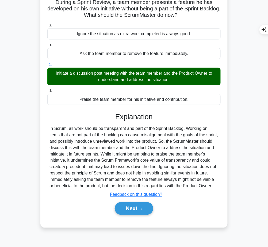
scroll to position [40, 0]
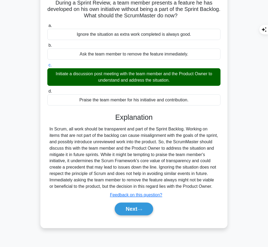
drag, startPoint x: 116, startPoint y: 117, endPoint x: 83, endPoint y: 191, distance: 81.0
click at [83, 191] on div "Explanation In Scrum, all work should be transparent and part of the Sprint Bac…" at bounding box center [133, 165] width 173 height 105
copy div "Explanation In Scrum, all work should be transparent and part of the Sprint Bac…"
click at [131, 211] on button "Next" at bounding box center [134, 209] width 38 height 13
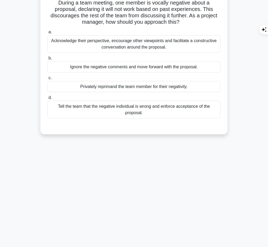
scroll to position [0, 0]
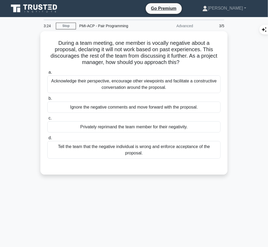
drag, startPoint x: 57, startPoint y: 42, endPoint x: 181, endPoint y: 63, distance: 126.2
click at [181, 63] on h5 "During a team meeting, one member is vocally negative about a proposal, declari…" at bounding box center [134, 53] width 174 height 26
copy h5 "During a team meeting, one member is vocally negative about a proposal, declari…"
click at [207, 80] on div "Acknowledge their perspective, encourage other viewpoints and facilitate a cons…" at bounding box center [133, 85] width 173 height 18
click at [47, 74] on input "a. Acknowledge their perspective, encourage other viewpoints and facilitate a c…" at bounding box center [47, 72] width 0 height 3
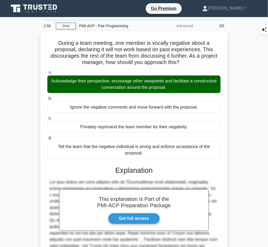
click at [149, 179] on div at bounding box center [133, 220] width 169 height 83
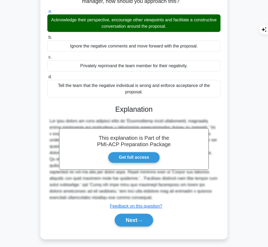
scroll to position [62, 0]
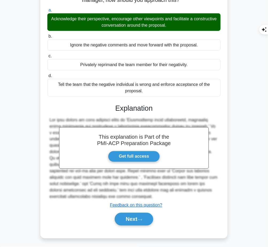
drag, startPoint x: 116, startPoint y: 108, endPoint x: 105, endPoint y: 199, distance: 91.0
click at [105, 199] on div "This explanation is Part of the PMI-ACP Preparation Package Get full access Exp…" at bounding box center [133, 163] width 173 height 130
copy div "Explanation The best answer to this scenario would be 'Acknowledge their perspe…"
click at [128, 225] on button "Next" at bounding box center [134, 219] width 38 height 13
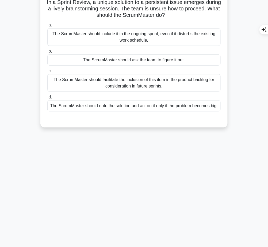
scroll to position [0, 0]
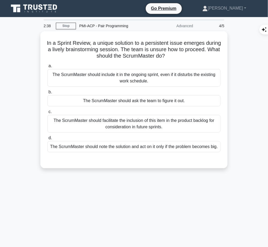
drag, startPoint x: 53, startPoint y: 41, endPoint x: 210, endPoint y: 56, distance: 157.0
click at [210, 56] on h5 "In a Sprint Review, a unique solution to a persistent issue emerges during a li…" at bounding box center [134, 50] width 174 height 20
copy h5 "In a Sprint Review, a unique solution to a persistent issue emerges during a li…"
click at [182, 124] on div "The ScrumMaster should facilitate the inclusion of this item in the product bac…" at bounding box center [133, 124] width 173 height 18
click at [47, 114] on input "c. The ScrumMaster should facilitate the inclusion of this item in the product …" at bounding box center [47, 111] width 0 height 3
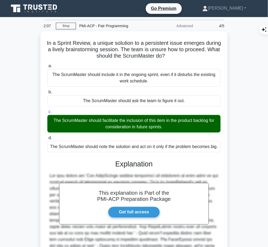
click at [123, 169] on h3 "Explanation" at bounding box center [134, 164] width 167 height 9
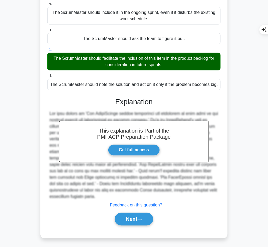
drag, startPoint x: 114, startPoint y: 104, endPoint x: 204, endPoint y: 197, distance: 128.9
click at [204, 197] on div "This explanation is Part of the PMI-ACP Preparation Package Get full access Exp…" at bounding box center [133, 159] width 173 height 137
copy div "Explanation The best answer is 'The ScrumMaster should facilitate the inclusion…"
click at [121, 218] on button "Next" at bounding box center [134, 219] width 38 height 13
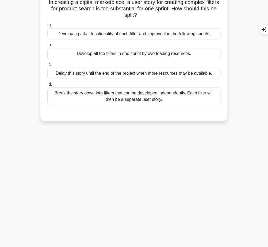
scroll to position [0, 0]
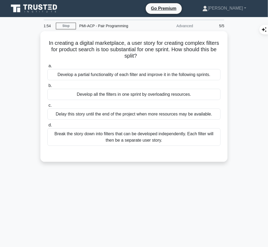
drag, startPoint x: 52, startPoint y: 41, endPoint x: 150, endPoint y: 55, distance: 99.0
click at [150, 55] on h5 "In creating a digital marketplace, a user story for creating complex filters fo…" at bounding box center [134, 50] width 174 height 20
copy h5 "In creating a digital marketplace, a user story for creating complex filters fo…"
click at [151, 138] on div "Break the story down into filters that can be developed independently. Each fil…" at bounding box center [133, 138] width 173 height 18
click at [47, 127] on input "d. Break the story down into filters that can be developed independently. Each …" at bounding box center [47, 125] width 0 height 3
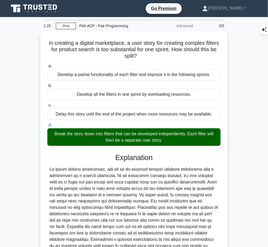
click at [110, 195] on div at bounding box center [133, 211] width 169 height 90
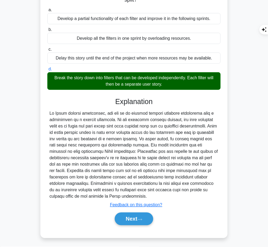
drag, startPoint x: 116, startPoint y: 100, endPoint x: 118, endPoint y: 195, distance: 94.9
click at [118, 195] on div "Explanation Submit feedback Feedback on this question? Next" at bounding box center [133, 163] width 173 height 130
copy div "Explanation In Agile project management, the aim is to deliver working software…"
click at [123, 218] on button "Next" at bounding box center [134, 219] width 38 height 13
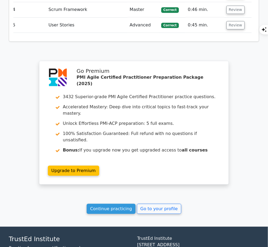
scroll to position [726, 0]
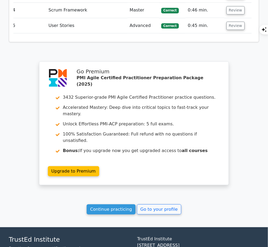
click at [119, 205] on link "Continue practicing" at bounding box center [111, 210] width 49 height 10
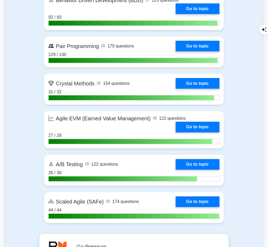
scroll to position [1291, 0]
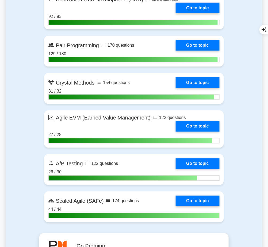
click at [202, 51] on link "Go to topic" at bounding box center [198, 45] width 44 height 11
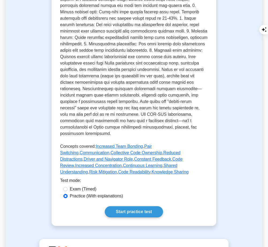
scroll to position [232, 0]
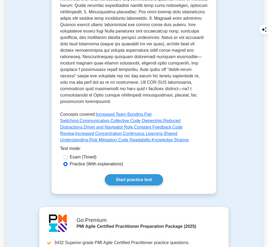
click at [131, 174] on link "Start practice test" at bounding box center [134, 179] width 58 height 11
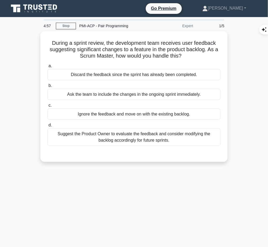
drag, startPoint x: 50, startPoint y: 41, endPoint x: 183, endPoint y: 55, distance: 133.6
click at [183, 55] on h5 "During a sprint review, the development team receives user feedback suggesting …" at bounding box center [134, 50] width 174 height 20
copy h5 "During a sprint review, the development team receives user feedback suggesting …"
click at [183, 140] on div "Suggest the Product Owner to evaluate the feedback and consider modifying the b…" at bounding box center [133, 138] width 173 height 18
click at [47, 127] on input "d. Suggest the Product Owner to evaluate the feedback and consider modifying th…" at bounding box center [47, 125] width 0 height 3
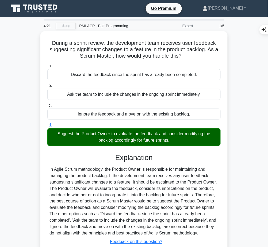
click at [150, 164] on div "Explanation Submit feedback Feedback on this question? Next" at bounding box center [133, 209] width 173 height 111
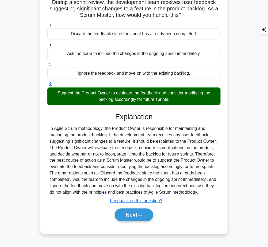
drag, startPoint x: 116, startPoint y: 115, endPoint x: 206, endPoint y: 193, distance: 119.0
click at [206, 193] on div "Explanation Submit feedback Feedback on this question? Next" at bounding box center [133, 168] width 173 height 111
copy div "Explanation In Agile Scrum methodology, the Product Owner is responsible for ma…"
click at [133, 219] on button "Next" at bounding box center [134, 215] width 38 height 13
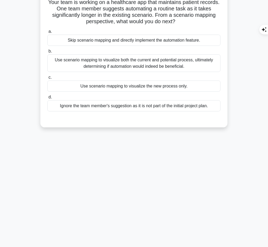
scroll to position [0, 0]
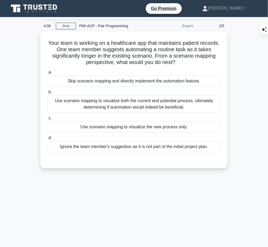
drag, startPoint x: 54, startPoint y: 41, endPoint x: 199, endPoint y: 62, distance: 146.6
click at [199, 62] on h5 "Your team is working on a healthcare app that maintains patient records. One te…" at bounding box center [134, 53] width 174 height 26
copy h5 "Your team is working on a healthcare app that maintains patient records. One te…"
click at [163, 102] on div "Use scenario mapping to visualize both the current and potential process, ultim…" at bounding box center [133, 104] width 173 height 18
click at [47, 94] on input "b. Use scenario mapping to visualize both the current and potential process, ul…" at bounding box center [47, 92] width 0 height 3
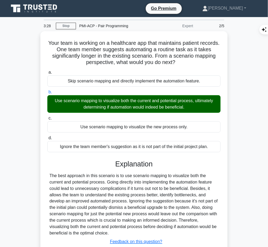
click at [120, 165] on h3 "Explanation" at bounding box center [134, 164] width 167 height 9
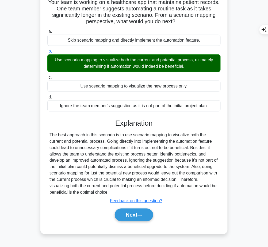
drag, startPoint x: 115, startPoint y: 122, endPoint x: 175, endPoint y: 190, distance: 90.5
click at [175, 190] on div "Explanation The best approach in this scenario is to use scenario mapping to vi…" at bounding box center [133, 171] width 173 height 105
copy div "Explanation The best approach in this scenario is to use scenario mapping to vi…"
click at [127, 219] on button "Next" at bounding box center [134, 215] width 38 height 13
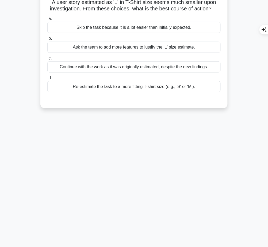
scroll to position [0, 0]
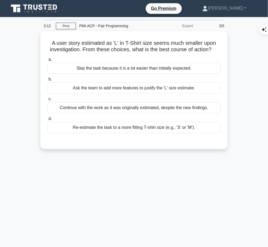
drag, startPoint x: 49, startPoint y: 42, endPoint x: 214, endPoint y: 46, distance: 164.9
click at [214, 46] on h5 "A user story estimated as 'L' in T-Shirt size seems much smaller upon investiga…" at bounding box center [134, 46] width 174 height 13
copy h5 "A user story estimated as 'L' in T-Shirt size seems much smaller upon investiga…"
click at [95, 134] on div "a. Skip the task because it is a lot easier than initially expected. b. Ask the…" at bounding box center [134, 99] width 174 height 88
click at [144, 128] on div "Re-estimate the task to a more fitting T-shirt size (e.g., 'S' or 'M')." at bounding box center [133, 127] width 173 height 11
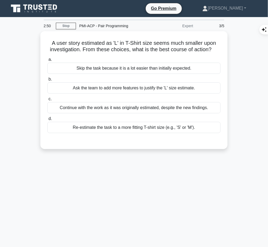
click at [47, 121] on input "d. Re-estimate the task to a more fitting T-shirt size (e.g., 'S' or 'M')." at bounding box center [47, 118] width 0 height 3
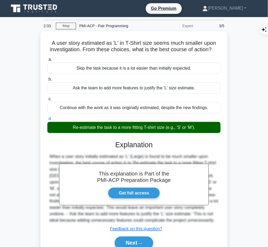
click at [136, 150] on div "This explanation is Part of the PMI-ACP Preparation Package Get full access Exp…" at bounding box center [133, 193] width 173 height 118
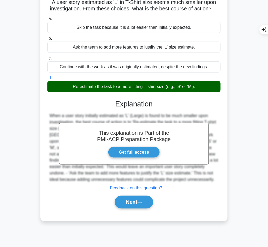
drag, startPoint x: 114, startPoint y: 100, endPoint x: 176, endPoint y: 179, distance: 100.3
click at [176, 179] on div "This explanation is Part of the PMI-ACP Preparation Package Get full access Exp…" at bounding box center [133, 153] width 173 height 118
copy div "Explanation When a user story initially estimated as 'L' (Large) is found to be…"
click at [137, 200] on button "Next" at bounding box center [134, 202] width 38 height 13
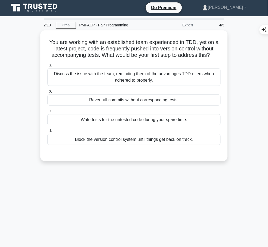
scroll to position [1, 0]
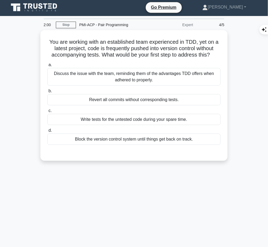
drag, startPoint x: 45, startPoint y: 38, endPoint x: 214, endPoint y: 55, distance: 170.0
click at [214, 55] on div "You are working with an established team experienced in TDD, yet on a latest pr…" at bounding box center [133, 95] width 183 height 127
copy h5 "You are working with an established team experienced in TDD, yet on a latest pr…"
click at [192, 78] on div "Discuss the issue with the team, reminding them of the advantages TDD offers wh…" at bounding box center [133, 77] width 173 height 18
click at [47, 67] on input "a. Discuss the issue with the team, reminding them of the advantages TDD offers…" at bounding box center [47, 64] width 0 height 3
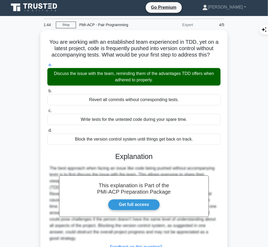
scroll to position [43, 0]
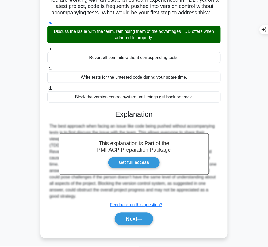
click at [139, 215] on button "Next" at bounding box center [134, 219] width 38 height 13
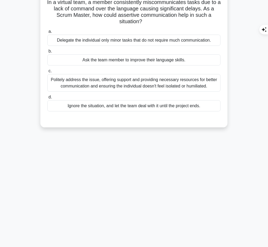
scroll to position [0, 0]
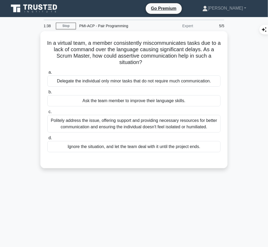
drag, startPoint x: 44, startPoint y: 41, endPoint x: 159, endPoint y: 63, distance: 116.4
click at [159, 63] on div "In a virtual team, a member consistently miscommunicates tasks due to a lack of…" at bounding box center [133, 99] width 183 height 133
copy h5 "In a virtual team, a member consistently miscommunicates tasks due to a lack of…"
click at [143, 124] on div "Politely address the issue, offering support and providing necessary resources …" at bounding box center [133, 124] width 173 height 18
click at [47, 114] on input "c. Politely address the issue, offering support and providing necessary resourc…" at bounding box center [47, 111] width 0 height 3
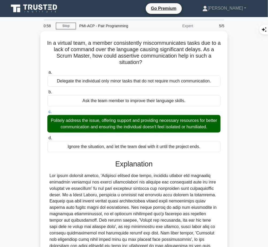
click at [83, 195] on div at bounding box center [133, 221] width 169 height 96
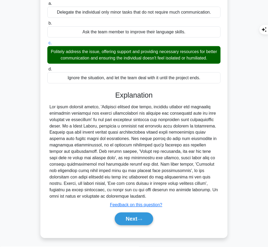
drag, startPoint x: 115, startPoint y: 94, endPoint x: 123, endPoint y: 195, distance: 100.8
click at [123, 195] on div "Explanation Submit feedback Feedback on this question? Next" at bounding box center [133, 159] width 173 height 137
copy div "Explanation The first provided answer, 'Politely address the issue, offering su…"
click at [127, 222] on button "Next" at bounding box center [134, 219] width 38 height 13
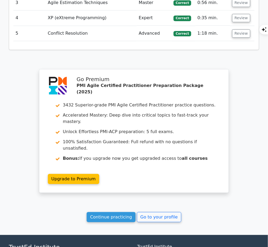
scroll to position [695, 0]
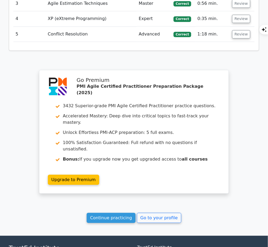
click at [125, 213] on link "Continue practicing" at bounding box center [111, 218] width 49 height 10
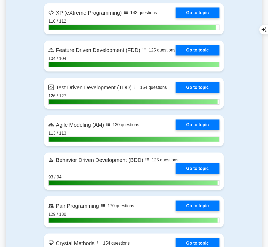
scroll to position [1201, 0]
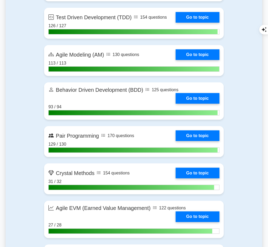
click at [190, 141] on link "Go to topic" at bounding box center [198, 136] width 44 height 11
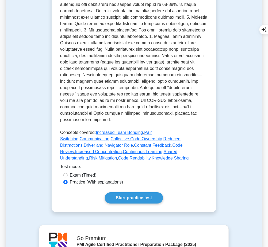
scroll to position [245, 0]
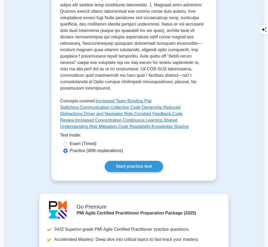
click at [115, 161] on link "Start practice test" at bounding box center [134, 166] width 58 height 11
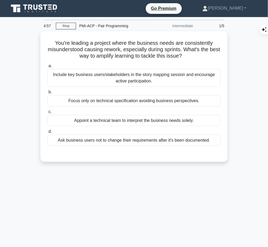
drag, startPoint x: 52, startPoint y: 41, endPoint x: 199, endPoint y: 54, distance: 146.7
click at [199, 54] on h5 "You're leading a project where the business needs are consistently misunderstoo…" at bounding box center [134, 50] width 174 height 20
copy h5 "You're leading a project where the business needs are consistently misunderstoo…"
click at [211, 77] on div "Include key business users/stakeholders in the story mapping session and encour…" at bounding box center [133, 78] width 173 height 18
click at [47, 68] on input "a. Include key business users/stakeholders in the story mapping session and enc…" at bounding box center [47, 65] width 0 height 3
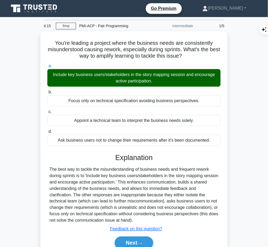
click at [139, 168] on div "The best way to tackle the misunderstanding of business needs and frequent rewo…" at bounding box center [133, 195] width 169 height 58
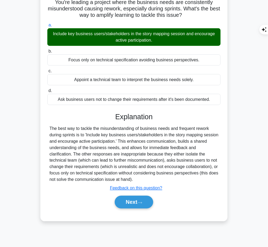
drag, startPoint x: 116, startPoint y: 116, endPoint x: 141, endPoint y: 177, distance: 66.0
click at [141, 177] on div "Explanation The best way to tackle the misunderstanding of business needs and f…" at bounding box center [133, 162] width 173 height 98
copy div "Explanation The best way to tackle the misunderstanding of business needs and f…"
click at [118, 200] on button "Next" at bounding box center [134, 202] width 38 height 13
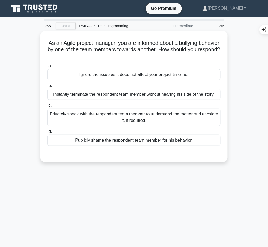
scroll to position [0, 0]
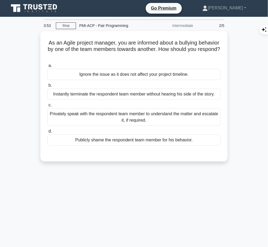
drag, startPoint x: 56, startPoint y: 41, endPoint x: 153, endPoint y: 55, distance: 97.1
click at [153, 55] on h5 "As an Agile project manager, you are informed about a bullying behavior by one …" at bounding box center [134, 50] width 174 height 20
copy h5 "As an Agile project manager, you are informed about a bullying behavior by one …"
click at [131, 118] on div "Privately speak with the respondent team member to understand the matter and es…" at bounding box center [133, 117] width 173 height 18
click at [47, 107] on input "c. Privately speak with the respondent team member to understand the matter and…" at bounding box center [47, 105] width 0 height 3
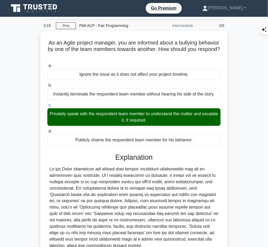
click at [135, 193] on div at bounding box center [133, 207] width 169 height 83
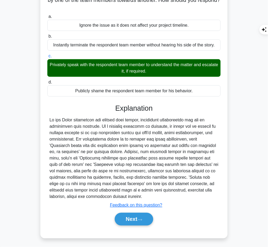
drag, startPoint x: 114, startPoint y: 107, endPoint x: 129, endPoint y: 195, distance: 89.2
click at [129, 195] on div "Explanation Submit feedback Feedback on this question? Next" at bounding box center [133, 166] width 173 height 124
copy div "Explanation As per Agile principles and general work ethics, respectful interac…"
click at [133, 219] on button "Next" at bounding box center [134, 219] width 38 height 13
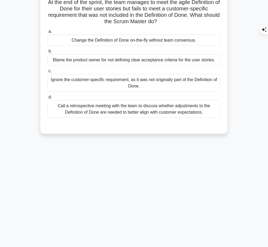
scroll to position [0, 0]
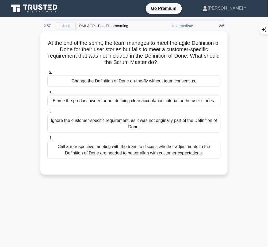
drag, startPoint x: 45, startPoint y: 41, endPoint x: 178, endPoint y: 63, distance: 134.3
click at [178, 63] on div "At the end of the sprint, the team manages to meet the agile Definition of Done…" at bounding box center [133, 102] width 183 height 139
copy h5 "At the end of the sprint, the team manages to meet the agile Definition of Done…"
click at [189, 153] on div "Call a retrospective meeting with the team to discuss whether adjustments to th…" at bounding box center [133, 150] width 173 height 18
click at [47, 140] on input "d. Call a retrospective meeting with the team to discuss whether adjustments to…" at bounding box center [47, 138] width 0 height 3
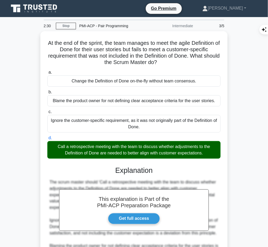
scroll to position [101, 0]
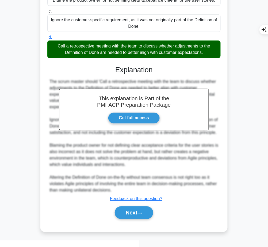
click at [131, 220] on button "Next" at bounding box center [134, 213] width 38 height 13
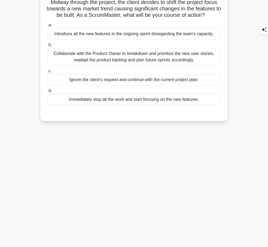
scroll to position [0, 0]
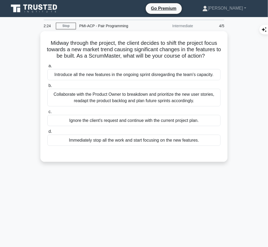
click at [55, 48] on h5 "Midway through the project, the client decides to shift the project focus towar…" at bounding box center [134, 50] width 174 height 20
drag, startPoint x: 45, startPoint y: 38, endPoint x: 216, endPoint y: 54, distance: 171.8
click at [216, 54] on div "Midway through the project, the client decides to shift the project focus towar…" at bounding box center [133, 96] width 183 height 127
copy h5 "Midway through the project, the client decides to shift the project focus towar…"
click at [199, 101] on div "Collaborate with the Product Owner to breakdown and prioritize the new user sto…" at bounding box center [133, 98] width 173 height 18
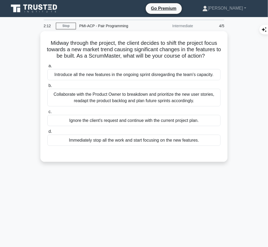
click at [47, 88] on input "b. Collaborate with the Product Owner to breakdown and prioritize the new user …" at bounding box center [47, 85] width 0 height 3
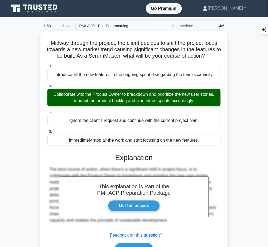
click at [108, 150] on div "This explanation is Part of the PMI-ACP Preparation Package Get full access Exp…" at bounding box center [133, 202] width 173 height 111
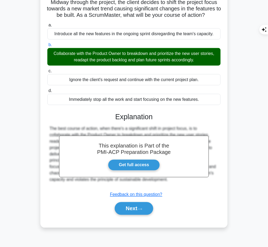
drag, startPoint x: 115, startPoint y: 113, endPoint x: 181, endPoint y: 184, distance: 96.4
click at [181, 184] on div "This explanation is Part of the PMI-ACP Preparation Package Get full access Exp…" at bounding box center [133, 161] width 173 height 111
click at [160, 170] on link "Get full access" at bounding box center [134, 165] width 52 height 11
copy div "Explanation The best course of action, when there's a significant shift in proj…"
click at [125, 207] on button "Next" at bounding box center [134, 209] width 38 height 13
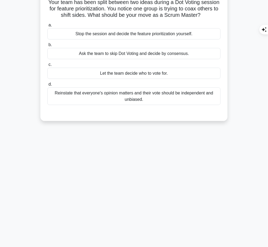
scroll to position [0, 0]
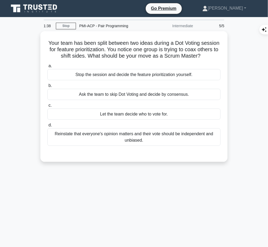
drag, startPoint x: 53, startPoint y: 40, endPoint x: 215, endPoint y: 56, distance: 162.5
click at [215, 56] on h5 "Your team has been split between two ideas during a Dot Voting session for feat…" at bounding box center [134, 50] width 174 height 20
copy h5 "Your team has been split between two ideas during a Dot Voting session for feat…"
click at [207, 137] on div "Reinstate that everyone's opinion matters and their vote should be independent …" at bounding box center [133, 138] width 173 height 18
click at [47, 127] on input "d. Reinstate that everyone's opinion matters and their vote should be independe…" at bounding box center [47, 125] width 0 height 3
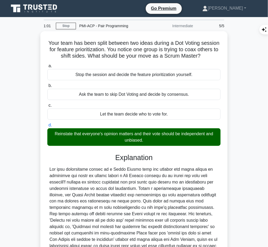
click at [128, 168] on div at bounding box center [133, 211] width 169 height 90
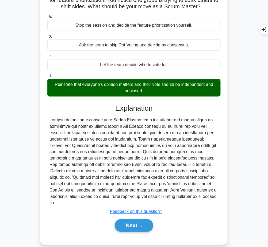
drag, startPoint x: 114, startPoint y: 106, endPoint x: 154, endPoint y: 196, distance: 99.2
click at [154, 196] on div "Explanation Submit feedback Feedback on this question? Next" at bounding box center [133, 169] width 173 height 130
copy div "Explanation The most appropriate action as a Scrum Master when you observe one …"
click at [122, 220] on button "Next" at bounding box center [134, 226] width 38 height 13
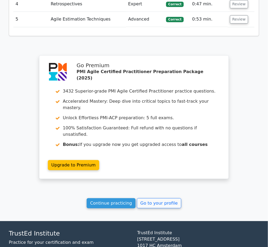
scroll to position [699, 0]
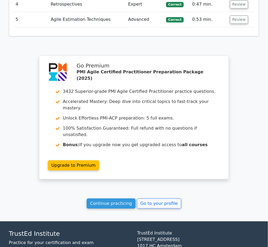
click at [106, 199] on link "Continue practicing" at bounding box center [111, 204] width 49 height 10
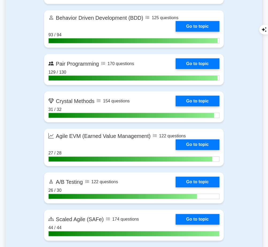
scroll to position [1272, 0]
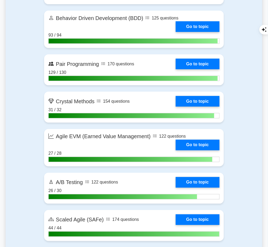
click at [196, 65] on link "Go to topic" at bounding box center [198, 64] width 44 height 11
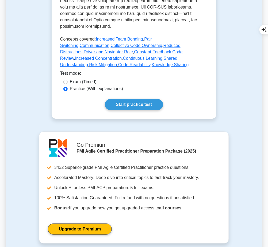
scroll to position [313, 0]
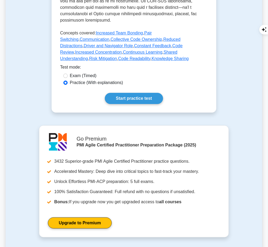
click at [156, 93] on link "Start practice test" at bounding box center [134, 98] width 58 height 11
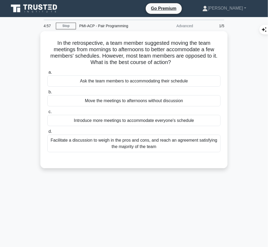
drag, startPoint x: 53, startPoint y: 40, endPoint x: 174, endPoint y: 63, distance: 122.9
click at [174, 63] on h5 "In the retrospective, a team member suggested moving the team meetings from mor…" at bounding box center [134, 53] width 174 height 26
copy h5 "In the retrospective, a team member suggested moving the team meetings from mor…"
click at [159, 143] on div "Facilitate a discussion to weigh in the pros and cons, and reach an agreement s…" at bounding box center [133, 144] width 173 height 18
click at [47, 134] on input "d. Facilitate a discussion to weigh in the pros and cons, and reach an agreemen…" at bounding box center [47, 131] width 0 height 3
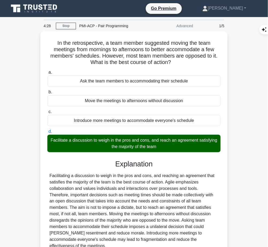
click at [127, 185] on div "Facilitating a discussion to weigh in the pros and cons, and reaching an agreem…" at bounding box center [133, 211] width 169 height 77
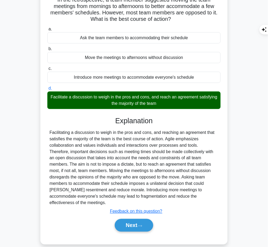
drag, startPoint x: 114, startPoint y: 116, endPoint x: 188, endPoint y: 196, distance: 109.1
click at [188, 196] on div "Explanation Submit feedback Feedback on this question? Next" at bounding box center [133, 176] width 173 height 118
copy div "Explanation Facilitating a discussion to weigh in the pros and cons, and reachi…"
click at [129, 220] on button "Next" at bounding box center [134, 225] width 38 height 13
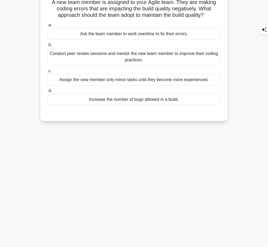
scroll to position [0, 0]
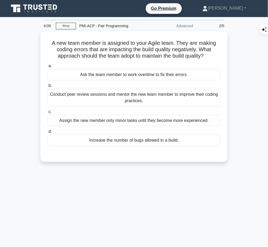
drag, startPoint x: 48, startPoint y: 41, endPoint x: 211, endPoint y: 53, distance: 162.6
click at [211, 53] on h5 "A new team member is assigned to your Agile team. They are making coding errors…" at bounding box center [134, 50] width 174 height 20
copy h5 "A new team member is assigned to your Agile team. They are making coding errors…"
click at [192, 100] on div "Conduct peer review sessions and mentor the new team member to improve their co…" at bounding box center [133, 98] width 173 height 18
click at [47, 88] on input "b. Conduct peer review sessions and mentor the new team member to improve their…" at bounding box center [47, 85] width 0 height 3
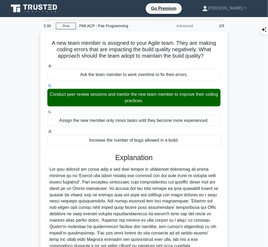
click at [138, 200] on div at bounding box center [133, 211] width 169 height 90
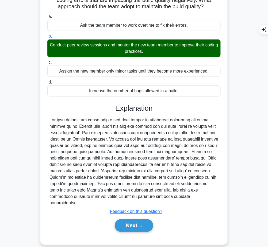
drag, startPoint x: 116, startPoint y: 107, endPoint x: 212, endPoint y: 197, distance: 131.8
click at [212, 197] on div "Explanation Submit feedback Feedback on this question? Next" at bounding box center [133, 169] width 173 height 130
copy div "Explanation The best approach to adopt when a new team member is negatively imp…"
click at [123, 220] on button "Next" at bounding box center [134, 226] width 38 height 13
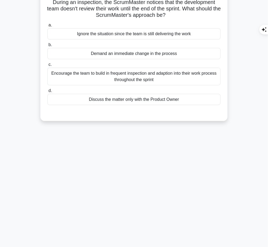
scroll to position [0, 0]
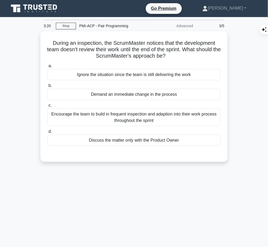
drag, startPoint x: 50, startPoint y: 40, endPoint x: 180, endPoint y: 55, distance: 131.5
click at [180, 55] on h5 "During an inspection, the ScrumMaster notices that the development team doesn't…" at bounding box center [134, 50] width 174 height 20
copy h5 "During an inspection, the ScrumMaster notices that the development team doesn't…"
click at [183, 111] on div "Encourage the team to build in frequent inspection and adaption into their work…" at bounding box center [133, 118] width 173 height 18
click at [47, 107] on input "c. Encourage the team to build in frequent inspection and adaption into their w…" at bounding box center [47, 105] width 0 height 3
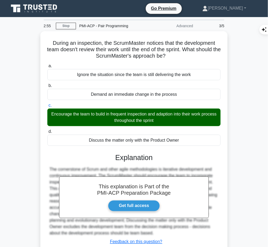
scroll to position [41, 0]
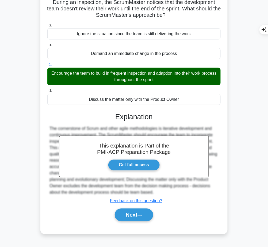
click at [132, 212] on button "Next" at bounding box center [134, 215] width 38 height 13
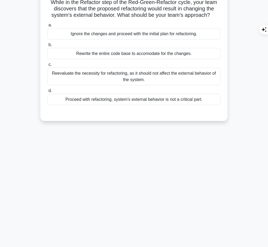
scroll to position [0, 0]
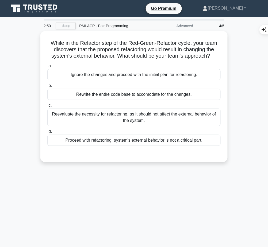
drag, startPoint x: 49, startPoint y: 38, endPoint x: 217, endPoint y: 56, distance: 168.9
click at [217, 56] on h5 "While in the Refactor step of the Red-Green-Refactor cycle, your team discovers…" at bounding box center [134, 50] width 174 height 20
copy h5 "While in the Refactor step of the Red-Green-Refactor cycle, your team discovers…"
click at [151, 120] on div "Reevaluate the necessity for refactoring, as it should not affect the external …" at bounding box center [133, 118] width 173 height 18
click at [47, 107] on input "c. Reevaluate the necessity for refactoring, as it should not affect the extern…" at bounding box center [47, 105] width 0 height 3
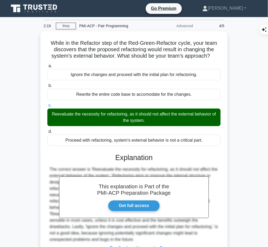
click at [141, 161] on div "This explanation is Part of the PMI-ACP Preparation Package Get full access Exp…" at bounding box center [133, 209] width 173 height 124
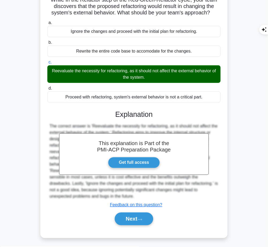
drag, startPoint x: 115, startPoint y: 111, endPoint x: 155, endPoint y: 194, distance: 92.0
click at [155, 194] on div "This explanation is Part of the PMI-ACP Preparation Package Get full access Exp…" at bounding box center [133, 166] width 173 height 124
copy div "Explanation The correct answer is 'Reevaluate the necessity for refactoring, as…"
click at [129, 218] on button "Next" at bounding box center [134, 219] width 38 height 13
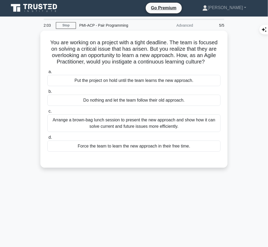
scroll to position [0, 0]
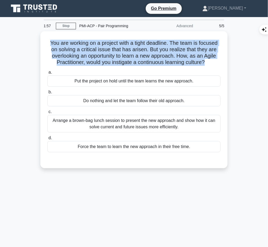
drag, startPoint x: 48, startPoint y: 41, endPoint x: 206, endPoint y: 61, distance: 159.8
click at [206, 61] on h5 "You are working on a project with a tight deadline. The team is focused on solv…" at bounding box center [134, 53] width 174 height 26
copy h5 "You are working on a project with a tight deadline. The team is focused on solv…"
click at [193, 55] on h5 "You are working on a project with a tight deadline. The team is focused on solv…" at bounding box center [134, 53] width 174 height 26
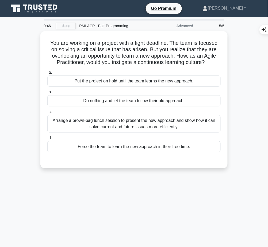
click at [157, 123] on div "Arrange a brown-bag lunch session to present the new approach and show how it c…" at bounding box center [133, 124] width 173 height 18
click at [47, 114] on input "c. Arrange a brown-bag lunch session to present the new approach and show how i…" at bounding box center [47, 111] width 0 height 3
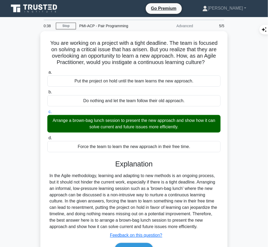
click at [134, 187] on div "In the Agile methodology, learning and adapting to new methods is an ongoing pr…" at bounding box center [133, 202] width 169 height 58
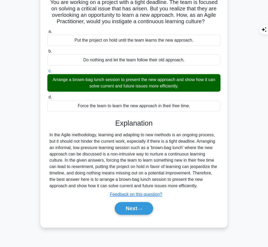
drag, startPoint x: 115, startPoint y: 119, endPoint x: 213, endPoint y: 187, distance: 119.0
click at [213, 187] on div "Explanation In the Agile methodology, learning and adapting to new methods is a…" at bounding box center [133, 168] width 173 height 98
copy div "Explanation In the Agile methodology, learning and adapting to new methods is a…"
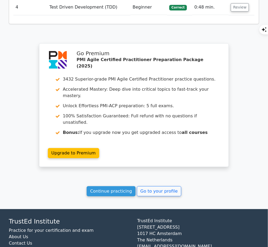
scroll to position [694, 0]
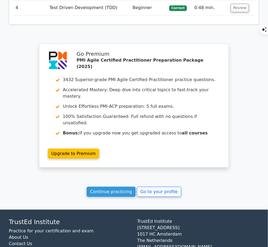
click at [100, 187] on link "Continue practicing" at bounding box center [111, 192] width 49 height 10
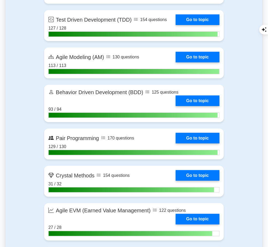
scroll to position [1198, 0]
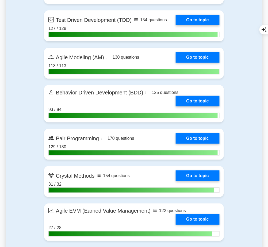
click at [199, 143] on link "Go to topic" at bounding box center [198, 138] width 44 height 11
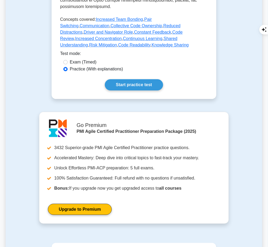
scroll to position [327, 0]
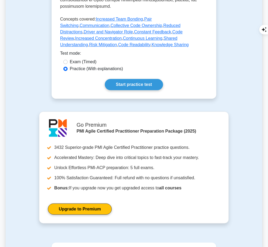
click at [126, 79] on link "Start practice test" at bounding box center [134, 84] width 58 height 11
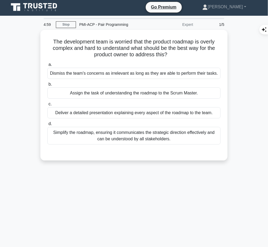
click at [54, 42] on h5 "The development team is worried that the product roadmap is overly complex and …" at bounding box center [134, 48] width 174 height 20
click at [53, 40] on h5 "The development team is worried that the product roadmap is overly complex and …" at bounding box center [134, 48] width 174 height 20
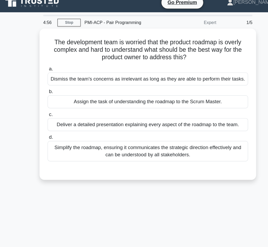
click at [45, 37] on div "The development team is worried that the product roadmap is overly complex and …" at bounding box center [133, 95] width 183 height 127
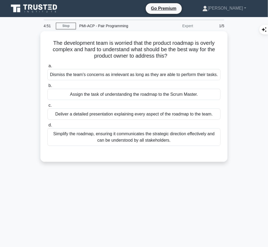
drag, startPoint x: 51, startPoint y: 41, endPoint x: 173, endPoint y: 55, distance: 123.2
click at [173, 55] on h5 "The development team is worried that the product roadmap is overly complex and …" at bounding box center [134, 50] width 174 height 20
copy h5 "The development team is worried that the product roadmap is overly complex and …"
click at [189, 136] on div "Simplify the roadmap, ensuring it communicates the strategic direction effectiv…" at bounding box center [133, 138] width 173 height 18
click at [47, 127] on input "d. Simplify the roadmap, ensuring it communicates the strategic direction effec…" at bounding box center [47, 125] width 0 height 3
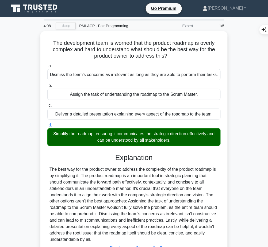
click at [153, 178] on div "The best way for the product owner to address the complexity of the product roa…" at bounding box center [133, 204] width 169 height 77
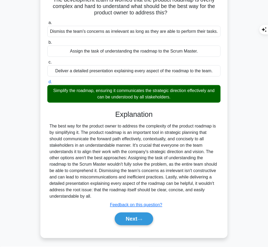
scroll to position [43, 0]
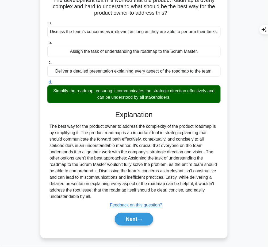
drag, startPoint x: 115, startPoint y: 114, endPoint x: 102, endPoint y: 197, distance: 84.1
click at [102, 197] on div "Explanation Submit feedback Feedback on this question? Next" at bounding box center [133, 170] width 173 height 118
copy div "Explanation The best way for the product owner to address the complexity of the…"
click at [136, 216] on button "Next" at bounding box center [134, 219] width 38 height 13
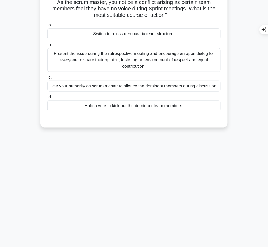
scroll to position [0, 0]
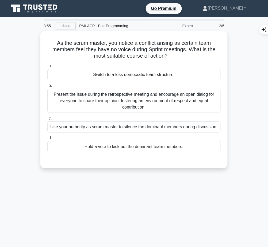
drag, startPoint x: 53, startPoint y: 42, endPoint x: 177, endPoint y: 56, distance: 125.3
click at [177, 56] on h5 "As the scrum master, you notice a conflict arising as certain team members feel…" at bounding box center [134, 50] width 174 height 20
copy h5 "As the scrum master, you notice a conflict arising as certain team members feel…"
click at [140, 101] on div "Present the issue during the retrospective meeting and encourage an open dialog…" at bounding box center [133, 101] width 173 height 24
click at [47, 88] on input "b. Present the issue during the retrospective meeting and encourage an open dia…" at bounding box center [47, 85] width 0 height 3
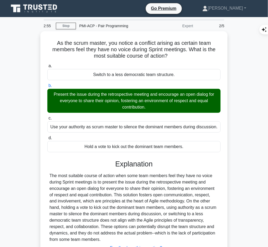
click at [138, 184] on div "The most suitable course of action when some team members feel they have no voi…" at bounding box center [133, 208] width 169 height 71
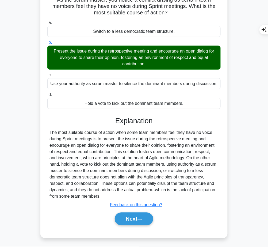
scroll to position [43, 0]
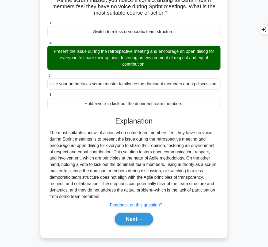
drag, startPoint x: 114, startPoint y: 119, endPoint x: 111, endPoint y: 196, distance: 77.3
click at [111, 196] on div "Explanation The most suitable course of action when some team members feel they…" at bounding box center [133, 172] width 173 height 111
copy div "Explanation The most suitable course of action when some team members feel they…"
click at [133, 217] on button "Next" at bounding box center [134, 219] width 38 height 13
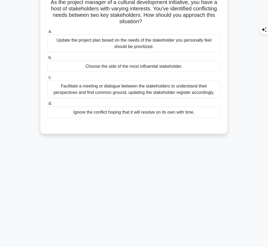
scroll to position [0, 0]
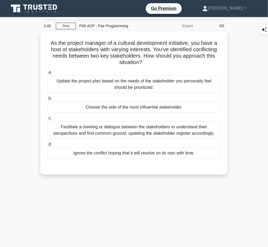
drag, startPoint x: 46, startPoint y: 39, endPoint x: 160, endPoint y: 63, distance: 116.0
click at [160, 63] on h5 "As the project manager of a cultural development initiative, you have a host of…" at bounding box center [134, 53] width 174 height 26
copy h5 "As the project manager of a cultural development initiative, you have a host of…"
click at [187, 130] on div "Facilitate a meeting or dialogue between the stakeholders to understand their p…" at bounding box center [133, 131] width 173 height 18
click at [47, 120] on input "c. Facilitate a meeting or dialogue between the stakeholders to understand thei…" at bounding box center [47, 118] width 0 height 3
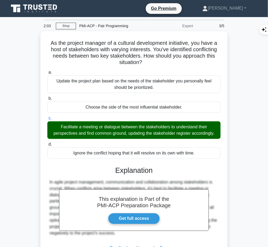
click at [143, 177] on div "This explanation is Part of the PMI-ACP Preparation Package Get full access Exp…" at bounding box center [133, 215] width 173 height 111
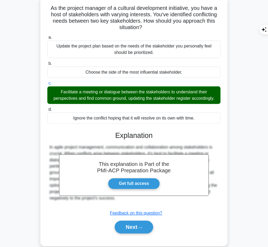
scroll to position [43, 0]
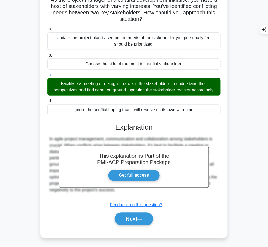
drag, startPoint x: 115, startPoint y: 126, endPoint x: 142, endPoint y: 189, distance: 68.6
click at [142, 189] on div "This explanation is Part of the PMI-ACP Preparation Package Get full access Exp…" at bounding box center [133, 172] width 173 height 111
copy div "Explanation In agile project management, communication and collaboration among …"
click at [126, 220] on button "Next" at bounding box center [134, 219] width 38 height 13
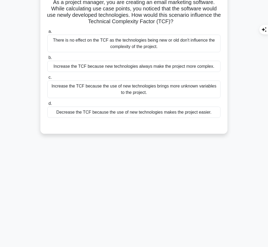
scroll to position [0, 0]
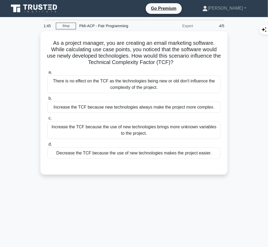
drag, startPoint x: 51, startPoint y: 37, endPoint x: 185, endPoint y: 63, distance: 136.6
click at [185, 63] on div "As a project manager, you are creating an email marketing software. While calcu…" at bounding box center [133, 102] width 183 height 139
copy h5 "As a project manager, you are creating an email marketing software. While calcu…"
click at [198, 131] on div "Increase the TCF because the use of new technologies brings more unknown variab…" at bounding box center [133, 131] width 173 height 18
click at [47, 120] on input "c. Increase the TCF because the use of new technologies brings more unknown var…" at bounding box center [47, 118] width 0 height 3
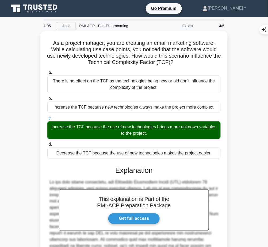
click at [118, 169] on h3 "Explanation" at bounding box center [134, 170] width 167 height 9
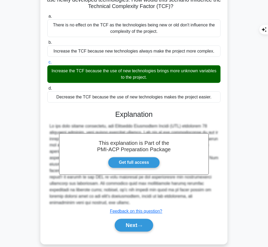
scroll to position [56, 0]
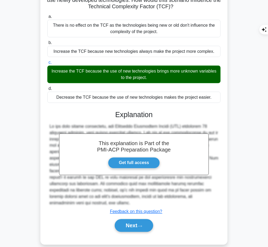
drag, startPoint x: 115, startPoint y: 112, endPoint x: 204, endPoint y: 197, distance: 123.1
click at [204, 197] on div "This explanation is Part of the PMI-ACP Preparation Package Get full access Exp…" at bounding box center [133, 169] width 173 height 130
copy div "Explanation In use case points estimation, the Technical Complexity Factor (TCF…"
click at [131, 220] on button "Next" at bounding box center [134, 226] width 38 height 13
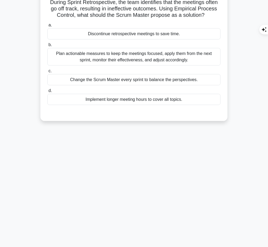
scroll to position [0, 0]
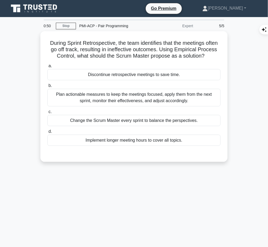
drag, startPoint x: 46, startPoint y: 41, endPoint x: 210, endPoint y: 57, distance: 164.8
click at [210, 57] on div "During Sprint Retrospective, the team identifies that the meetings often go off…" at bounding box center [133, 96] width 183 height 127
copy h5 "During Sprint Retrospective, the team identifies that the meetings often go off…"
click at [207, 50] on h5 "During Sprint Retrospective, the team identifies that the meetings often go off…" at bounding box center [134, 50] width 174 height 20
click at [194, 100] on div "Plan actionable measures to keep the meetings focused, apply them from the next…" at bounding box center [133, 98] width 173 height 18
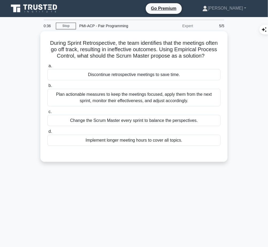
click at [47, 88] on input "b. Plan actionable measures to keep the meetings focused, apply them from the n…" at bounding box center [47, 85] width 0 height 3
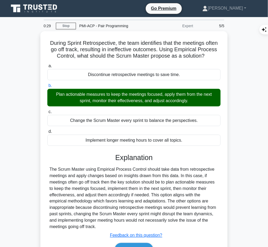
click at [147, 174] on div "The Scrum Master using Empirical Process Control should take data from retrospe…" at bounding box center [133, 198] width 169 height 64
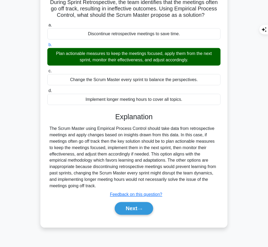
scroll to position [41, 0]
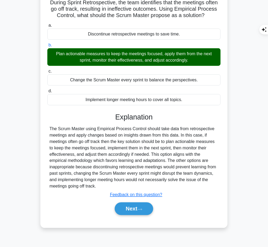
drag, startPoint x: 114, startPoint y: 114, endPoint x: 110, endPoint y: 188, distance: 74.1
click at [110, 188] on div "Explanation The Scrum Master using Empirical Process Control should take data f…" at bounding box center [133, 165] width 173 height 105
copy div "Explanation The Scrum Master using Empirical Process Control should take data f…"
click at [129, 216] on div "Next" at bounding box center [133, 209] width 173 height 17
click at [127, 210] on button "Next" at bounding box center [134, 209] width 38 height 13
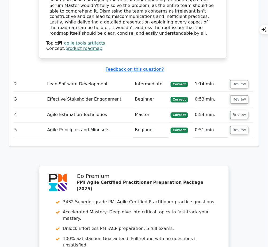
scroll to position [645, 0]
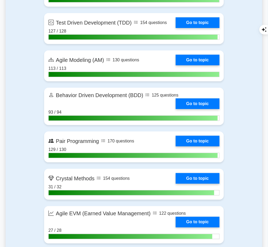
scroll to position [1253, 0]
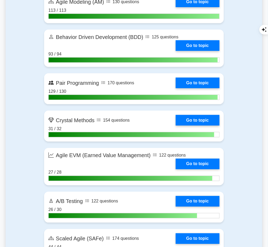
click at [194, 88] on link "Go to topic" at bounding box center [198, 83] width 44 height 11
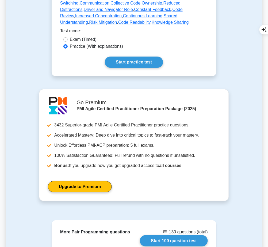
scroll to position [352, 0]
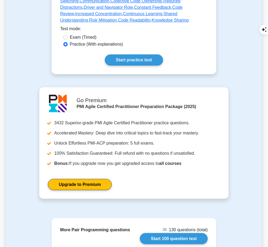
click at [122, 55] on link "Start practice test" at bounding box center [134, 60] width 58 height 11
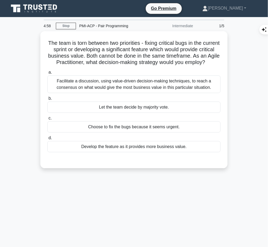
drag, startPoint x: 53, startPoint y: 41, endPoint x: 146, endPoint y: 66, distance: 96.1
click at [146, 66] on h5 "The team is torn between two priorities - fixing critical bugs in the current s…" at bounding box center [134, 53] width 174 height 26
copy h5 "The team is torn between two priorities - fixing critical bugs in the current s…"
click at [202, 87] on div "Facilitate a discussion, using value-driven decision-making techniques, to reac…" at bounding box center [133, 85] width 173 height 18
click at [47, 74] on input "a. Facilitate a discussion, using value-driven decision-making techniques, to r…" at bounding box center [47, 72] width 0 height 3
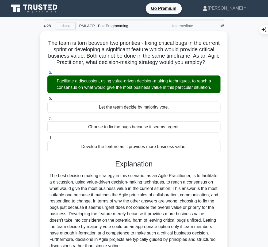
click at [131, 182] on div at bounding box center [133, 211] width 169 height 77
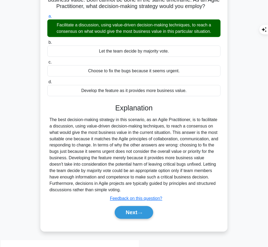
drag, startPoint x: 115, startPoint y: 112, endPoint x: 126, endPoint y: 195, distance: 83.6
click at [126, 195] on div "Explanation Submit feedback Feedback on this question? Next" at bounding box center [133, 163] width 173 height 118
copy div "Explanation The best decision-making strategy in this scenario, as an Agile Pra…"
click at [136, 218] on button "Next" at bounding box center [134, 213] width 38 height 13
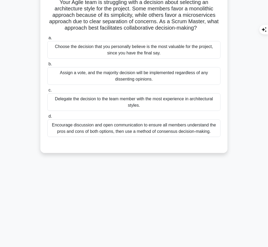
scroll to position [0, 0]
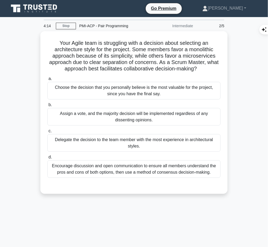
drag, startPoint x: 55, startPoint y: 41, endPoint x: 202, endPoint y: 70, distance: 149.8
click at [202, 70] on h5 "Your Agile team is struggling with a decision about selecting an architecture s…" at bounding box center [134, 56] width 174 height 33
copy h5 "Your Agile team is struggling with a decision about selecting an architecture s…"
click at [208, 164] on div "Encourage discussion and open communication to ensure all members understand th…" at bounding box center [133, 170] width 173 height 18
click at [47, 159] on input "d. Encourage discussion and open communication to ensure all members understand…" at bounding box center [47, 157] width 0 height 3
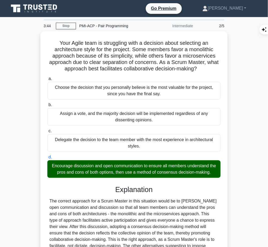
click at [139, 196] on div "Explanation The correct approach for a Scrum Master in this situation would be …" at bounding box center [133, 241] width 173 height 111
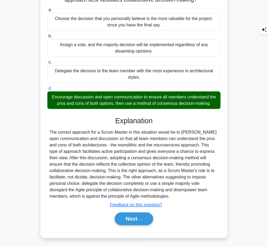
drag, startPoint x: 115, startPoint y: 119, endPoint x: 159, endPoint y: 195, distance: 87.4
click at [159, 195] on div "Explanation The correct approach for a Scrum Master in this situation would be …" at bounding box center [133, 172] width 173 height 111
copy div "Explanation The correct approach for a Scrum Master in this situation would be …"
click at [129, 222] on button "Next" at bounding box center [134, 219] width 38 height 13
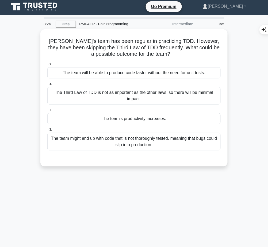
scroll to position [0, 0]
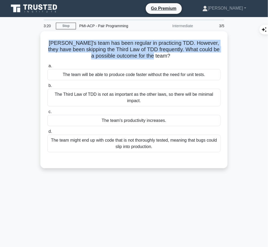
drag, startPoint x: 46, startPoint y: 42, endPoint x: 180, endPoint y: 57, distance: 134.2
click at [180, 57] on h5 "[PERSON_NAME]'s team has been regular in practicing TDD. However, they have bee…" at bounding box center [134, 50] width 174 height 20
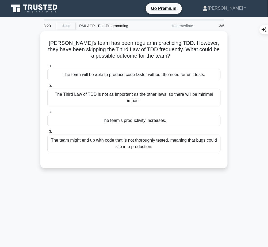
click at [180, 57] on h5 "[PERSON_NAME]'s team has been regular in practicing TDD. However, they have bee…" at bounding box center [134, 50] width 174 height 20
click at [51, 41] on h5 "[PERSON_NAME]'s team has been regular in practicing TDD. However, they have bee…" at bounding box center [134, 50] width 174 height 20
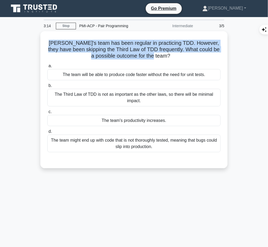
drag, startPoint x: 49, startPoint y: 41, endPoint x: 170, endPoint y: 55, distance: 122.3
click at [170, 55] on h5 "Sandra's team has been regular in practicing TDD. However, they have been skipp…" at bounding box center [134, 50] width 174 height 20
copy h5 "Sandra's team has been regular in practicing TDD. However, they have been skipp…"
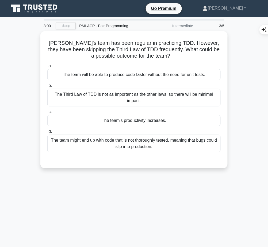
click at [164, 139] on div "The team might end up with code that is not thoroughly tested, meaning that bug…" at bounding box center [133, 144] width 173 height 18
click at [47, 134] on input "d. The team might end up with code that is not thoroughly tested, meaning that …" at bounding box center [47, 131] width 0 height 3
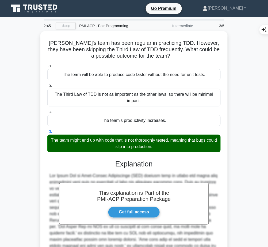
click at [106, 167] on h3 "Explanation" at bounding box center [134, 164] width 167 height 9
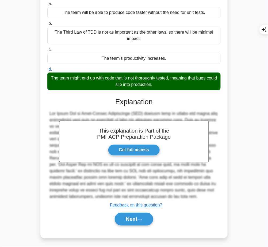
scroll to position [62, 0]
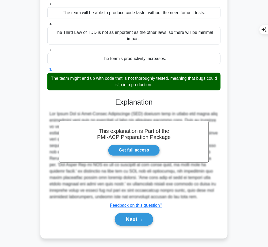
drag, startPoint x: 115, startPoint y: 100, endPoint x: 135, endPoint y: 199, distance: 100.1
click at [135, 199] on div "This explanation is Part of the PMI-ACP Preparation Package Get full access Exp…" at bounding box center [133, 160] width 173 height 137
copy div "Explanation The Third Law of Test-Driven Development (TDD) asserts that we shou…"
click at [136, 222] on button "Next" at bounding box center [134, 219] width 38 height 13
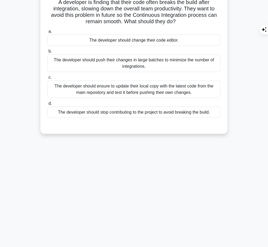
scroll to position [0, 0]
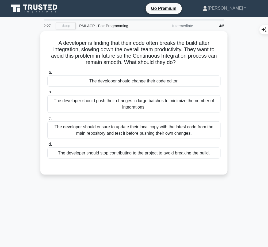
drag, startPoint x: 55, startPoint y: 39, endPoint x: 180, endPoint y: 63, distance: 126.9
click at [180, 63] on h5 "A developer is finding that their code often breaks the build after integration…" at bounding box center [134, 53] width 174 height 26
copy h5 "A developer is finding that their code often breaks the build after integration…"
click at [135, 131] on div "The developer should ensure to update their local copy with the latest code fro…" at bounding box center [133, 131] width 173 height 18
click at [47, 120] on input "c. The developer should ensure to update their local copy with the latest code …" at bounding box center [47, 118] width 0 height 3
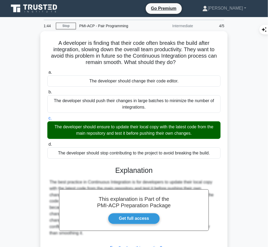
click at [112, 168] on h3 "Explanation" at bounding box center [134, 170] width 167 height 9
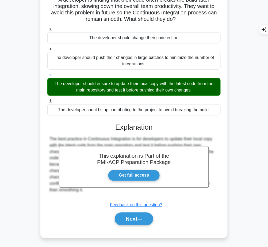
scroll to position [43, 0]
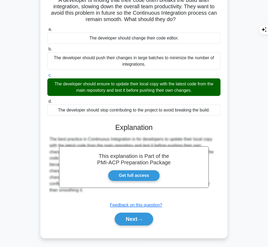
drag, startPoint x: 115, startPoint y: 127, endPoint x: 109, endPoint y: 191, distance: 63.6
click at [109, 191] on div "This explanation is Part of the PMI-ACP Preparation Package Get full access Exp…" at bounding box center [133, 172] width 173 height 111
copy div "Explanation The best practice in Continuous Integration is for developers to up…"
click at [132, 220] on button "Next" at bounding box center [134, 219] width 38 height 13
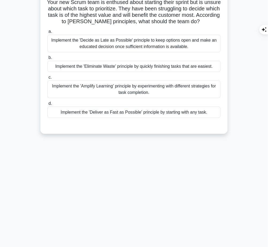
scroll to position [0, 0]
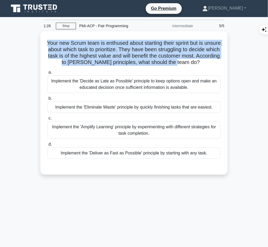
drag, startPoint x: 50, startPoint y: 38, endPoint x: 210, endPoint y: 63, distance: 161.9
click at [210, 63] on h5 "Your new Scrum team is enthused about starting their sprint but is unsure about…" at bounding box center [134, 53] width 174 height 26
copy h5 "Your new Scrum team is enthused about starting their sprint but is unsure about…"
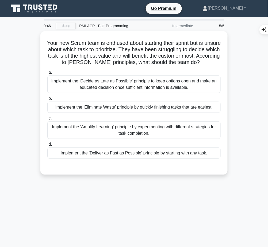
click at [156, 86] on div "Implement the 'Decide as Late as Possible' principle to keep options open and m…" at bounding box center [133, 85] width 173 height 18
click at [47, 74] on input "a. Implement the 'Decide as Late as Possible' principle to keep options open an…" at bounding box center [47, 72] width 0 height 3
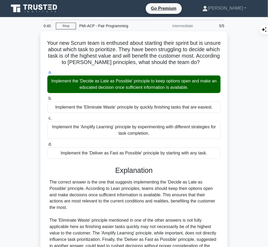
scroll to position [49, 0]
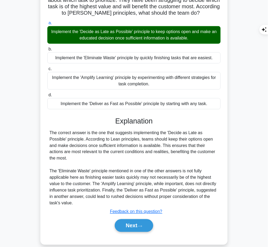
click at [139, 220] on button "Next" at bounding box center [134, 226] width 38 height 13
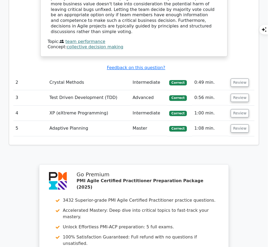
scroll to position [728, 0]
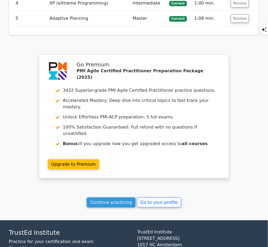
click at [112, 198] on link "Continue practicing" at bounding box center [111, 203] width 49 height 10
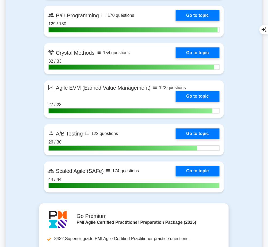
scroll to position [1322, 0]
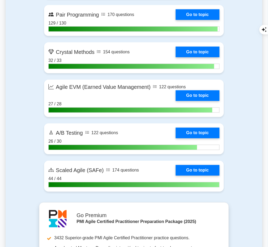
click at [213, 18] on link "Go to topic" at bounding box center [198, 14] width 44 height 11
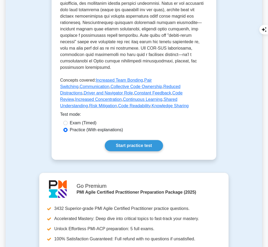
scroll to position [266, 0]
click at [152, 141] on link "Start practice test" at bounding box center [134, 146] width 58 height 11
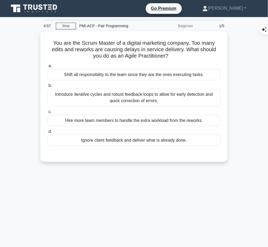
drag, startPoint x: 50, startPoint y: 42, endPoint x: 172, endPoint y: 57, distance: 123.4
click at [172, 57] on h5 "You are the Scrum Master of a digital marketing company. Too many edits and rew…" at bounding box center [134, 50] width 174 height 20
copy h5 "You are the Scrum Master of a digital marketing company. Too many edits and rew…"
click at [190, 96] on div "Introduce iterative cycles and robust feedback loops to allow for early detecti…" at bounding box center [133, 98] width 173 height 18
click at [47, 88] on input "b. Introduce iterative cycles and robust feedback loops to allow for early dete…" at bounding box center [47, 85] width 0 height 3
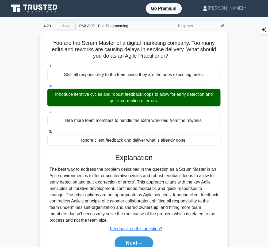
click at [131, 242] on button "Next" at bounding box center [134, 243] width 38 height 13
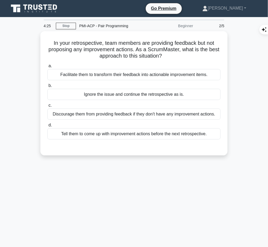
drag, startPoint x: 49, startPoint y: 41, endPoint x: 174, endPoint y: 57, distance: 126.3
click at [172, 55] on h5 "In your retrospective, team members are providing feedback but not proposing an…" at bounding box center [134, 50] width 174 height 20
copy h5 "In your retrospective, team members are providing feedback but not proposing an…"
click at [202, 76] on div "Facilitate them to transform their feedback into actionable improvement items." at bounding box center [133, 74] width 173 height 11
click at [47, 68] on input "a. Facilitate them to transform their feedback into actionable improvement item…" at bounding box center [47, 65] width 0 height 3
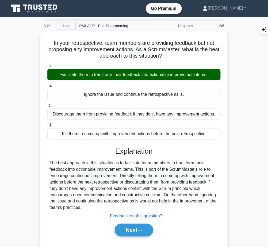
click at [143, 168] on div "The best approach in this situation is to facilitate team members to transform …" at bounding box center [133, 185] width 169 height 51
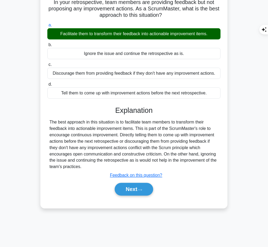
drag, startPoint x: 115, startPoint y: 110, endPoint x: 91, endPoint y: 168, distance: 62.6
click at [91, 168] on div "Explanation The best approach in this situation is to facilitate team members t…" at bounding box center [133, 152] width 173 height 92
copy div "Explanation The best approach in this situation is to facilitate team members t…"
click at [125, 189] on button "Next" at bounding box center [134, 189] width 38 height 13
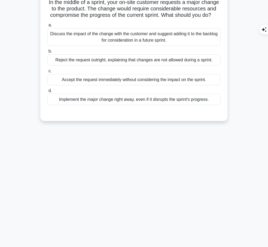
scroll to position [0, 0]
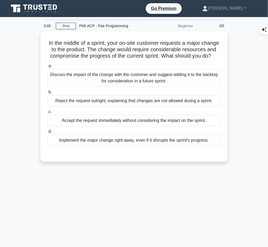
click at [56, 43] on h5 "In the middle of a sprint, your on-site customer requests a major change to the…" at bounding box center [134, 50] width 174 height 20
drag, startPoint x: 56, startPoint y: 43, endPoint x: 149, endPoint y: 63, distance: 94.9
click at [149, 60] on h5 "In the middle of a sprint, your on-site customer requests a major change to the…" at bounding box center [134, 50] width 174 height 20
copy h5 "In the middle of a sprint, your on-site customer requests a major change to the…"
click at [187, 87] on div "Discuss the impact of the change with the customer and suggest adding it to the…" at bounding box center [133, 78] width 173 height 18
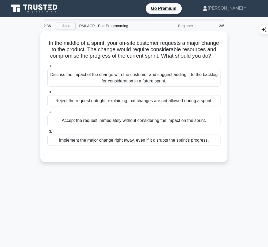
click at [47, 68] on input "a. Discuss the impact of the change with the customer and suggest adding it to …" at bounding box center [47, 65] width 0 height 3
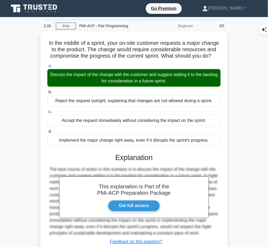
scroll to position [43, 0]
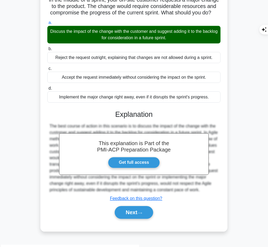
click at [132, 219] on button "Next" at bounding box center [134, 213] width 38 height 13
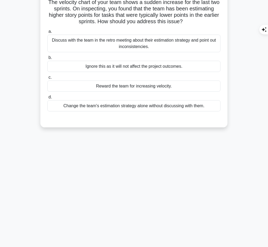
scroll to position [0, 0]
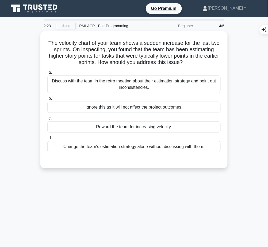
drag, startPoint x: 50, startPoint y: 41, endPoint x: 200, endPoint y: 64, distance: 151.6
click at [200, 64] on h5 "The velocity chart of your team shows a sudden increase for the last two sprint…" at bounding box center [134, 53] width 174 height 26
copy h5 "The velocity chart of your team shows a sudden increase for the last two sprint…"
click at [210, 85] on div "Discuss with the team in the retro meeting about their estimation strategy and …" at bounding box center [133, 85] width 173 height 18
click at [47, 74] on input "a. Discuss with the team in the retro meeting about their estimation strategy a…" at bounding box center [47, 72] width 0 height 3
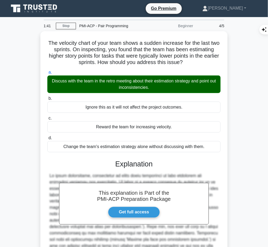
click at [158, 166] on h3 "Explanation" at bounding box center [134, 164] width 167 height 9
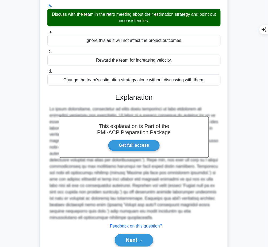
scroll to position [68, 0]
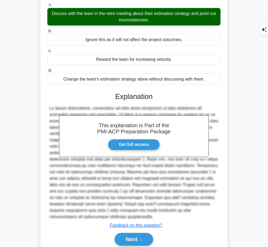
drag, startPoint x: 116, startPoint y: 96, endPoint x: 80, endPoint y: 218, distance: 127.9
click at [80, 218] on div "This explanation is Part of the PMI-ACP Preparation Package Get full access Exp…" at bounding box center [133, 167] width 173 height 162
copy div "Explanation In agile methodology, consistency in story point estimation is very…"
click at [117, 241] on button "Next" at bounding box center [134, 240] width 38 height 13
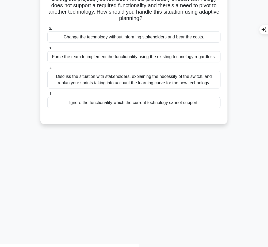
scroll to position [0, 0]
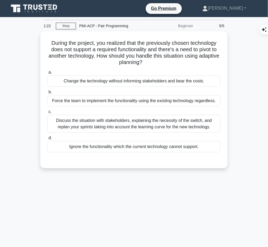
drag, startPoint x: 50, startPoint y: 41, endPoint x: 158, endPoint y: 59, distance: 109.6
click at [158, 59] on h5 "During the project, you realized that the previously chosen technology does not…" at bounding box center [134, 53] width 174 height 26
copy h5 "During the project, you realized that the previously chosen technology does not…"
click at [198, 123] on div "Discuss the situation with stakeholders, explaining the necessity of the switch…" at bounding box center [133, 124] width 173 height 18
click at [47, 114] on input "c. Discuss the situation with stakeholders, explaining the necessity of the swi…" at bounding box center [47, 111] width 0 height 3
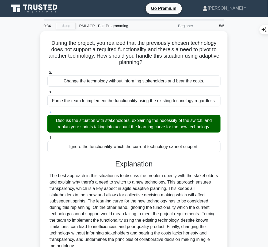
click at [155, 183] on div "The best approach in this situation is to discuss the problem openly with the s…" at bounding box center [133, 211] width 169 height 77
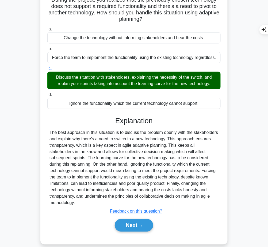
drag, startPoint x: 115, startPoint y: 121, endPoint x: 214, endPoint y: 195, distance: 124.1
click at [214, 195] on div "Explanation Submit feedback Feedback on this question? Next" at bounding box center [133, 176] width 173 height 118
copy div "Explanation The best approach in this situation is to discuss the problem openl…"
click at [130, 221] on button "Next" at bounding box center [134, 225] width 38 height 13
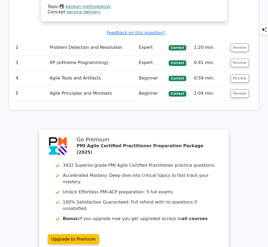
scroll to position [699, 0]
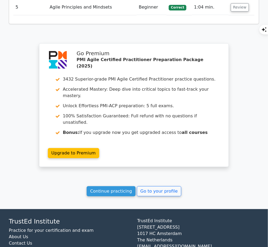
click at [99, 187] on link "Continue practicing" at bounding box center [111, 192] width 49 height 10
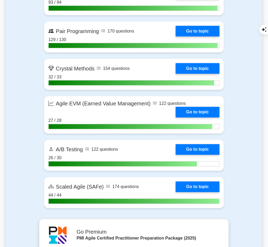
scroll to position [1303, 0]
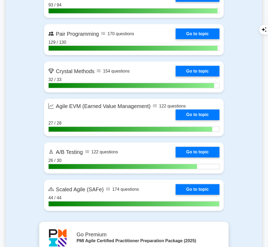
click at [204, 37] on link "Go to topic" at bounding box center [198, 34] width 44 height 11
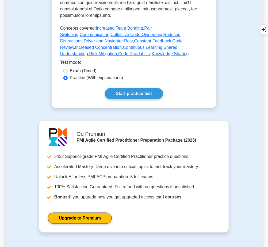
scroll to position [319, 0]
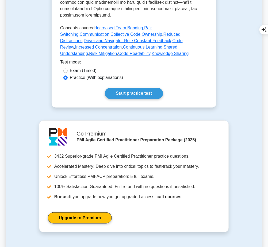
click at [148, 88] on link "Start practice test" at bounding box center [134, 93] width 58 height 11
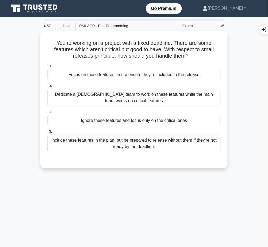
drag, startPoint x: 50, startPoint y: 39, endPoint x: 197, endPoint y: 54, distance: 147.2
click at [197, 54] on h5 "You’re working on a project with a fixed deadline. There are some features whic…" at bounding box center [134, 50] width 174 height 20
copy h5 "You’re working on a project with a fixed deadline. There are some features whic…"
click at [183, 143] on div "Include these features in the plan, but be prepared to release without them if …" at bounding box center [133, 144] width 173 height 18
click at [47, 134] on input "d. Include these features in the plan, but be prepared to release without them …" at bounding box center [47, 131] width 0 height 3
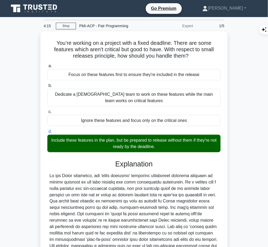
click at [119, 160] on h3 "Explanation" at bounding box center [134, 164] width 167 height 9
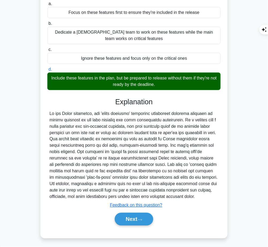
drag, startPoint x: 114, startPoint y: 101, endPoint x: 168, endPoint y: 195, distance: 107.7
click at [168, 195] on div "Explanation Submit feedback Feedback on this question? Next" at bounding box center [133, 163] width 173 height 130
copy div "Explanation In the Agile framework, the 'small releases' principle encourages f…"
click at [126, 224] on button "Next" at bounding box center [134, 219] width 38 height 13
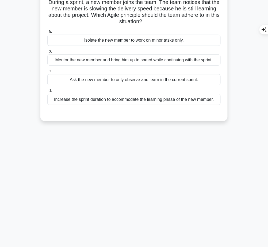
scroll to position [0, 0]
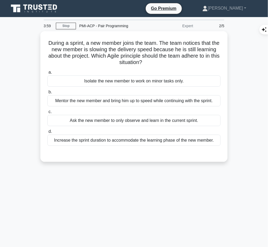
drag, startPoint x: 50, startPoint y: 40, endPoint x: 168, endPoint y: 63, distance: 119.5
click at [168, 63] on h5 "During a sprint, a new member joins the team. The team notices that the new mem…" at bounding box center [134, 53] width 174 height 26
copy h5 "During a sprint, a new member joins the team. The team notices that the new mem…"
click at [195, 97] on div "Mentor the new member and bring him up to speed while continuing with the sprin…" at bounding box center [133, 100] width 173 height 11
click at [47, 94] on input "b. Mentor the new member and bring him up to speed while continuing with the sp…" at bounding box center [47, 92] width 0 height 3
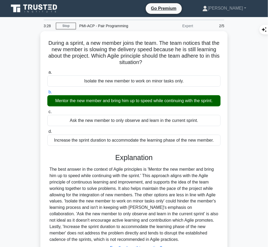
click at [141, 162] on div "Explanation Submit feedback Feedback on this question? Next" at bounding box center [133, 213] width 173 height 118
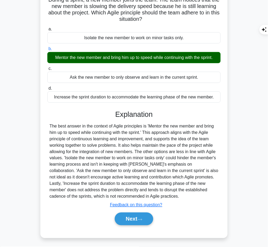
drag, startPoint x: 116, startPoint y: 114, endPoint x: 149, endPoint y: 199, distance: 91.0
click at [149, 199] on div "Explanation Submit feedback Feedback on this question? Next" at bounding box center [133, 169] width 173 height 118
copy div "Explanation The best answer in the context of Agile principles is 'Mentor the n…"
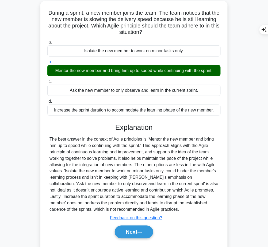
scroll to position [30, 0]
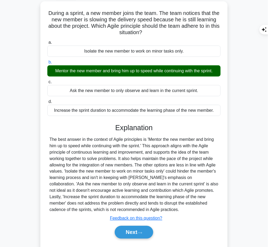
click at [119, 231] on button "Next" at bounding box center [134, 232] width 38 height 13
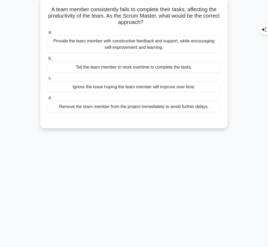
scroll to position [0, 0]
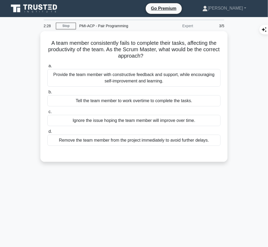
drag, startPoint x: 45, startPoint y: 40, endPoint x: 163, endPoint y: 53, distance: 118.8
click at [163, 53] on div "A team member consistently fails to complete their tasks, affecting the product…" at bounding box center [133, 96] width 183 height 127
copy h5 "A team member consistently fails to complete their tasks, affecting the product…"
click at [205, 82] on div "Provide the team member with constructive feedback and support, while encouragi…" at bounding box center [133, 78] width 173 height 18
click at [47, 68] on input "a. Provide the team member with constructive feedback and support, while encour…" at bounding box center [47, 65] width 0 height 3
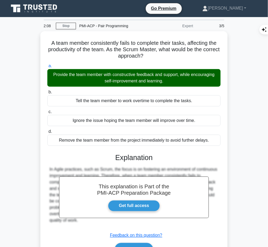
click at [125, 157] on h3 "Explanation" at bounding box center [134, 158] width 167 height 9
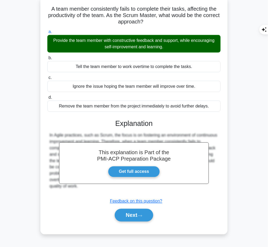
scroll to position [34, 0]
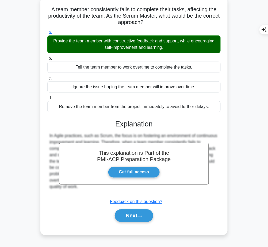
drag, startPoint x: 115, startPoint y: 121, endPoint x: 100, endPoint y: 193, distance: 73.6
click at [100, 193] on div "This explanation is Part of the PMI-ACP Preparation Package Get full access Exp…" at bounding box center [133, 169] width 173 height 111
copy div "Explanation In Agile practices, such as Scrum, the focus is on fostering an env…"
click at [123, 213] on button "Next" at bounding box center [134, 216] width 38 height 13
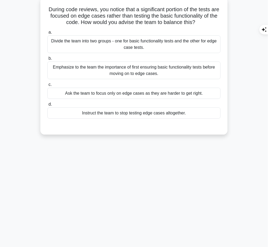
scroll to position [0, 0]
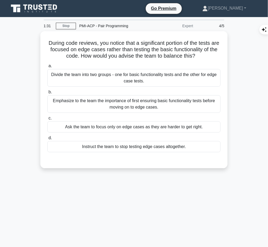
drag, startPoint x: 49, startPoint y: 40, endPoint x: 217, endPoint y: 57, distance: 168.4
click at [217, 57] on h5 "During code reviews, you notice that a significant portion of the tests are foc…" at bounding box center [134, 50] width 174 height 20
copy h5 "During code reviews, you notice that a significant portion of the tests are foc…"
click at [195, 102] on div "Emphasize to the team the importance of first ensuring basic functionality test…" at bounding box center [133, 104] width 173 height 18
click at [47, 94] on input "b. Emphasize to the team the importance of first ensuring basic functionality t…" at bounding box center [47, 92] width 0 height 3
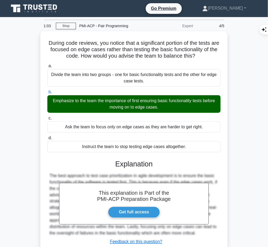
scroll to position [41, 0]
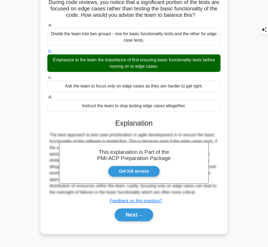
click at [133, 209] on button "Next" at bounding box center [134, 215] width 38 height 13
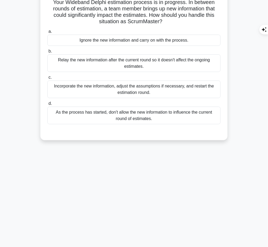
scroll to position [0, 0]
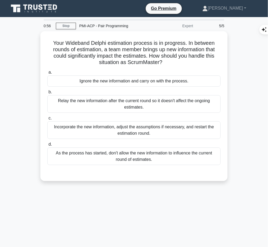
drag, startPoint x: 51, startPoint y: 41, endPoint x: 167, endPoint y: 64, distance: 118.3
click at [167, 64] on h5 "Your Wideband Delphi estimation process is in progress. In between rounds of es…" at bounding box center [134, 53] width 174 height 26
copy h5 "Your Wideband Delphi estimation process is in progress. In between rounds of es…"
click at [174, 127] on div "Incorporate the new information, adjust the assumptions if necessary, and resta…" at bounding box center [133, 131] width 173 height 18
click at [47, 120] on input "c. Incorporate the new information, adjust the assumptions if necessary, and re…" at bounding box center [47, 118] width 0 height 3
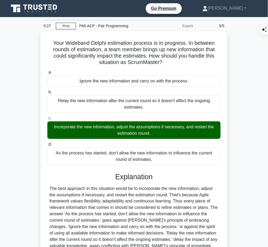
click at [146, 177] on h3 "Explanation" at bounding box center [134, 177] width 167 height 9
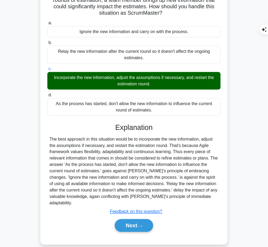
drag, startPoint x: 115, startPoint y: 128, endPoint x: 218, endPoint y: 198, distance: 124.7
click at [218, 198] on div "Explanation The best approach in this situation would be to incorporate the new…" at bounding box center [133, 178] width 173 height 111
copy div "Explanation The best approach in this situation would be to incorporate the new…"
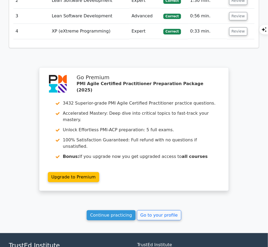
scroll to position [705, 0]
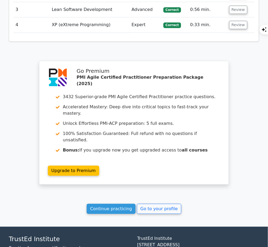
click at [123, 204] on link "Continue practicing" at bounding box center [111, 209] width 49 height 10
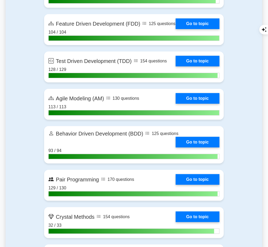
scroll to position [1167, 0]
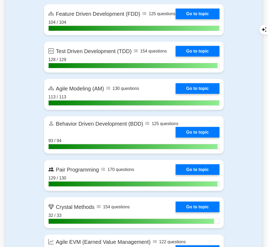
click at [192, 175] on link "Go to topic" at bounding box center [198, 170] width 44 height 11
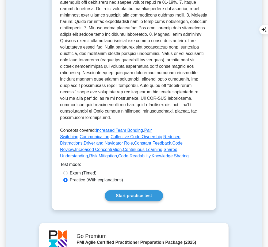
scroll to position [217, 0]
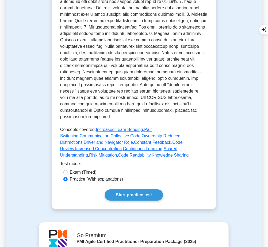
click at [135, 190] on link "Start practice test" at bounding box center [134, 195] width 58 height 11
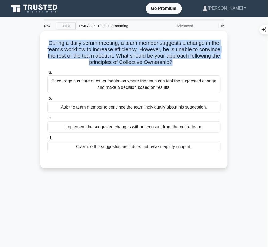
drag, startPoint x: 46, startPoint y: 41, endPoint x: 190, endPoint y: 64, distance: 145.3
click at [190, 64] on div "During a daily scrum meeting, a team member suggests a change in the team's wor…" at bounding box center [133, 99] width 183 height 133
copy h5 "During a daily scrum meeting, a team member suggests a change in the team's wor…"
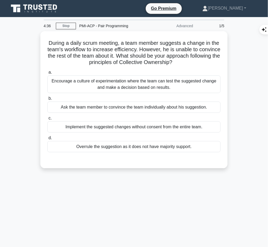
click at [193, 85] on div "Encourage a culture of experimentation where the team can test the suggested ch…" at bounding box center [133, 85] width 173 height 18
click at [47, 74] on input "a. Encourage a culture of experimentation where the team can test the suggested…" at bounding box center [47, 72] width 0 height 3
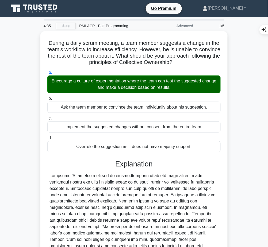
scroll to position [49, 0]
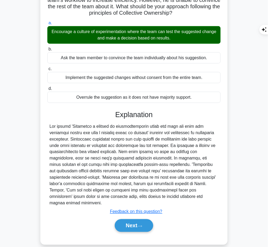
click at [138, 220] on button "Next" at bounding box center [134, 226] width 38 height 13
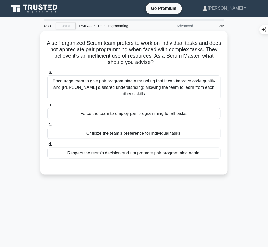
scroll to position [0, 0]
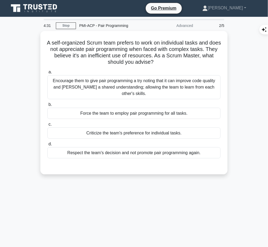
drag, startPoint x: 50, startPoint y: 41, endPoint x: 184, endPoint y: 64, distance: 136.4
click at [184, 64] on h5 "A self-organized Scrum team prefers to work on individual tasks and does not ap…" at bounding box center [134, 53] width 174 height 26
copy h5 "A self-organized Scrum team prefers to work on individual tasks and does not ap…"
click at [185, 79] on div "Encourage them to give pair programming a try noting that it can improve code q…" at bounding box center [133, 87] width 173 height 24
click at [47, 74] on input "a. Encourage them to give pair programming a try noting that it can improve cod…" at bounding box center [47, 72] width 0 height 3
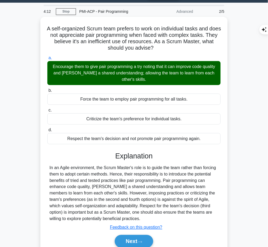
scroll to position [41, 0]
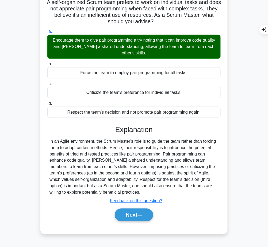
click at [142, 216] on icon at bounding box center [139, 216] width 5 height 3
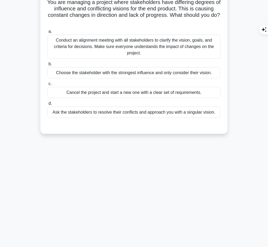
scroll to position [0, 0]
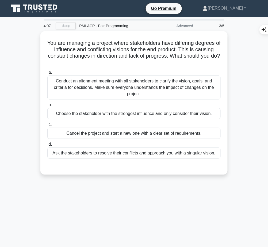
drag, startPoint x: 48, startPoint y: 41, endPoint x: 135, endPoint y: 62, distance: 89.5
click at [135, 62] on h5 "You are managing a project where stakeholders have differing degrees of influen…" at bounding box center [134, 53] width 174 height 26
copy h5 "You are managing a project where stakeholders have differing degrees of influen…"
click at [202, 86] on div "Conduct an alignment meeting with all stakeholders to clarify the vision, goals…" at bounding box center [133, 88] width 173 height 24
click at [47, 74] on input "a. Conduct an alignment meeting with all stakeholders to clarify the vision, go…" at bounding box center [47, 72] width 0 height 3
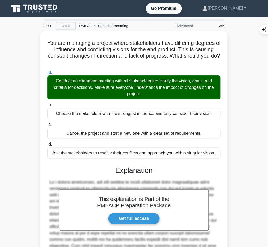
click at [107, 173] on h3 "Explanation" at bounding box center [134, 170] width 167 height 9
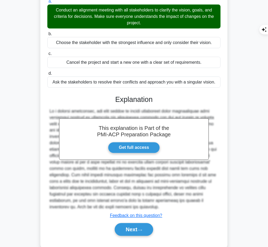
scroll to position [72, 0]
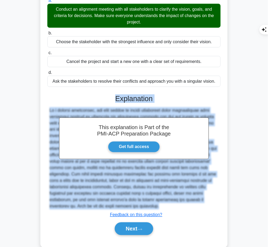
drag, startPoint x: 114, startPoint y: 95, endPoint x: 111, endPoint y: 210, distance: 114.4
click at [111, 210] on div "This explanation is Part of the PMI-ACP Preparation Package Get full access Exp…" at bounding box center [133, 163] width 173 height 150
copy div "Explanation In a project management, the best method to handle situations where…"
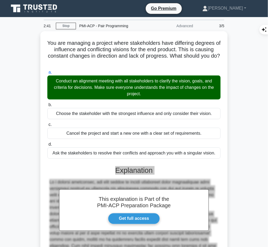
scroll to position [82, 0]
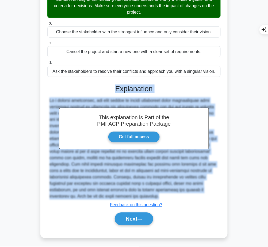
click at [128, 217] on button "Next" at bounding box center [134, 219] width 38 height 13
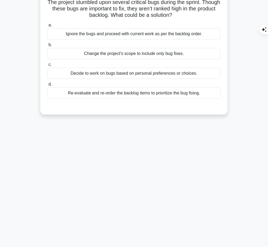
scroll to position [0, 0]
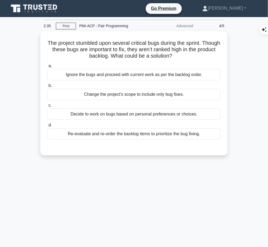
drag, startPoint x: 53, startPoint y: 43, endPoint x: 188, endPoint y: 55, distance: 134.7
click at [188, 55] on h5 "The project stumbled upon several critical bugs during the sprint. Though these…" at bounding box center [134, 50] width 174 height 20
copy h5 "The project stumbled upon several critical bugs during the sprint. Though these…"
click at [194, 134] on div "Re-evaluate and re-order the backlog items to prioritize the bug fixing." at bounding box center [133, 134] width 173 height 11
click at [47, 127] on input "d. Re-evaluate and re-order the backlog items to prioritize the bug fixing." at bounding box center [47, 125] width 0 height 3
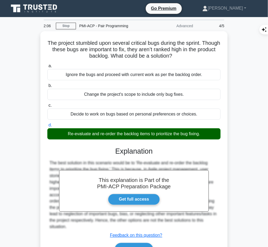
click at [150, 155] on h3 "Explanation" at bounding box center [134, 151] width 167 height 9
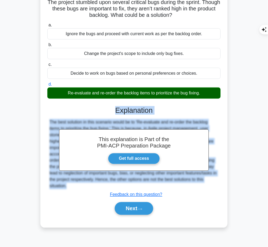
drag, startPoint x: 114, startPoint y: 109, endPoint x: 95, endPoint y: 188, distance: 81.5
click at [95, 188] on div "This explanation is Part of the PMI-ACP Preparation Package Get full access Exp…" at bounding box center [133, 159] width 173 height 118
copy div "Explanation The best solution in this scenario would be to 'Re-evaluate and re-…"
click at [126, 210] on button "Next" at bounding box center [134, 209] width 38 height 13
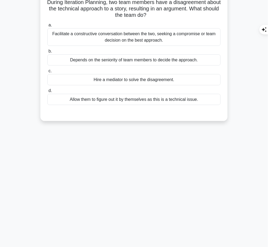
scroll to position [0, 0]
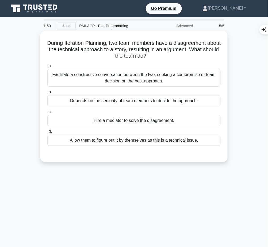
drag, startPoint x: 53, startPoint y: 42, endPoint x: 166, endPoint y: 58, distance: 113.4
click at [166, 58] on h5 "During Iteration Planning, two team members have a disagreement about the techn…" at bounding box center [134, 50] width 174 height 20
copy h5 "During Iteration Planning, two team members have a disagreement about the techn…"
click at [205, 72] on div "Facilitate a constructive conversation between the two, seeking a compromise or…" at bounding box center [133, 78] width 173 height 18
click at [47, 68] on input "a. Facilitate a constructive conversation between the two, seeking a compromise…" at bounding box center [47, 65] width 0 height 3
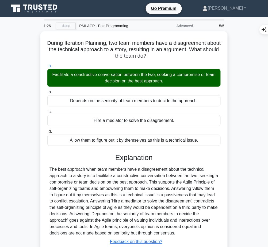
scroll to position [41, 0]
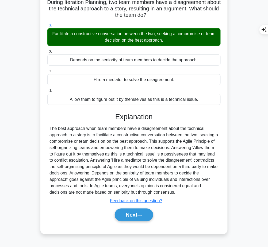
click at [139, 216] on icon at bounding box center [139, 216] width 5 height 3
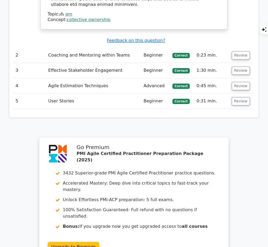
scroll to position [662, 0]
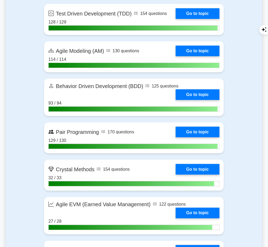
scroll to position [1204, 0]
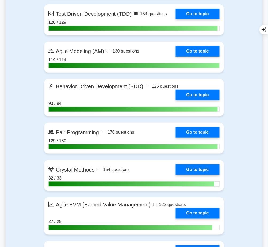
click at [199, 137] on link "Go to topic" at bounding box center [198, 132] width 44 height 11
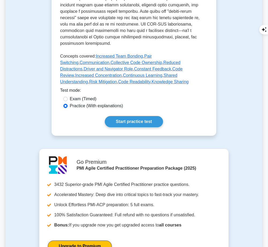
scroll to position [291, 0]
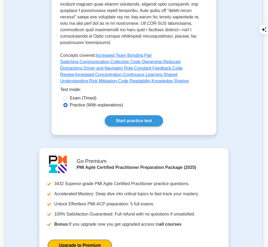
click at [155, 115] on link "Start practice test" at bounding box center [134, 120] width 58 height 11
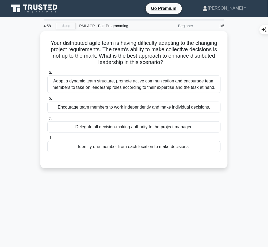
drag, startPoint x: 55, startPoint y: 38, endPoint x: 179, endPoint y: 60, distance: 126.0
click at [179, 60] on div "Your distributed agile team is having difficulty adapting to the changing proje…" at bounding box center [133, 99] width 183 height 133
copy h5 "Your distributed agile team is having difficulty adapting to the changing proje…"
click at [210, 83] on div "Adopt a dynamic team structure, promote active communication and encourage team…" at bounding box center [133, 85] width 173 height 18
click at [47, 74] on input "a. Adopt a dynamic team structure, promote active communication and encourage t…" at bounding box center [47, 72] width 0 height 3
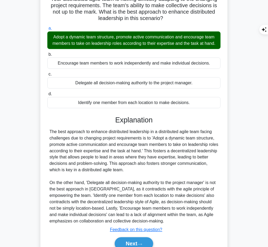
scroll to position [69, 0]
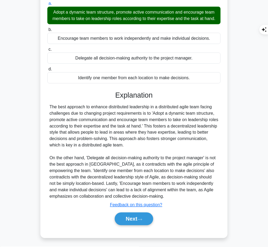
click at [142, 216] on button "Next" at bounding box center [134, 219] width 38 height 13
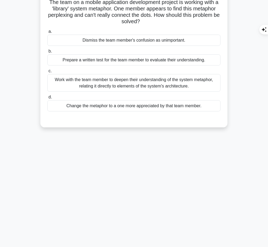
scroll to position [0, 0]
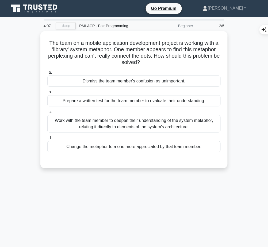
drag, startPoint x: 47, startPoint y: 41, endPoint x: 154, endPoint y: 56, distance: 107.6
click at [153, 60] on h5 "The team on a mobile application development project is working with a 'library…" at bounding box center [134, 53] width 174 height 26
copy h5 "The team on a mobile application development project is working with a 'library…"
click at [173, 121] on div "Work with the team member to deepen their understanding of the system metaphor,…" at bounding box center [133, 124] width 173 height 18
click at [47, 114] on input "c. Work with the team member to deepen their understanding of the system metaph…" at bounding box center [47, 111] width 0 height 3
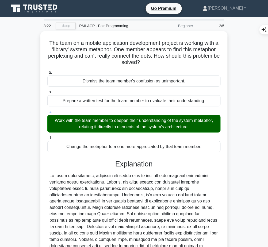
click at [156, 193] on div at bounding box center [133, 214] width 169 height 83
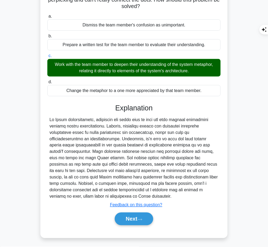
drag, startPoint x: 116, startPoint y: 107, endPoint x: 169, endPoint y: 198, distance: 105.3
click at [169, 198] on div "Explanation Submit feedback Feedback on this question? Next" at bounding box center [133, 166] width 173 height 124
copy div "Explanation In Agile methodologies, metaphors are often used to help all team m…"
click at [129, 219] on button "Next" at bounding box center [134, 219] width 38 height 13
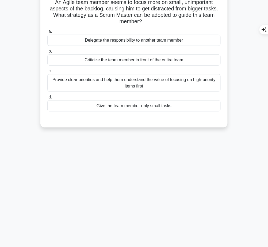
scroll to position [0, 0]
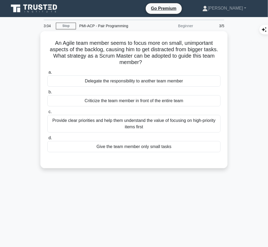
drag, startPoint x: 52, startPoint y: 42, endPoint x: 143, endPoint y: 59, distance: 93.1
click at [143, 59] on h5 "An Agile team member seems to focus more on small, unimportant aspects of the b…" at bounding box center [134, 53] width 174 height 26
copy h5 "An Agile team member seems to focus more on small, unimportant aspects of the b…"
click at [176, 122] on div "Provide clear priorities and help them understand the value of focusing on high…" at bounding box center [133, 124] width 173 height 18
click at [47, 114] on input "c. Provide clear priorities and help them understand the value of focusing on h…" at bounding box center [47, 111] width 0 height 3
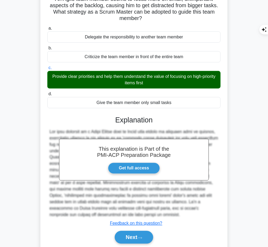
scroll to position [62, 0]
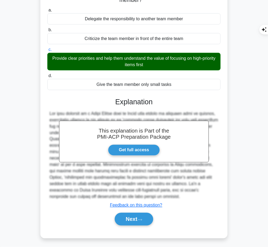
click at [130, 224] on button "Next" at bounding box center [134, 219] width 38 height 13
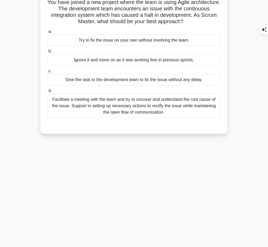
scroll to position [0, 0]
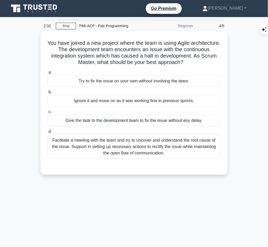
drag, startPoint x: 58, startPoint y: 44, endPoint x: 197, endPoint y: 61, distance: 140.6
click at [197, 61] on h5 "You have joined a new project where the team is using Agile architecture. The d…" at bounding box center [134, 53] width 174 height 26
copy h5 "You have joined a new project where the team is using Agile architecture. The d…"
click at [150, 223] on div "1:58 Stop PMI-ACP - Pair Programming Beginner 4/5 You have joined a new project…" at bounding box center [134, 152] width 257 height 267
click at [155, 143] on div "Facilitate a meeting with the team and try to uncover and understand the root c…" at bounding box center [133, 147] width 173 height 24
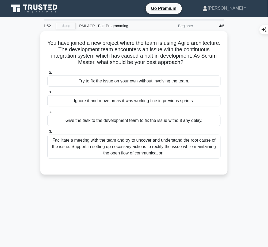
click at [47, 134] on input "d. Facilitate a meeting with the team and try to uncover and understand the roo…" at bounding box center [47, 131] width 0 height 3
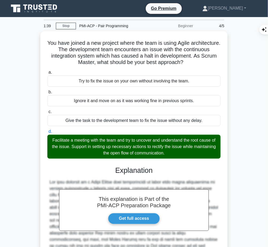
click at [117, 173] on h3 "Explanation" at bounding box center [134, 170] width 167 height 9
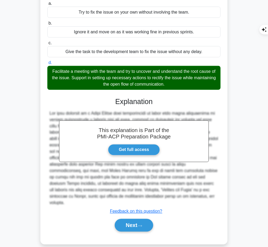
drag, startPoint x: 115, startPoint y: 100, endPoint x: 215, endPoint y: 199, distance: 140.6
click at [215, 199] on div "This explanation is Part of the PMI-ACP Preparation Package Get full access Exp…" at bounding box center [133, 162] width 173 height 143
copy div "Explanation The best approach of a Scrum Master when encountering an issue that…"
click at [125, 222] on button "Next" at bounding box center [134, 225] width 38 height 13
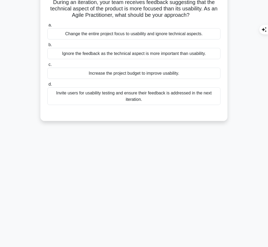
scroll to position [0, 0]
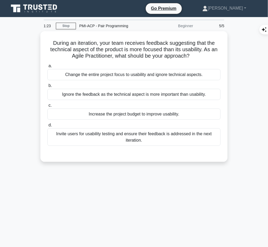
drag, startPoint x: 52, startPoint y: 41, endPoint x: 195, endPoint y: 59, distance: 144.4
click at [195, 59] on div "During an iteration, your team receives feedback suggesting that the technical …" at bounding box center [133, 96] width 183 height 127
copy h5 "During an iteration, your team receives feedback suggesting that the technical …"
click at [162, 135] on div "Invite users for usability testing and ensure their feedback is addressed in th…" at bounding box center [133, 138] width 173 height 18
click at [47, 127] on input "d. Invite users for usability testing and ensure their feedback is addressed in…" at bounding box center [47, 125] width 0 height 3
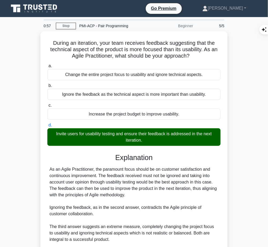
click at [147, 177] on div "As an Agile Practitioner, the paramount focus should be on customer satisfactio…" at bounding box center [133, 223] width 169 height 115
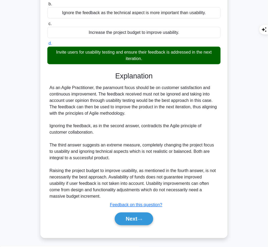
click at [118, 74] on h3 "Explanation" at bounding box center [134, 76] width 167 height 9
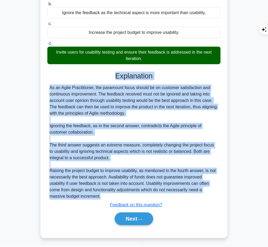
drag, startPoint x: 114, startPoint y: 74, endPoint x: 73, endPoint y: 199, distance: 131.7
click at [73, 199] on div "Explanation As an Agile Practitioner, the paramount focus should be on customer…" at bounding box center [133, 150] width 173 height 156
copy div "Explanation As an Agile Practitioner, the paramount focus should be on customer…"
click at [139, 219] on icon at bounding box center [139, 220] width 5 height 3
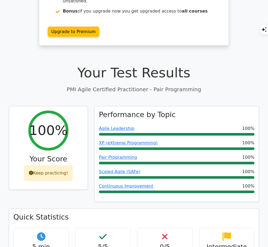
click at [122, 155] on link "Pair Programming" at bounding box center [118, 157] width 38 height 5
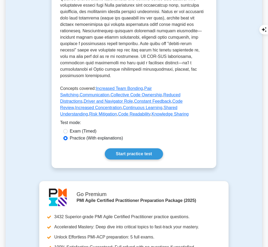
scroll to position [279, 0]
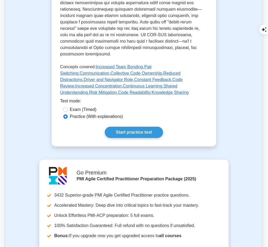
click at [136, 127] on link "Start practice test" at bounding box center [134, 132] width 58 height 11
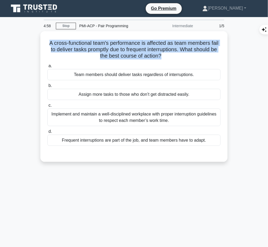
drag, startPoint x: 47, startPoint y: 42, endPoint x: 162, endPoint y: 56, distance: 115.1
click at [162, 56] on h5 "A cross-functional team's performance is affected as team members fail to deliv…" at bounding box center [134, 50] width 174 height 20
copy h5 "A cross-functional team's performance is affected as team members fail to deliv…"
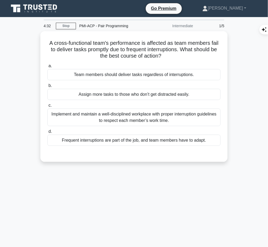
click at [202, 114] on div "Implement and maintain a well-disciplined workplace with proper interruption gu…" at bounding box center [133, 118] width 173 height 18
click at [47, 107] on input "c. Implement and maintain a well-disciplined workplace with proper interruption…" at bounding box center [47, 105] width 0 height 3
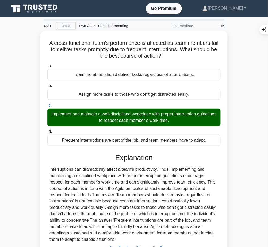
click at [111, 198] on div "Interruptions can dramatically affect a team's productivity. Thus, implementing…" at bounding box center [133, 204] width 169 height 77
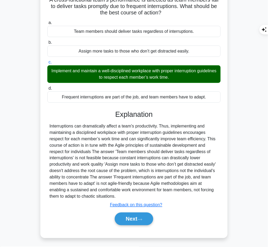
drag, startPoint x: 115, startPoint y: 112, endPoint x: 124, endPoint y: 199, distance: 86.5
click at [124, 199] on div "Explanation Submit feedback Feedback on this question? Next" at bounding box center [133, 169] width 173 height 118
copy div "Explanation Interruptions can dramatically affect a team's productivity. Thus, …"
click at [132, 218] on button "Next" at bounding box center [134, 219] width 38 height 13
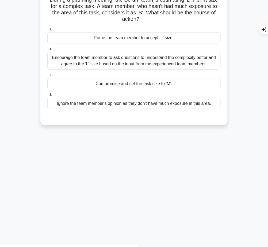
scroll to position [41, 0]
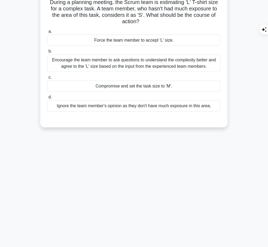
click at [132, 218] on div "3:41 Stop PMI-ACP - Pair Programming Intermediate 2/5 During a planning meeting…" at bounding box center [134, 111] width 257 height 267
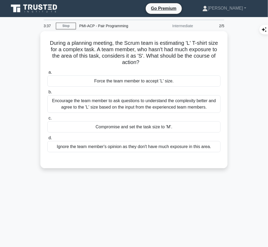
drag, startPoint x: 46, startPoint y: 39, endPoint x: 141, endPoint y: 63, distance: 97.6
click at [141, 63] on h5 "During a planning meeting, the Scrum team is estimating 'L' T-shirt size for a …" at bounding box center [134, 53] width 174 height 26
copy h5 "During a planning meeting, the Scrum team is estimating 'L' T-shirt size for a …"
click at [160, 104] on div "Encourage the team member to ask questions to understand the complexity better …" at bounding box center [133, 104] width 173 height 18
click at [47, 94] on input "b. Encourage the team member to ask questions to understand the complexity bett…" at bounding box center [47, 92] width 0 height 3
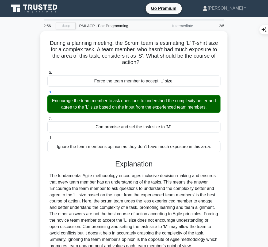
click at [124, 185] on div at bounding box center [133, 211] width 169 height 77
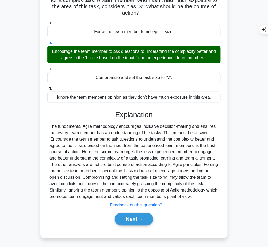
drag, startPoint x: 116, startPoint y: 112, endPoint x: 205, endPoint y: 195, distance: 122.0
click at [205, 195] on div "Explanation Submit feedback Feedback on this question? Next" at bounding box center [133, 170] width 173 height 118
copy div "Explanation The fundamental Agile methodology encourages inclusive decision-mak…"
click at [121, 218] on button "Next" at bounding box center [134, 219] width 38 height 13
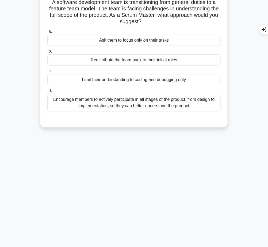
scroll to position [0, 0]
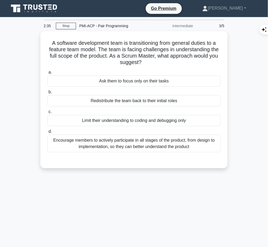
drag, startPoint x: 48, startPoint y: 42, endPoint x: 152, endPoint y: 61, distance: 105.7
click at [152, 61] on h5 "A software development team is transitioning from general duties to a feature t…" at bounding box center [134, 53] width 174 height 26
copy h5 "A software development team is transitioning from general duties to a feature t…"
click at [190, 147] on div "Encourage members to actively participate in all stages of the product, from de…" at bounding box center [133, 144] width 173 height 18
click at [47, 134] on input "d. Encourage members to actively participate in all stages of the product, from…" at bounding box center [47, 131] width 0 height 3
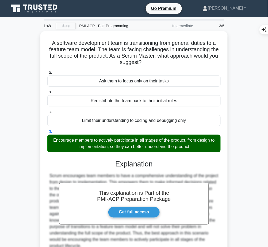
click at [162, 169] on div "This explanation is Part of the PMI-ACP Preparation Package Get full access Exp…" at bounding box center [133, 216] width 173 height 124
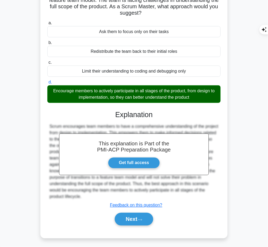
drag, startPoint x: 114, startPoint y: 113, endPoint x: 100, endPoint y: 195, distance: 82.3
click at [100, 195] on div "This explanation is Part of the PMI-ACP Preparation Package Get full access Exp…" at bounding box center [133, 166] width 173 height 124
copy div "Explanation Scrum encourages team members to have a comprehensive understanding…"
click at [121, 222] on button "Next" at bounding box center [134, 219] width 38 height 13
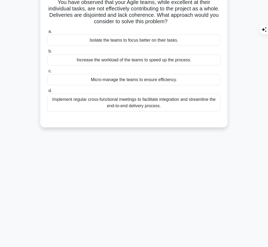
scroll to position [0, 0]
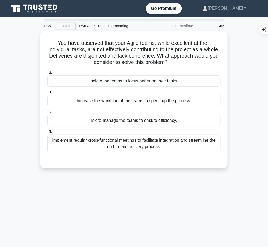
drag, startPoint x: 53, startPoint y: 38, endPoint x: 184, endPoint y: 60, distance: 132.8
click at [184, 60] on h5 "You have observed that your Agile teams, while excellent at their individual ta…" at bounding box center [134, 53] width 174 height 26
copy h5 "You have observed that your Agile teams, while excellent at their individual ta…"
click at [162, 146] on div "Implement regular cross-functional meetings to facilitate integration and strea…" at bounding box center [133, 144] width 173 height 18
click at [47, 134] on input "d. Implement regular cross-functional meetings to facilitate integration and st…" at bounding box center [47, 131] width 0 height 3
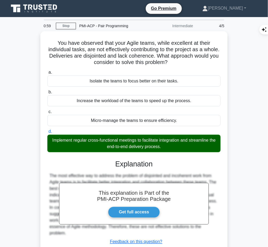
click at [133, 169] on div "This explanation is Part of the PMI-ACP Preparation Package Get full access Exp…" at bounding box center [133, 209] width 173 height 111
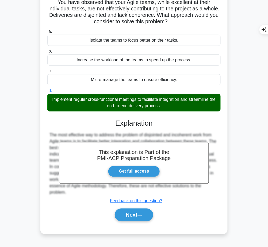
drag, startPoint x: 116, startPoint y: 122, endPoint x: 93, endPoint y: 189, distance: 70.8
click at [93, 189] on div "This explanation is Part of the PMI-ACP Preparation Package Get full access Exp…" at bounding box center [133, 168] width 173 height 111
copy div "Explanation The most effective way to address the problem of disjointed and inc…"
click at [131, 219] on button "Next" at bounding box center [134, 215] width 38 height 13
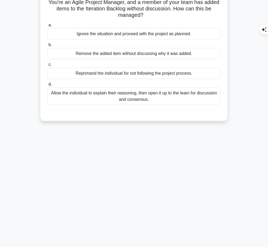
scroll to position [0, 0]
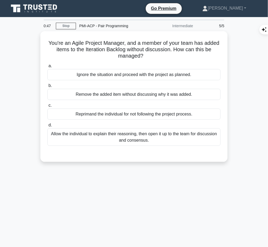
drag, startPoint x: 45, startPoint y: 38, endPoint x: 163, endPoint y: 54, distance: 119.0
click at [163, 54] on div "You're an Agile Project Manager, and a member of your team has added items to t…" at bounding box center [133, 96] width 183 height 127
copy h5 "You're an Agile Project Manager, and a member of your team has added items to t…"
click at [193, 50] on h5 "You're an Agile Project Manager, and a member of your team has added items to t…" at bounding box center [134, 50] width 174 height 20
click at [184, 135] on div "Allow the individual to explain their reasoning, then open it up to the team fo…" at bounding box center [133, 138] width 173 height 18
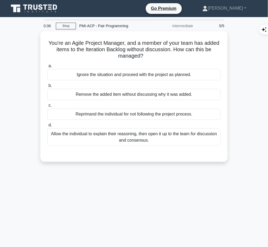
click at [47, 127] on input "d. Allow the individual to explain their reasoning, then open it up to the team…" at bounding box center [47, 125] width 0 height 3
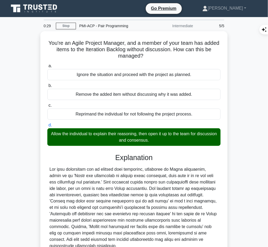
click at [138, 172] on div at bounding box center [133, 207] width 169 height 83
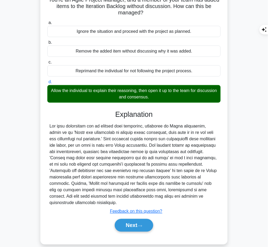
drag, startPoint x: 114, startPoint y: 111, endPoint x: 202, endPoint y: 196, distance: 122.6
click at [202, 196] on div "Explanation Submit feedback Feedback on this question? Next" at bounding box center [133, 172] width 173 height 124
copy div "Explanation The most beneficial way to address this situation, according to Agi…"
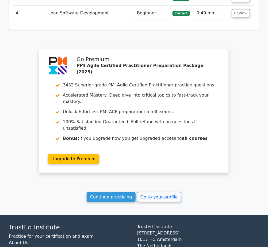
scroll to position [687, 0]
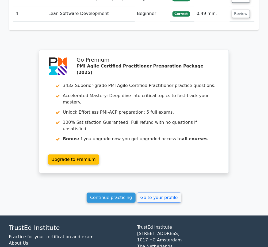
click at [106, 193] on link "Continue practicing" at bounding box center [111, 198] width 49 height 10
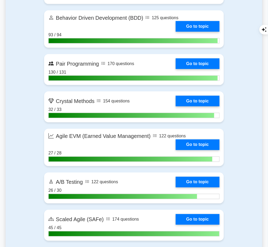
scroll to position [1275, 0]
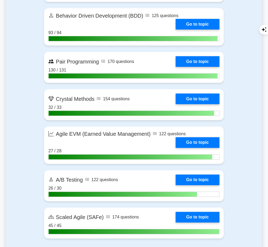
click at [183, 65] on link "Go to topic" at bounding box center [198, 61] width 44 height 11
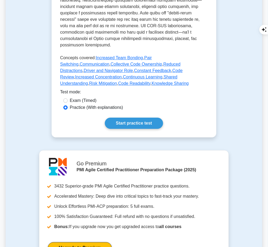
scroll to position [292, 0]
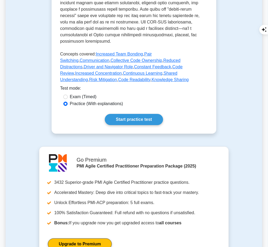
click at [138, 114] on link "Start practice test" at bounding box center [134, 119] width 58 height 11
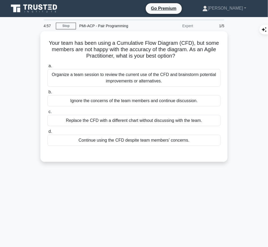
drag, startPoint x: 47, startPoint y: 40, endPoint x: 183, endPoint y: 53, distance: 136.4
click at [183, 53] on h5 "Your team has been using a Cumulative Flow Diagram (CFD), but some members are …" at bounding box center [134, 50] width 174 height 20
copy h5 "Your team has been using a Cumulative Flow Diagram (CFD), but some members are …"
click at [207, 79] on div "Organize a team session to review the current use of the CFD and brainstorm pot…" at bounding box center [133, 78] width 173 height 18
click at [47, 68] on input "a. Organize a team session to review the current use of the CFD and brainstorm …" at bounding box center [47, 65] width 0 height 3
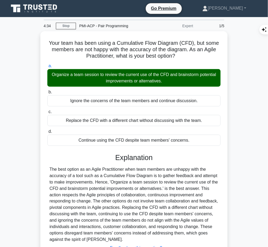
click at [122, 193] on div "The best option as an Agile Practitioner when team members are unhappy with the…" at bounding box center [133, 204] width 169 height 77
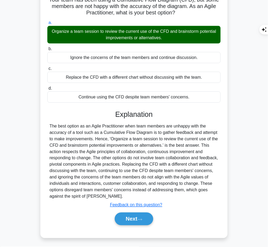
drag, startPoint x: 115, startPoint y: 113, endPoint x: 112, endPoint y: 196, distance: 82.9
click at [112, 196] on div "Explanation Submit feedback Feedback on this question? Next" at bounding box center [133, 169] width 173 height 118
copy div "Explanation The best option as an Agile Practitioner when team members are unha…"
click at [142, 217] on button "Next" at bounding box center [134, 219] width 38 height 13
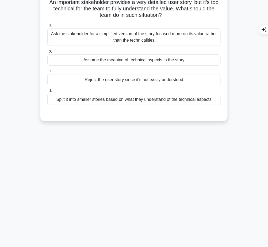
scroll to position [0, 0]
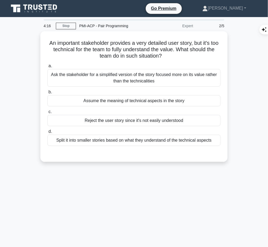
drag, startPoint x: 50, startPoint y: 41, endPoint x: 182, endPoint y: 59, distance: 133.2
click at [182, 59] on div "An important stakeholder provides a very detailed user story, but it's too tech…" at bounding box center [133, 96] width 183 height 127
copy h5 "An important stakeholder provides a very detailed user story, but it's too tech…"
click at [191, 78] on div "Ask the stakeholder for a simplified version of the story focused more on its v…" at bounding box center [133, 78] width 173 height 18
click at [47, 68] on input "a. Ask the stakeholder for a simplified version of the story focused more on it…" at bounding box center [47, 65] width 0 height 3
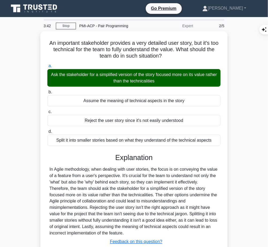
click at [165, 218] on div "In Agile methodology, when dealing with user stories, the focus is on conveying…" at bounding box center [133, 201] width 169 height 71
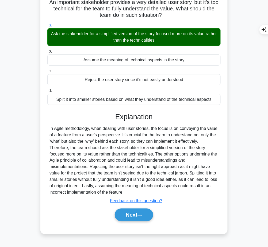
click at [138, 215] on button "Next" at bounding box center [134, 215] width 38 height 13
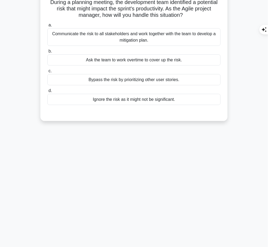
scroll to position [0, 0]
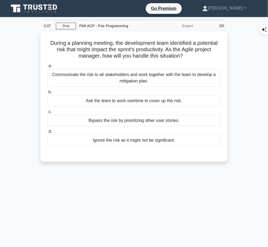
drag, startPoint x: 57, startPoint y: 40, endPoint x: 200, endPoint y: 55, distance: 143.7
click at [200, 55] on h5 "During a planning meeting, the development team identified a potential risk tha…" at bounding box center [134, 50] width 174 height 20
copy h5 "During a planning meeting, the development team identified a potential risk tha…"
click at [184, 81] on div "Communicate the risk to all stakeholders and work together with the team to dev…" at bounding box center [133, 78] width 173 height 18
click at [47, 68] on input "a. Communicate the risk to all stakeholders and work together with the team to …" at bounding box center [47, 65] width 0 height 3
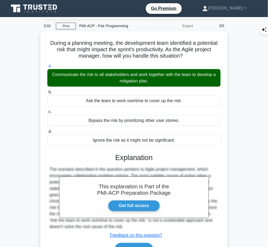
click at [121, 158] on h3 "Explanation" at bounding box center [134, 158] width 167 height 9
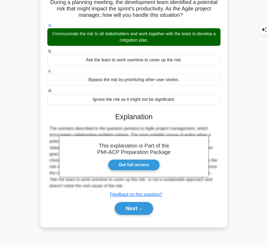
drag, startPoint x: 114, startPoint y: 116, endPoint x: 175, endPoint y: 185, distance: 92.3
click at [175, 185] on div "This explanation is Part of the PMI-ACP Preparation Package Get full access Exp…" at bounding box center [133, 161] width 173 height 111
copy div "Explanation The scenario described in the question pertains to Agile project ma…"
click at [126, 209] on button "Next" at bounding box center [134, 209] width 38 height 13
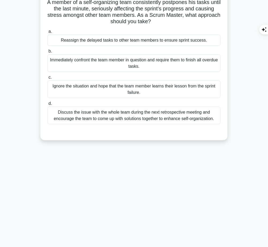
scroll to position [0, 0]
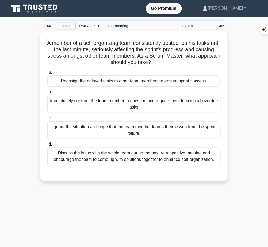
drag, startPoint x: 50, startPoint y: 41, endPoint x: 166, endPoint y: 61, distance: 117.6
click at [166, 61] on h5 "A member of a self-organizing team consistently postpones his tasks until the l…" at bounding box center [134, 53] width 174 height 26
copy h5 "A member of a self-organizing team consistently postpones his tasks until the l…"
click at [167, 156] on div "Discuss the issue with the whole team during the next retrospective meeting and…" at bounding box center [133, 157] width 173 height 18
click at [47, 146] on input "d. Discuss the issue with the whole team during the next retrospective meeting …" at bounding box center [47, 144] width 0 height 3
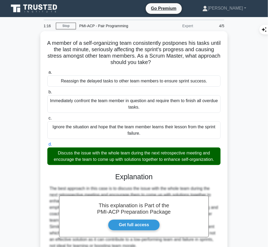
click at [89, 180] on h3 "Explanation" at bounding box center [134, 177] width 167 height 9
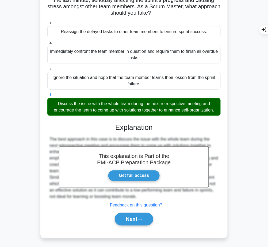
drag, startPoint x: 116, startPoint y: 127, endPoint x: 146, endPoint y: 194, distance: 73.0
click at [146, 194] on div "This explanation is Part of the PMI-ACP Preparation Package Get full access Exp…" at bounding box center [133, 172] width 173 height 111
copy div "Explanation The best approach in this case is to discuss the issue with the who…"
click at [123, 219] on button "Next" at bounding box center [134, 219] width 38 height 13
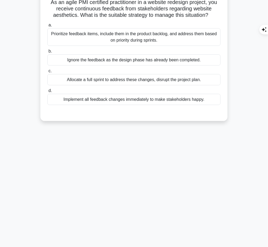
scroll to position [0, 0]
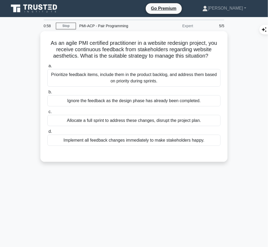
drag, startPoint x: 48, startPoint y: 40, endPoint x: 211, endPoint y: 53, distance: 162.7
click at [211, 53] on h5 "As an agile PMI certified practitioner in a website redesign project, you recei…" at bounding box center [134, 50] width 174 height 20
copy h5 "As an agile PMI certified practitioner in a website redesign project, you recei…"
click at [187, 73] on div "Prioritize feedback items, include them in the product backlog, and address the…" at bounding box center [133, 78] width 173 height 18
click at [47, 68] on input "a. Prioritize feedback items, include them in the product backlog, and address …" at bounding box center [47, 65] width 0 height 3
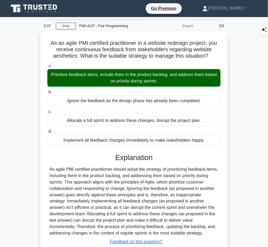
scroll to position [41, 0]
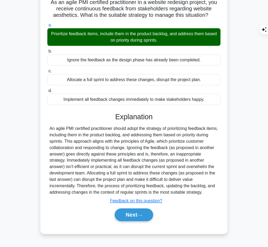
click at [138, 215] on button "Next" at bounding box center [134, 215] width 38 height 13
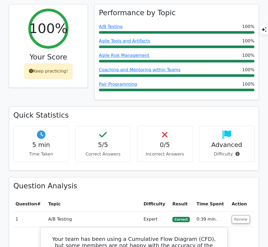
scroll to position [202, 0]
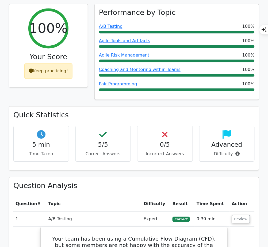
click at [130, 81] on link "Pair Programming" at bounding box center [118, 83] width 38 height 5
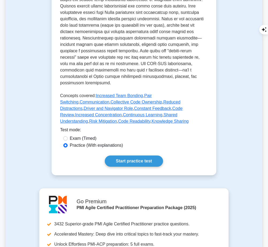
scroll to position [254, 0]
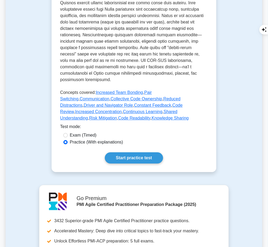
click at [147, 153] on link "Start practice test" at bounding box center [134, 158] width 58 height 11
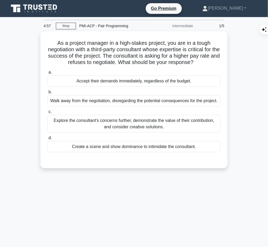
drag, startPoint x: 55, startPoint y: 40, endPoint x: 201, endPoint y: 60, distance: 148.1
click at [201, 60] on h5 "As a project manager in a high-stakes project, you are in a tough negotiation w…" at bounding box center [134, 53] width 174 height 26
copy h5 "As a project manager in a high-stakes project, you are in a tough negotiation w…"
click at [177, 125] on div "Explore the consultant's concerns further, demonstrate the value of their contr…" at bounding box center [133, 124] width 173 height 18
click at [47, 114] on input "c. Explore the consultant's concerns further, demonstrate the value of their co…" at bounding box center [47, 111] width 0 height 3
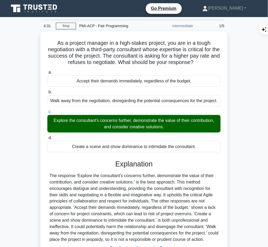
click at [103, 185] on div "The response 'Explore the consultant's concerns further, demonstrate the value …" at bounding box center [133, 208] width 169 height 71
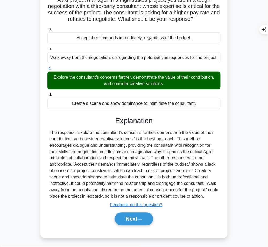
drag, startPoint x: 117, startPoint y: 118, endPoint x: 223, endPoint y: 196, distance: 131.4
click at [223, 196] on div "As a project manager in a high-stakes project, you are in a tough negotiation w…" at bounding box center [133, 113] width 183 height 246
copy div "Explanation The response 'Explore the consultant's concerns further, demonstrat…"
click at [141, 219] on icon at bounding box center [139, 220] width 5 height 3
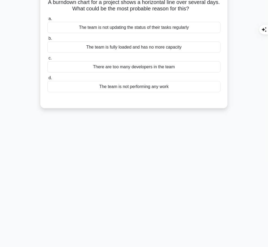
scroll to position [0, 0]
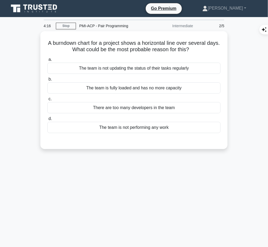
drag, startPoint x: 52, startPoint y: 37, endPoint x: 207, endPoint y: 49, distance: 155.4
click at [207, 49] on div "A burndown chart for a project shows a horizontal line over several days. What …" at bounding box center [133, 90] width 183 height 114
copy h5 "A burndown chart for a project shows a horizontal line over several days. What …"
click at [197, 127] on div "The team is not performing any work" at bounding box center [133, 127] width 173 height 11
click at [47, 121] on input "d. The team is not performing any work" at bounding box center [47, 118] width 0 height 3
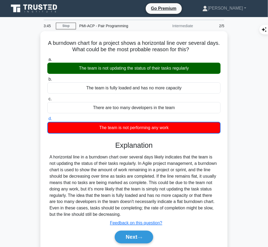
click at [115, 169] on div "A horizontal line in a burndown chart over several days likely indicates that t…" at bounding box center [133, 186] width 169 height 64
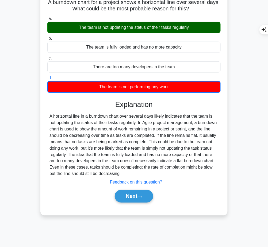
scroll to position [40, 0]
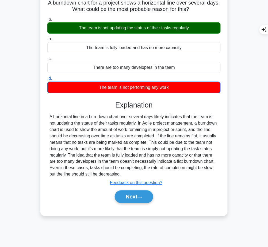
click at [117, 106] on h3 "Explanation" at bounding box center [134, 105] width 167 height 9
drag, startPoint x: 112, startPoint y: 101, endPoint x: 138, endPoint y: 173, distance: 76.6
click at [138, 173] on div "Explanation A horizontal line in a burndown chart over several days likely indi…" at bounding box center [133, 153] width 173 height 105
copy div "Explanation A horizontal line in a burndown chart over several days likely indi…"
click at [142, 200] on button "Next" at bounding box center [134, 197] width 38 height 13
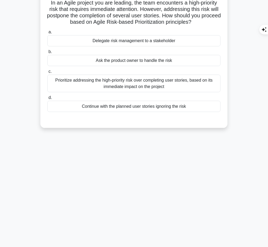
scroll to position [0, 0]
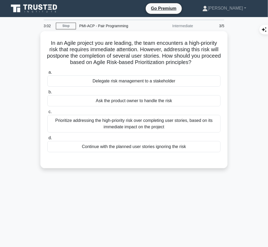
drag, startPoint x: 46, startPoint y: 41, endPoint x: 207, endPoint y: 63, distance: 162.3
click at [207, 63] on div "In an Agile project you are leading, the team encounters a high-priority risk t…" at bounding box center [133, 99] width 183 height 133
click at [198, 63] on icon ".spinner_0XTQ{transform-origin:center;animation:spinner_y6GP .75s linear infini…" at bounding box center [194, 63] width 6 height 6
drag, startPoint x: 46, startPoint y: 41, endPoint x: 207, endPoint y: 60, distance: 161.9
click at [207, 60] on div "In an Agile project you are leading, the team encounters a high-priority risk t…" at bounding box center [133, 99] width 183 height 133
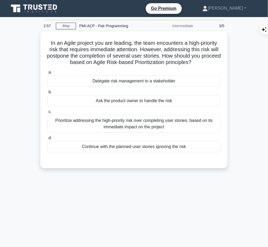
click at [198, 60] on icon ".spinner_0XTQ{transform-origin:center;animation:spinner_y6GP .75s linear infini…" at bounding box center [194, 63] width 6 height 6
drag, startPoint x: 46, startPoint y: 39, endPoint x: 205, endPoint y: 63, distance: 161.1
click at [205, 63] on div "In an Agile project you are leading, the team encounters a high-priority risk t…" at bounding box center [133, 99] width 183 height 133
copy h5 "In an Agile project you are leading, the team encounters a high-priority risk t…"
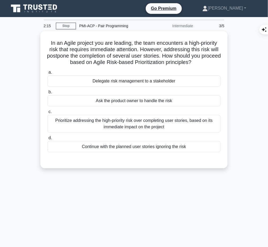
click at [186, 126] on div "Prioritize addressing the high-priority risk over completing user stories, base…" at bounding box center [133, 124] width 173 height 18
click at [47, 114] on input "c. Prioritize addressing the high-priority risk over completing user stories, b…" at bounding box center [47, 111] width 0 height 3
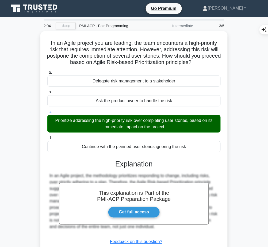
click at [127, 173] on div "In an Agile project, the methodology prioritizes responding to change, includin…" at bounding box center [133, 202] width 169 height 58
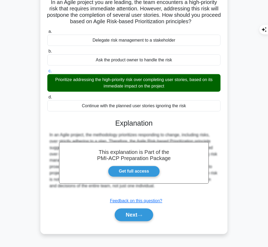
drag, startPoint x: 114, startPoint y: 121, endPoint x: 189, endPoint y: 191, distance: 102.1
click at [189, 191] on div "This explanation is Part of the PMI-ACP Preparation Package Get full access Exp…" at bounding box center [133, 168] width 173 height 111
copy div "Explanation In an Agile project, the methodology prioritizes responding to chan…"
click at [189, 191] on div "In an Agile project, the methodology prioritizes responding to change, includin…" at bounding box center [133, 164] width 173 height 64
drag, startPoint x: 115, startPoint y: 123, endPoint x: 194, endPoint y: 189, distance: 103.6
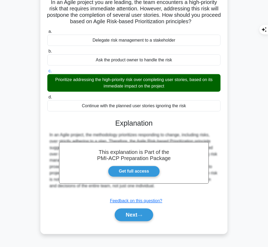
click at [194, 189] on div "This explanation is Part of the PMI-ACP Preparation Package Get full access Exp…" at bounding box center [133, 168] width 173 height 111
copy div "Explanation In an Agile project, the methodology prioritizes responding to chan…"
click at [134, 211] on button "Next" at bounding box center [134, 215] width 38 height 13
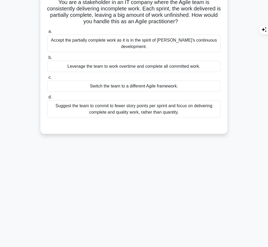
scroll to position [0, 0]
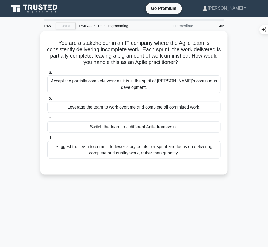
drag, startPoint x: 56, startPoint y: 38, endPoint x: 197, endPoint y: 64, distance: 144.0
click at [197, 64] on h5 "You are a stakeholder in an IT company where the Agile team is consistently del…" at bounding box center [134, 53] width 174 height 26
copy h5 "You are a stakeholder in an IT company where the Agile team is consistently del…"
click at [206, 151] on div "Suggest the team to commit to fewer story points per sprint and focus on delive…" at bounding box center [133, 150] width 173 height 18
click at [47, 140] on input "d. Suggest the team to commit to fewer story points per sprint and focus on del…" at bounding box center [47, 138] width 0 height 3
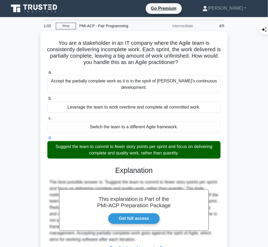
click at [126, 173] on h3 "Explanation" at bounding box center [134, 170] width 167 height 9
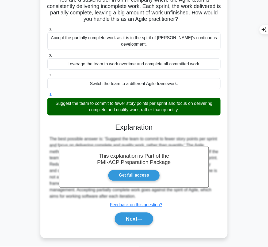
drag, startPoint x: 115, startPoint y: 124, endPoint x: 151, endPoint y: 196, distance: 80.8
click at [151, 196] on div "This explanation is Part of the PMI-ACP Preparation Package Get full access Exp…" at bounding box center [133, 172] width 173 height 111
copy div "Explanation The best possible answer is: 'Suggest the team to commit to fewer s…"
click at [130, 216] on button "Next" at bounding box center [134, 219] width 38 height 13
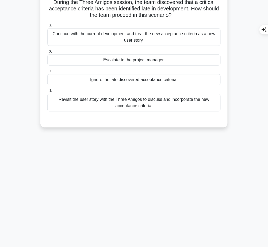
scroll to position [0, 0]
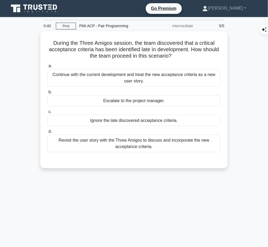
drag, startPoint x: 52, startPoint y: 41, endPoint x: 193, endPoint y: 56, distance: 141.9
click at [193, 56] on h5 "During the Three Amigos session, the team discovered that a critical acceptance…" at bounding box center [134, 50] width 174 height 20
copy h5 "During the Three Amigos session, the team discovered that a critical acceptance…"
click at [185, 148] on div "Revisit the user story with the Three Amigos to discuss and incorporate the new…" at bounding box center [133, 144] width 173 height 18
click at [47, 134] on input "d. Revisit the user story with the Three Amigos to discuss and incorporate the …" at bounding box center [47, 131] width 0 height 3
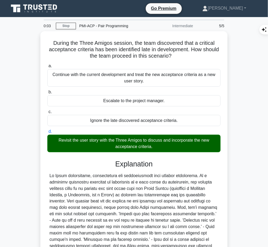
click at [158, 179] on div at bounding box center [133, 214] width 169 height 83
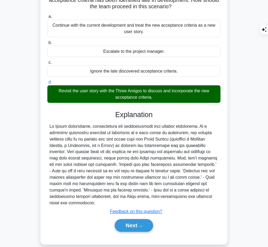
scroll to position [49, 0]
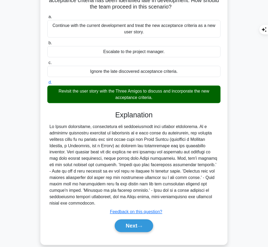
drag, startPoint x: 114, startPoint y: 112, endPoint x: 216, endPoint y: 197, distance: 132.7
click at [216, 197] on div "Explanation Submit feedback Feedback on this question? Next" at bounding box center [133, 173] width 173 height 124
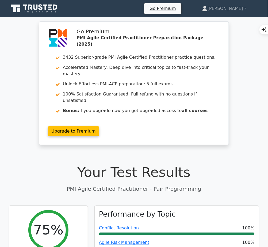
click at [48, 166] on h1 "Your Test Results" at bounding box center [134, 173] width 250 height 16
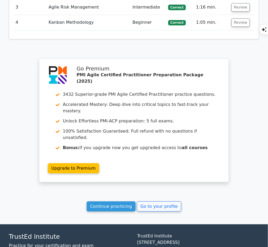
scroll to position [700, 0]
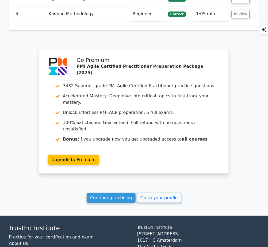
click at [115, 193] on link "Continue practicing" at bounding box center [111, 198] width 49 height 10
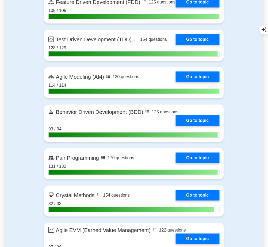
scroll to position [1178, 0]
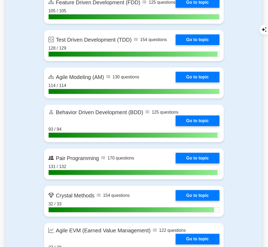
click at [195, 164] on link "Go to topic" at bounding box center [198, 158] width 44 height 11
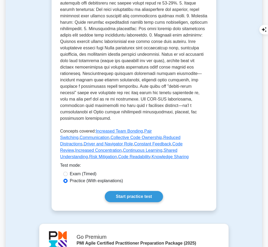
scroll to position [227, 0]
